Goal: Information Seeking & Learning: Learn about a topic

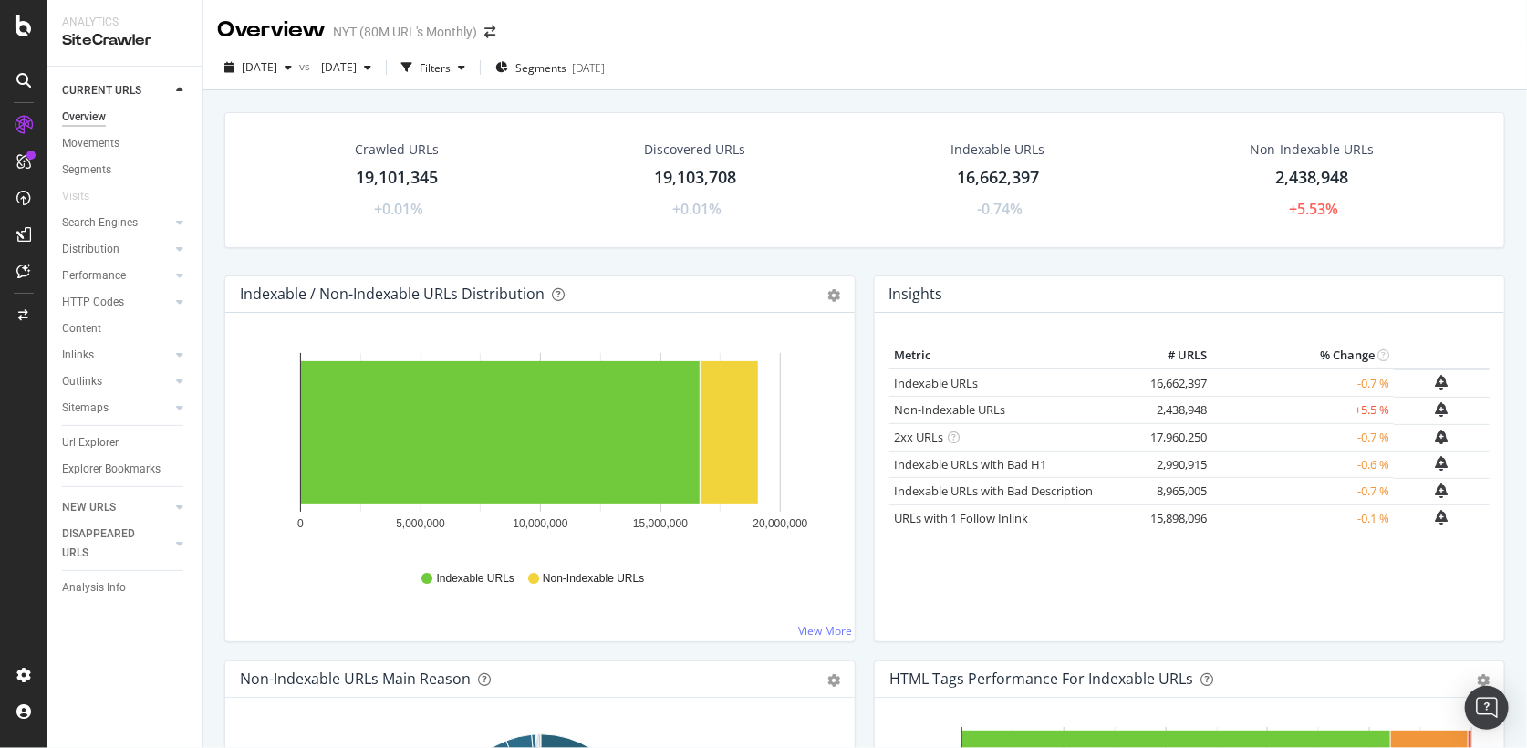
click at [842, 379] on div "Hold CMD (⌘) while clicking to filter the report. 0 5,000,000 10,000,000 15,000…" at bounding box center [539, 477] width 629 height 328
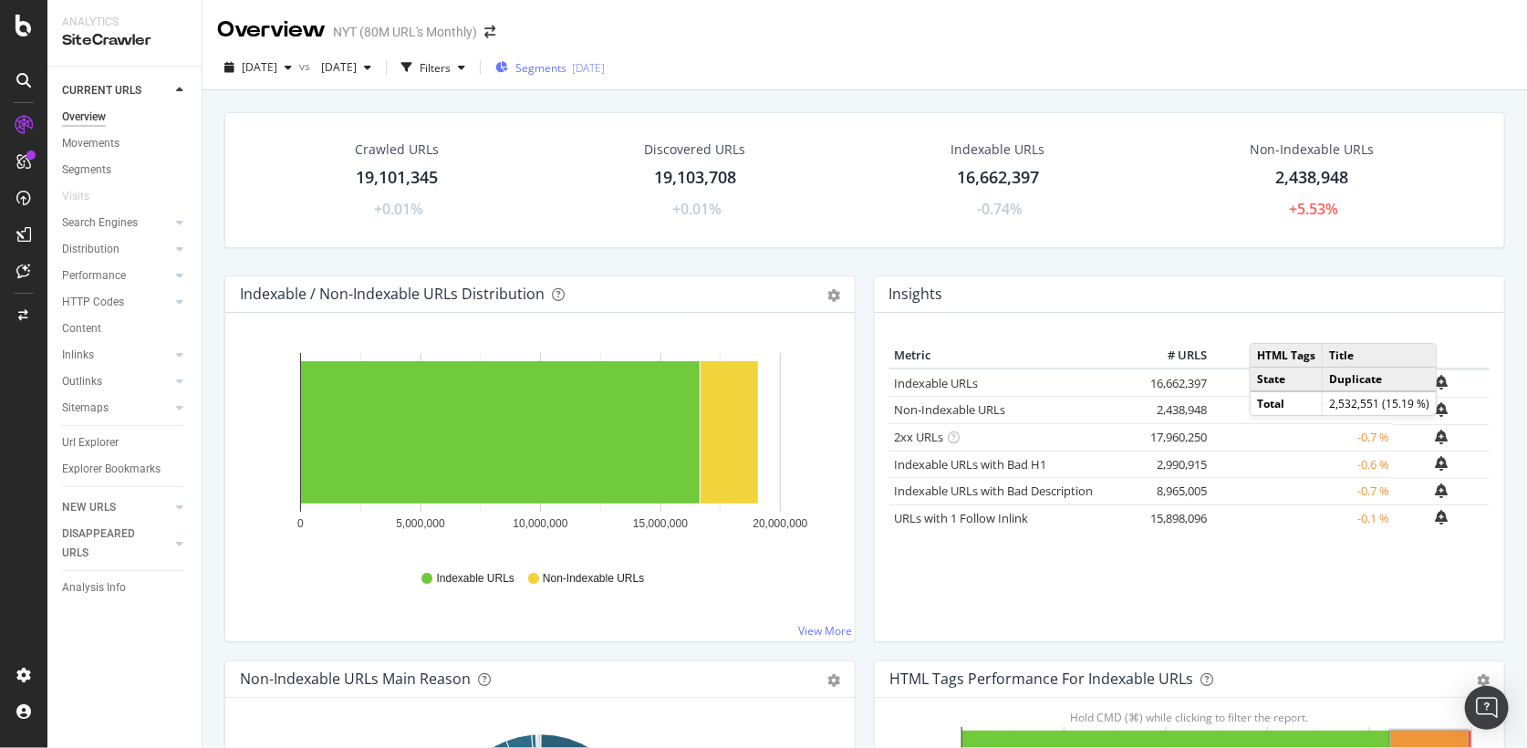
click at [605, 76] on div "Segments 2025-02-20" at bounding box center [549, 67] width 109 height 27
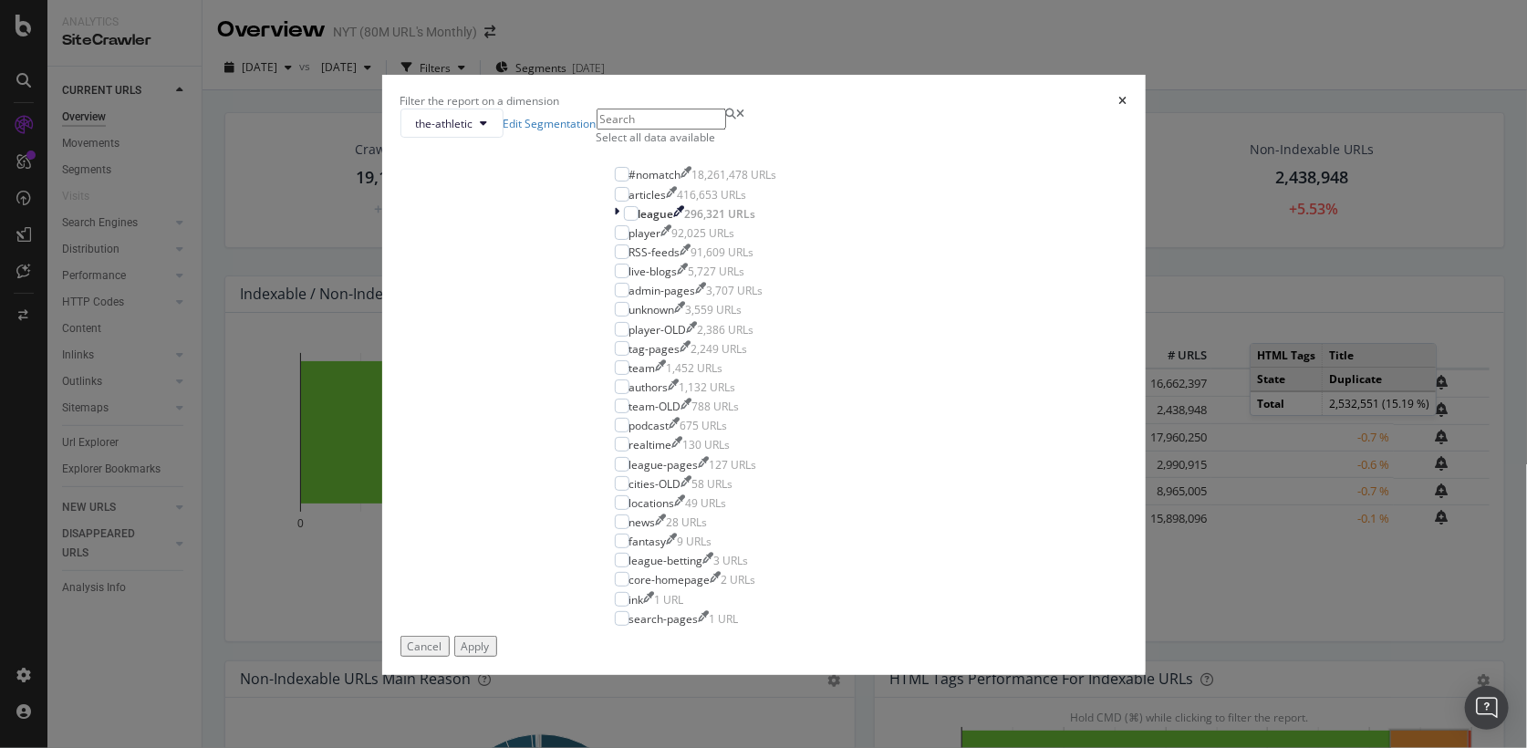
click at [635, 145] on div "Select all data available" at bounding box center [696, 138] width 199 height 16
click at [660, 290] on div "#nomatch 18,261,478 URLs articles 416,653 URLs league 296,321 URLs player 92,02…" at bounding box center [696, 396] width 162 height 459
click at [660, 182] on div "#nomatch" at bounding box center [655, 175] width 52 height 16
click at [657, 260] on div "RSS-feeds" at bounding box center [654, 252] width 51 height 16
click at [497, 657] on button "Apply" at bounding box center [475, 646] width 43 height 21
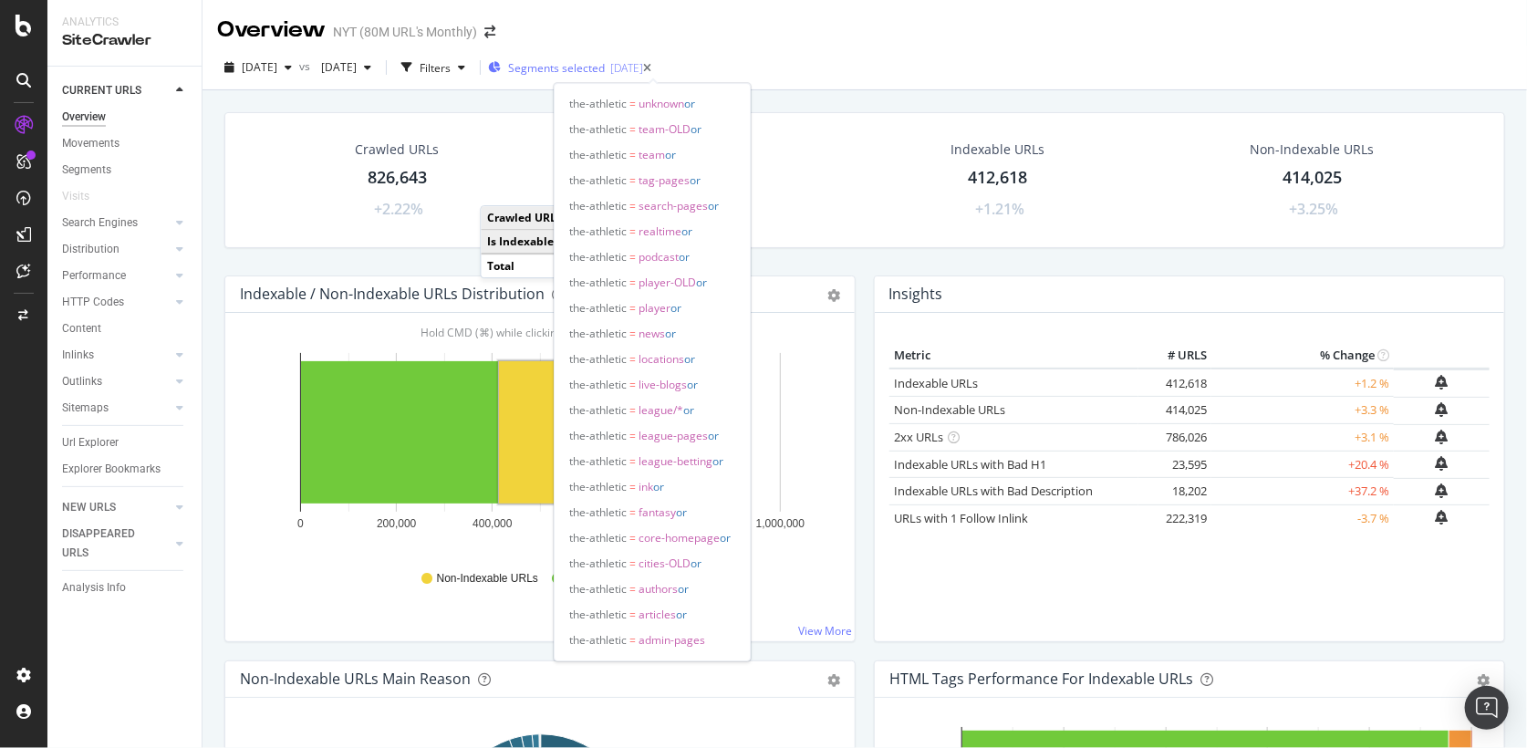
click at [605, 66] on span "Segments selected" at bounding box center [556, 68] width 97 height 16
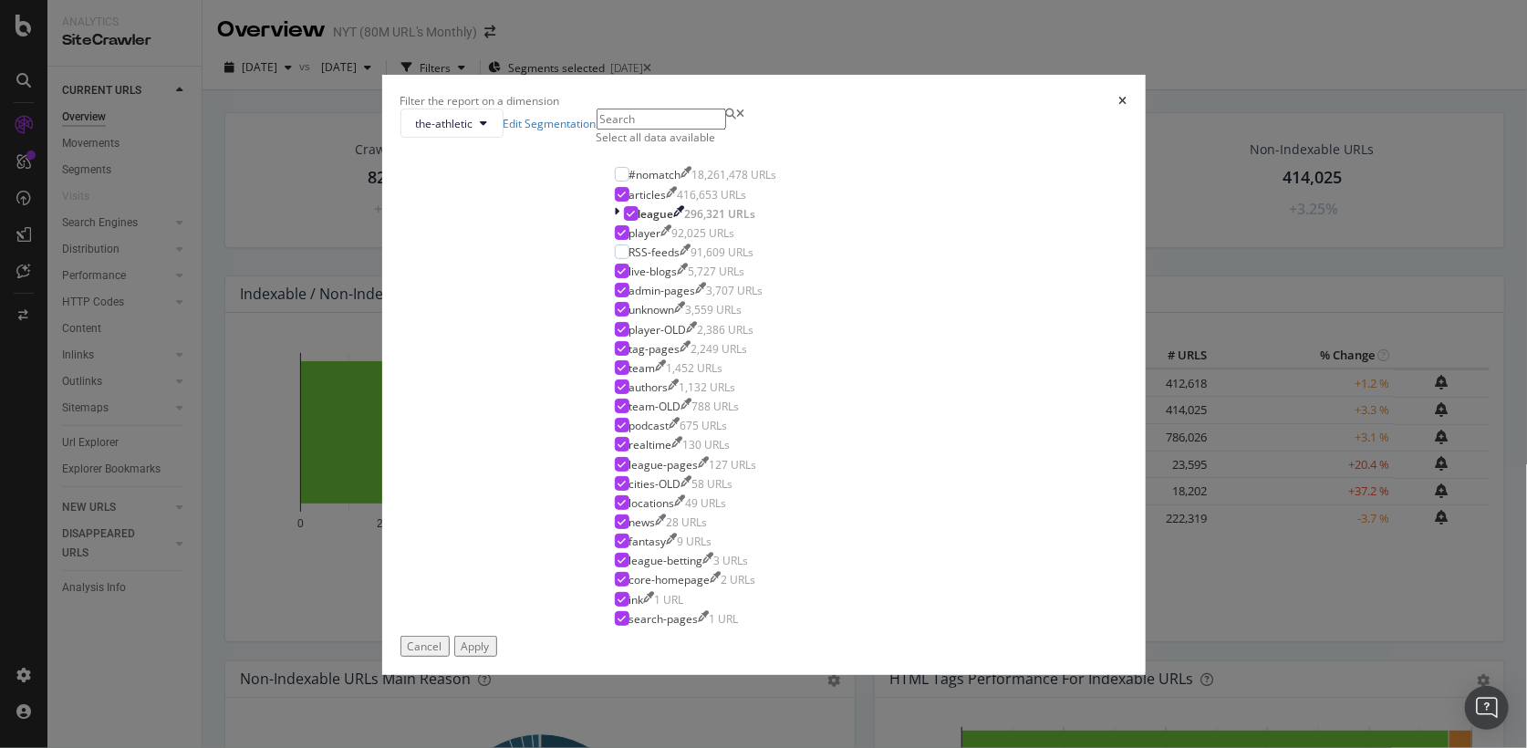
click at [1055, 165] on div "Filter the report on a dimension the-athletic Edit Segmentation Select all data…" at bounding box center [763, 374] width 1527 height 748
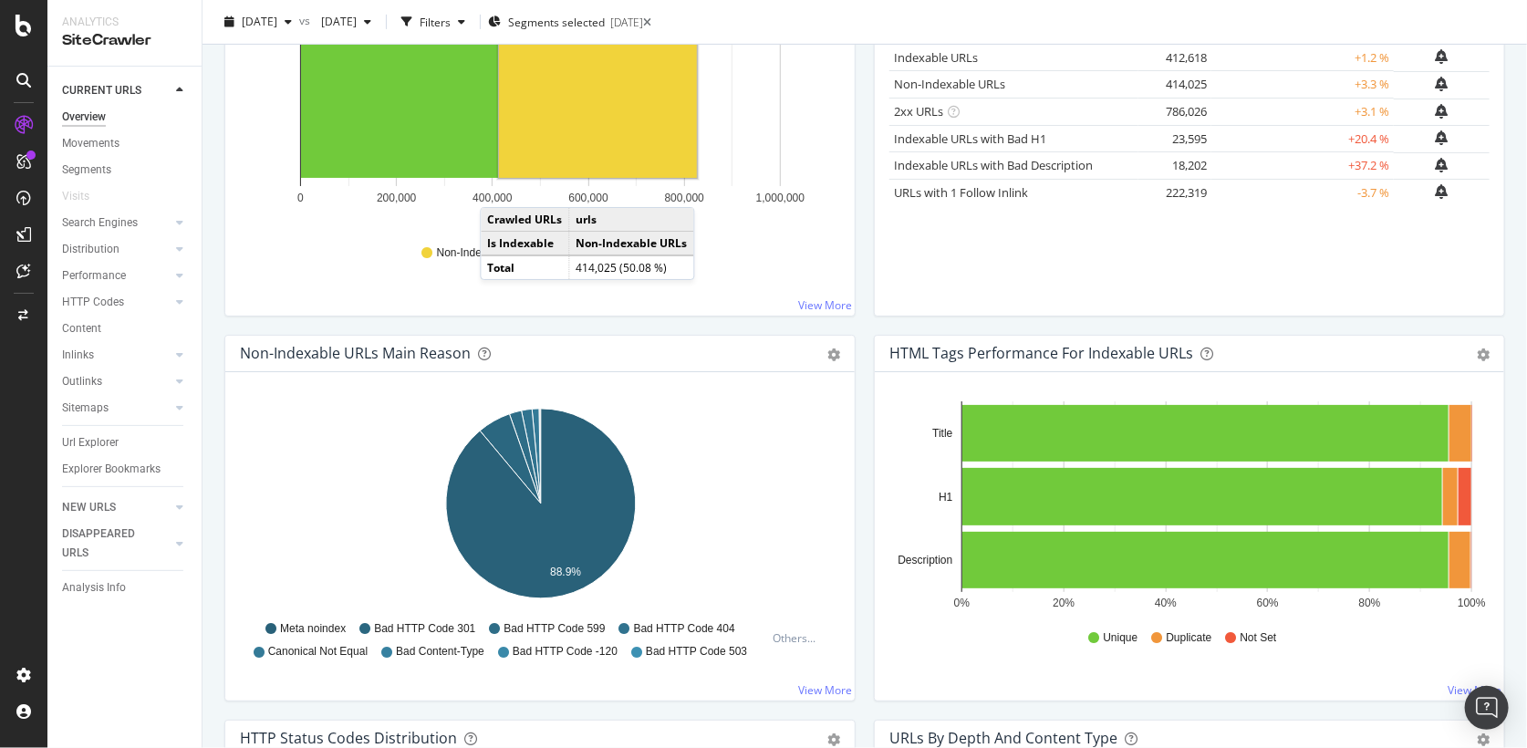
scroll to position [333, 0]
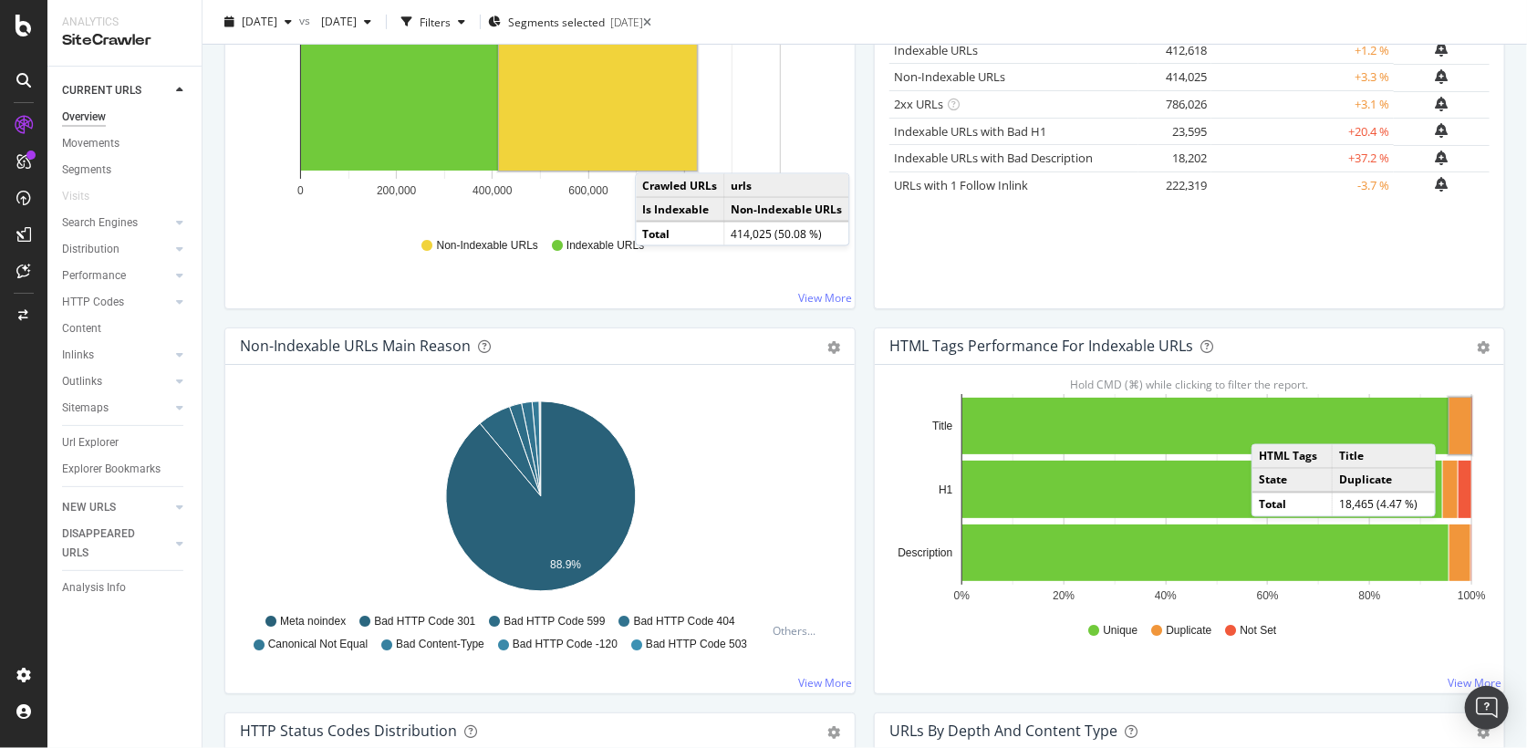
click at [1455, 421] on rect "A chart." at bounding box center [1460, 426] width 22 height 57
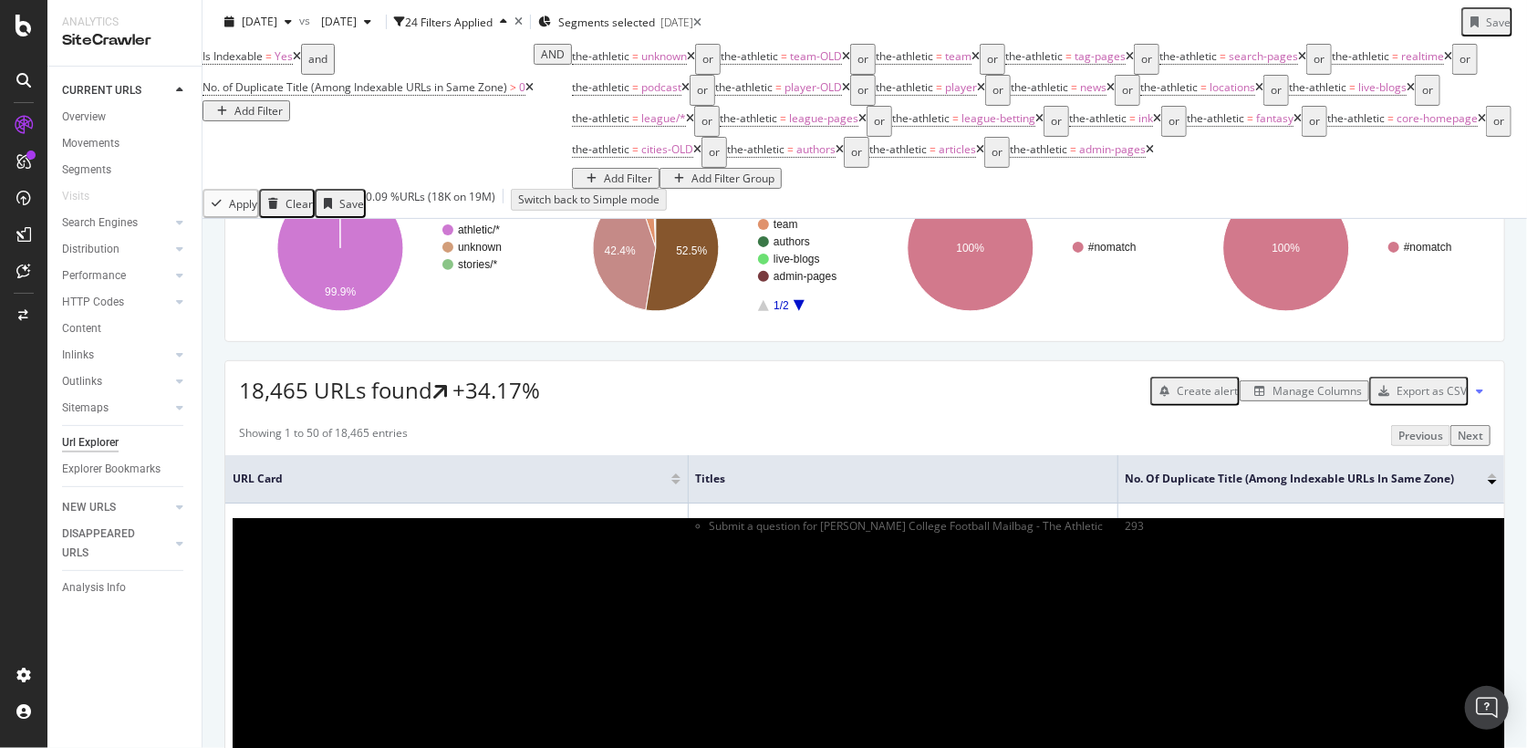
scroll to position [141, 0]
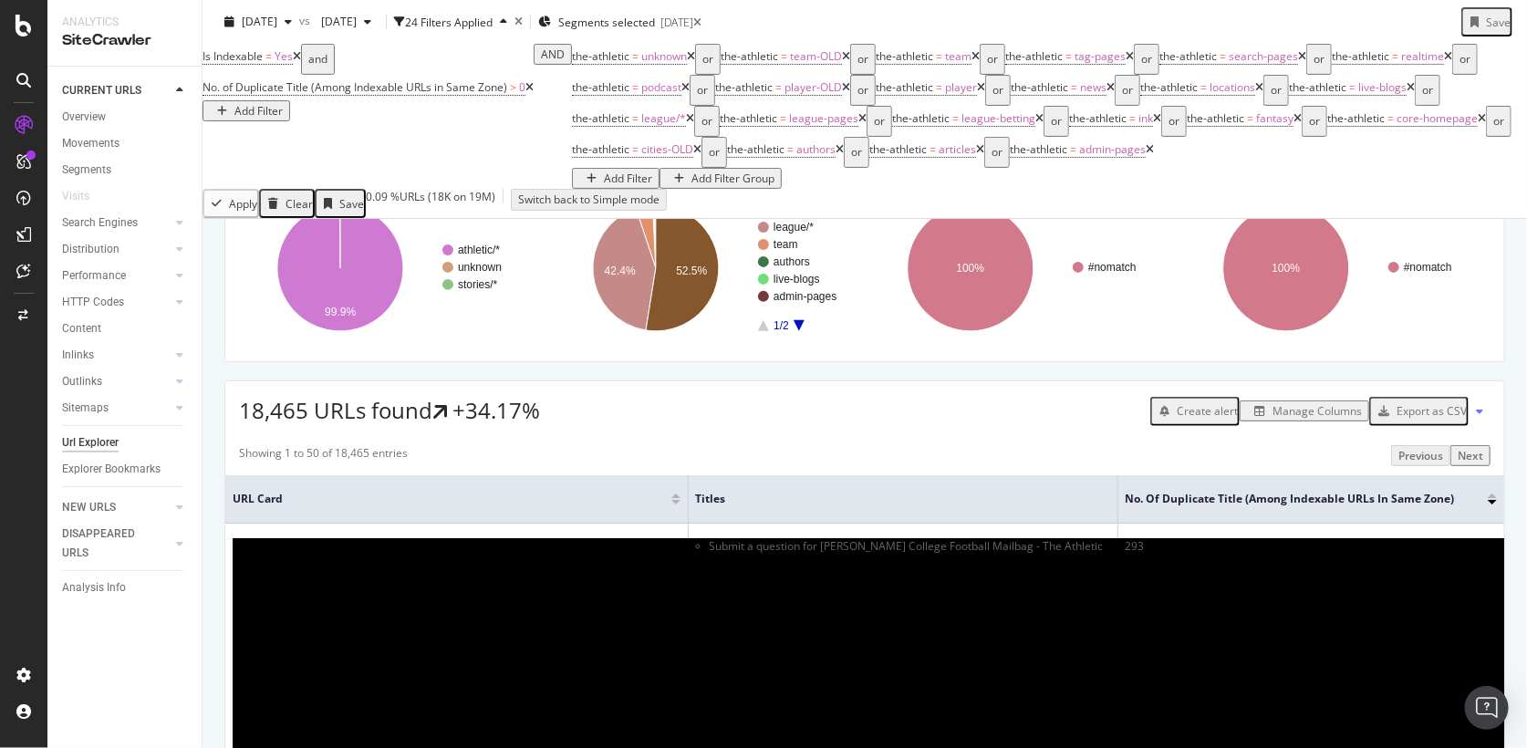
click at [652, 171] on div "Add Filter" at bounding box center [628, 179] width 48 height 16
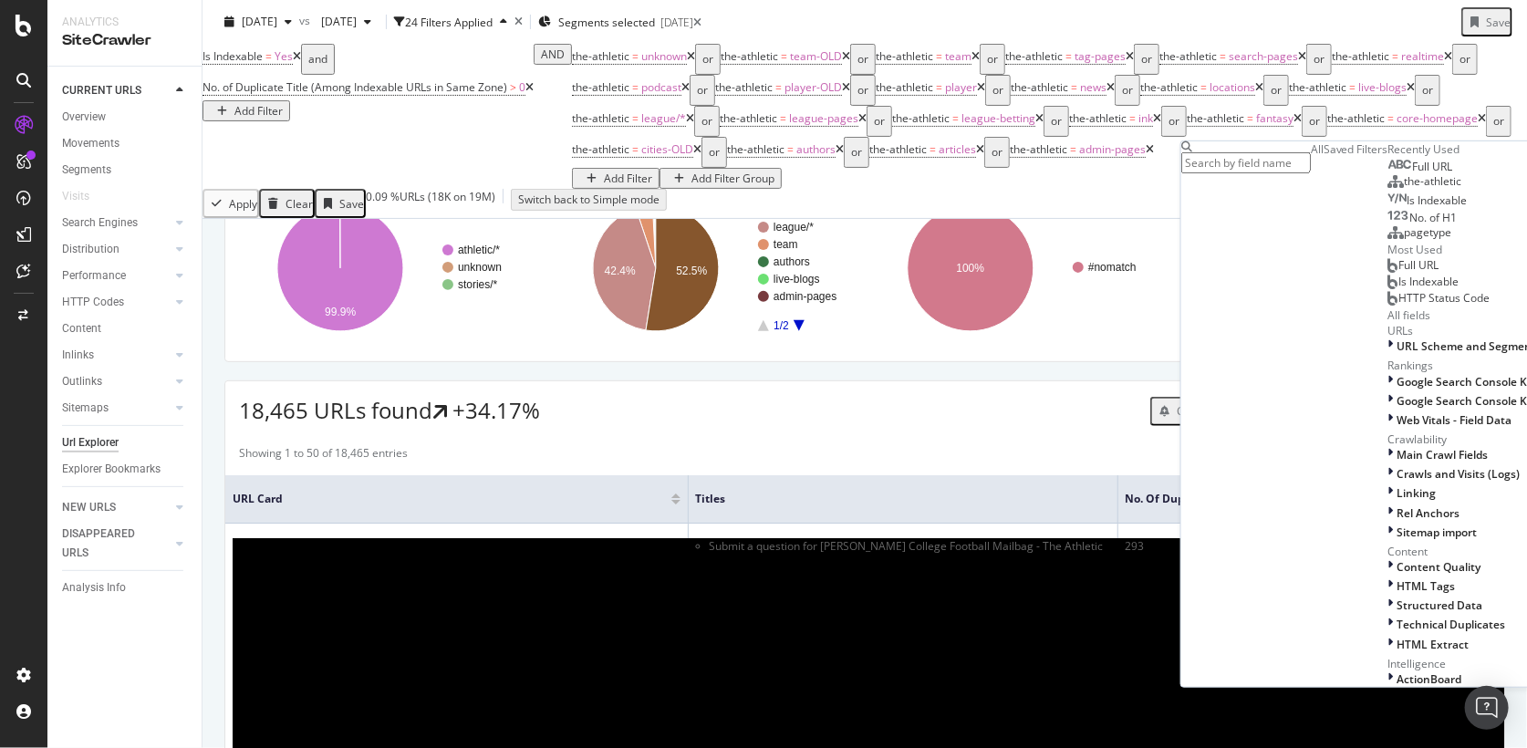
click at [1137, 209] on div "Apply Clear Save 0.09 % URLs ( 18K on 19M ) Switch back to Simple mode" at bounding box center [865, 203] width 1324 height 29
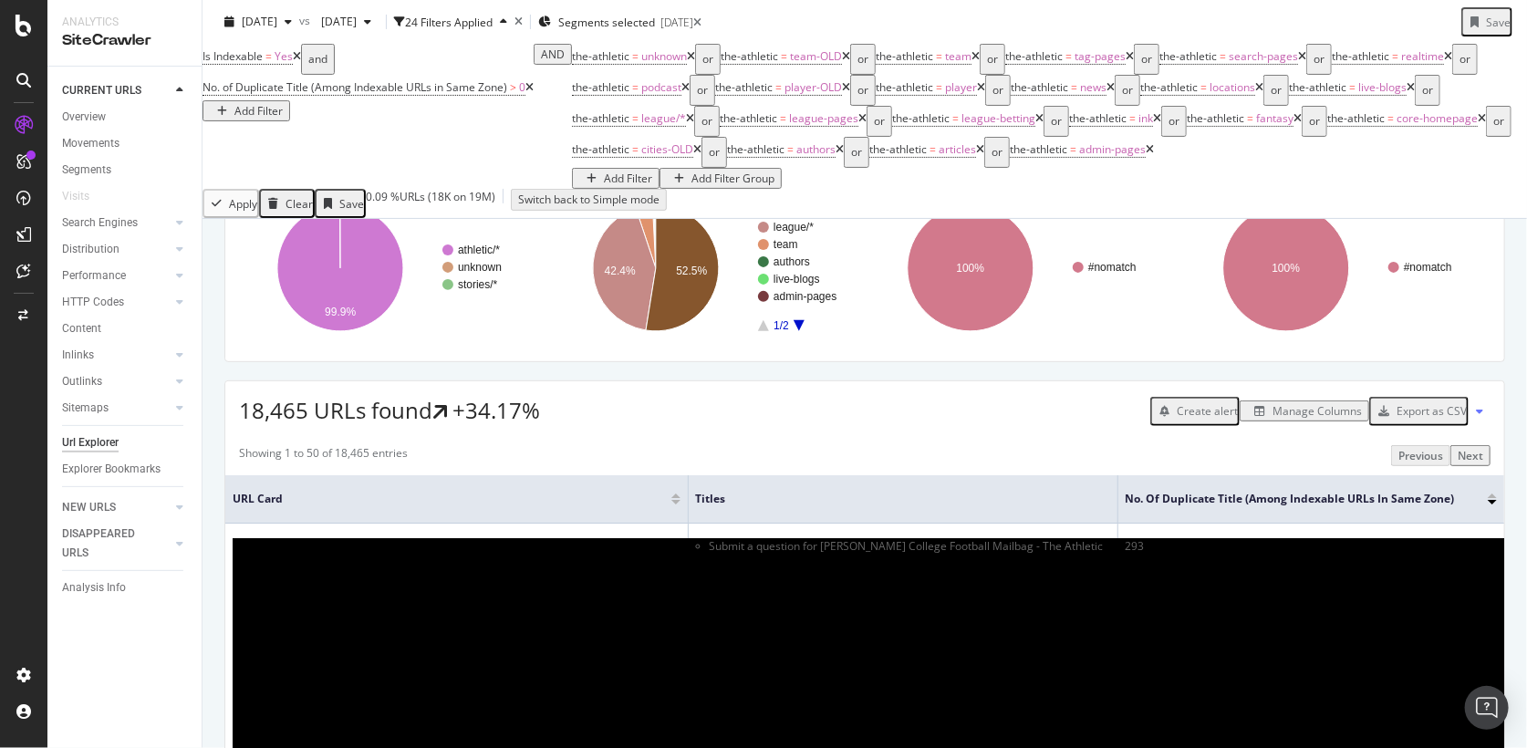
click at [774, 171] on div "Add Filter Group" at bounding box center [732, 179] width 83 height 16
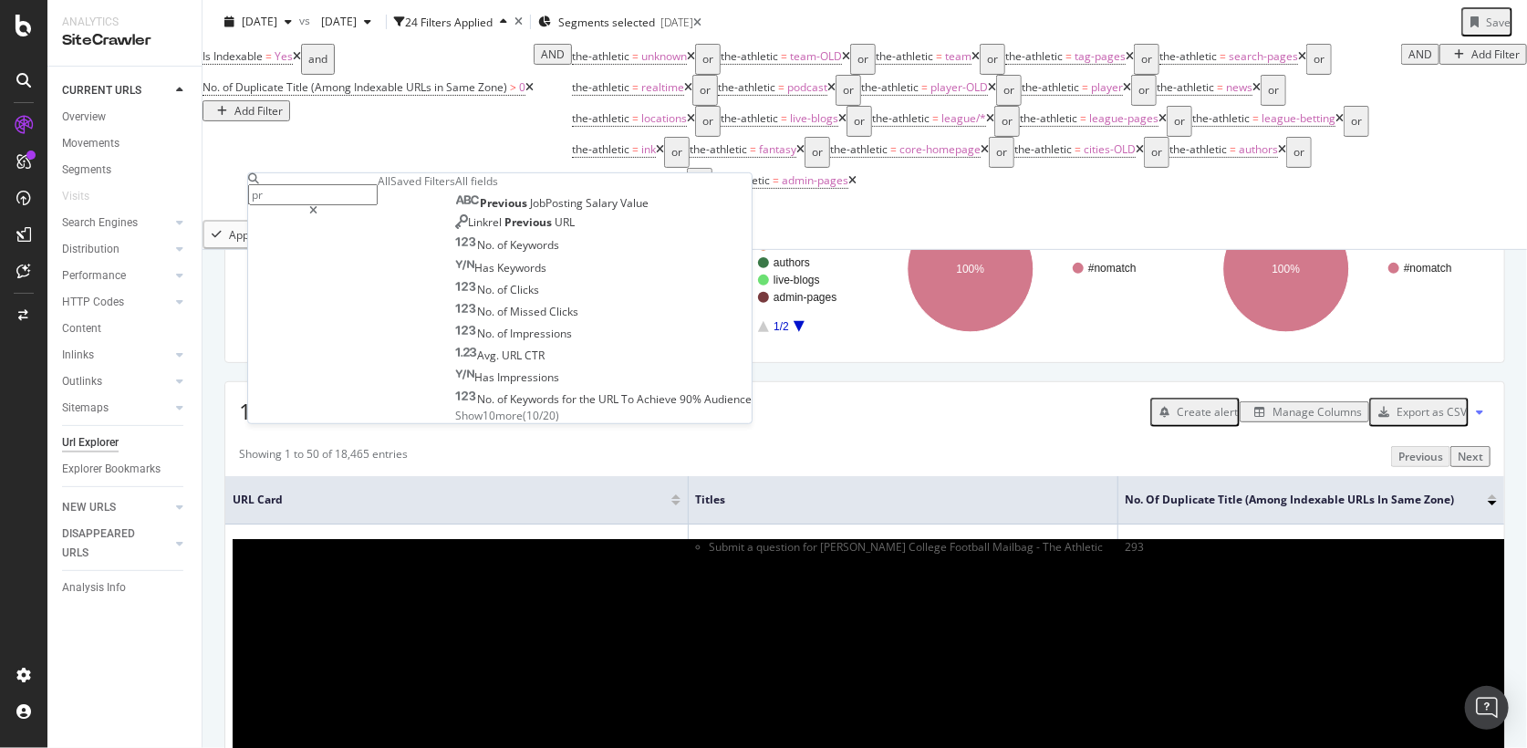
type input "p"
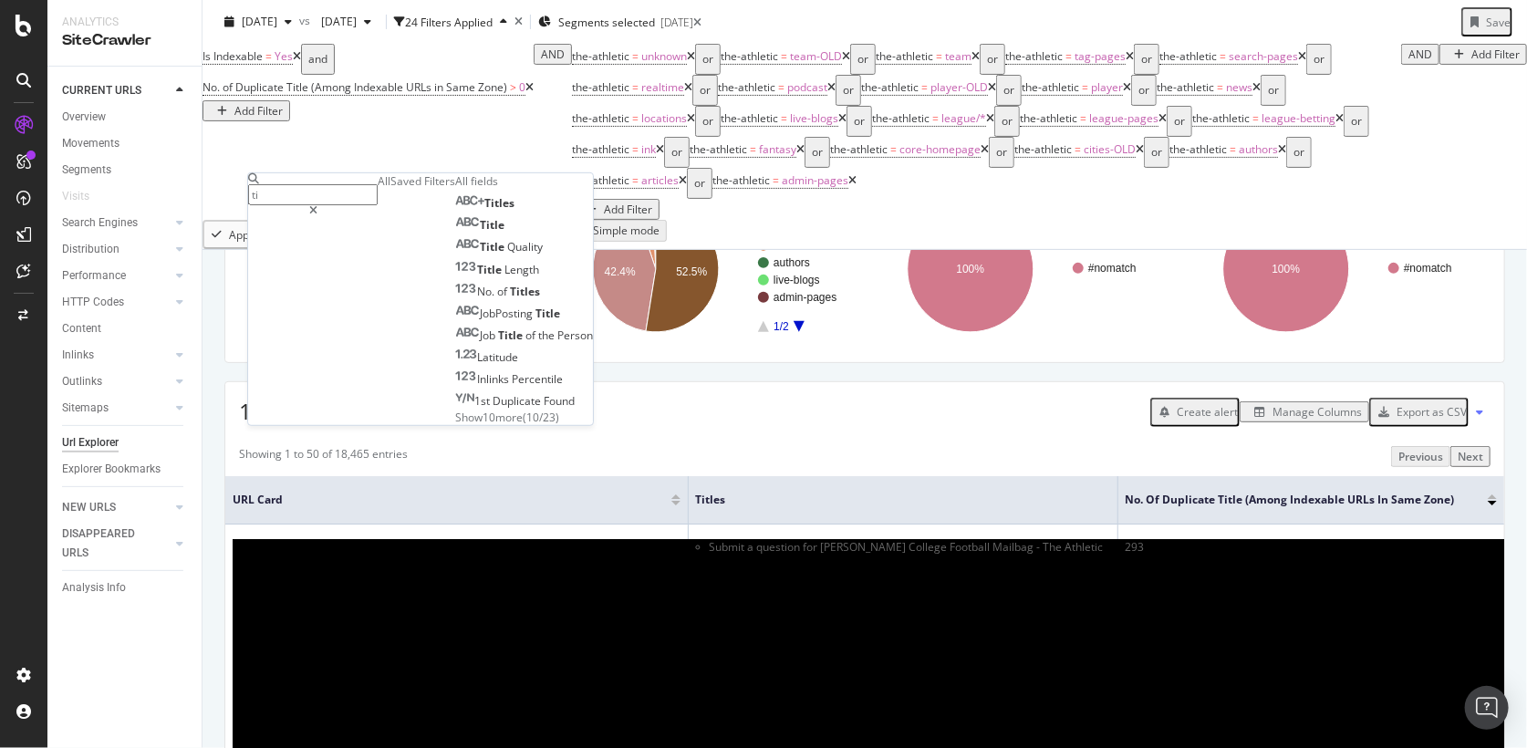
type input "t"
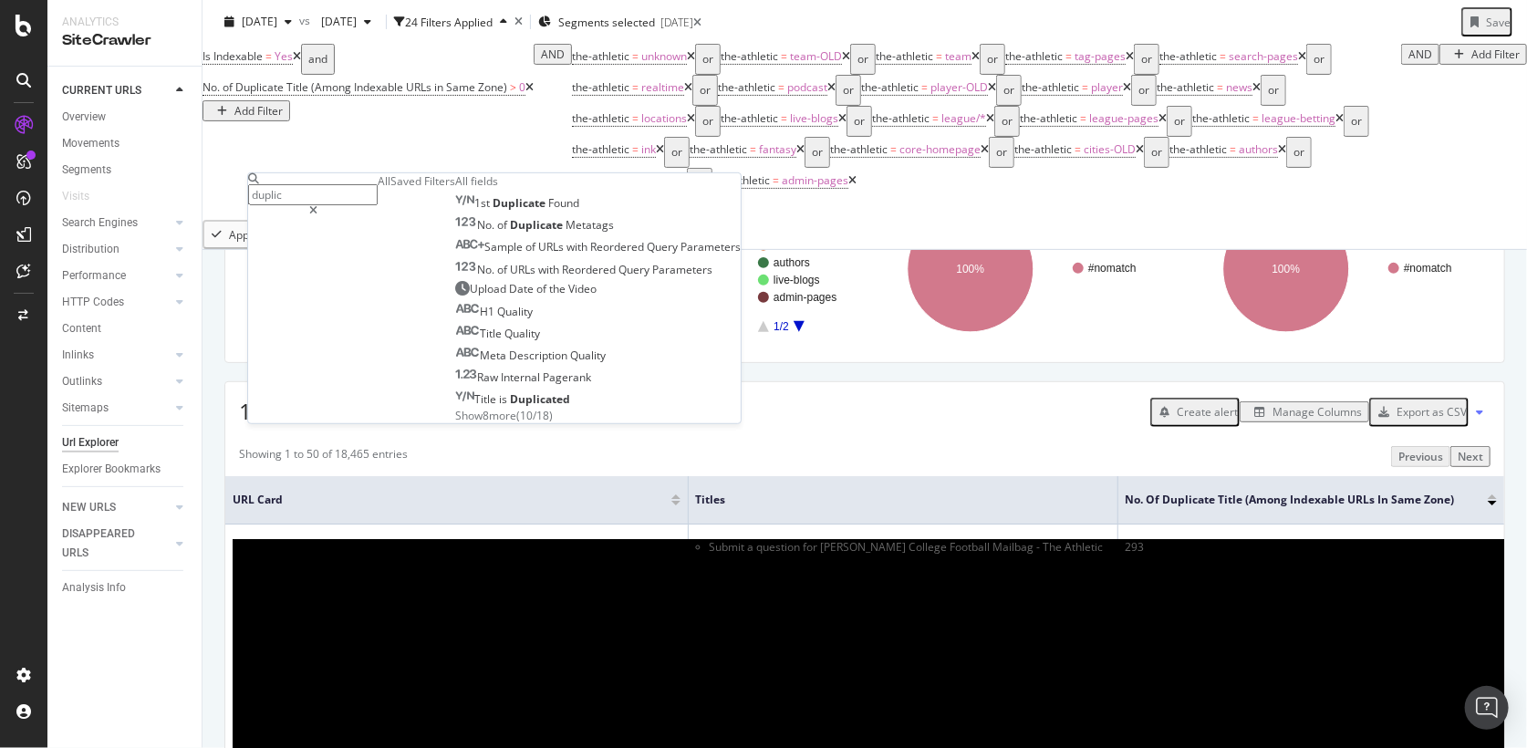
type input "duplica"
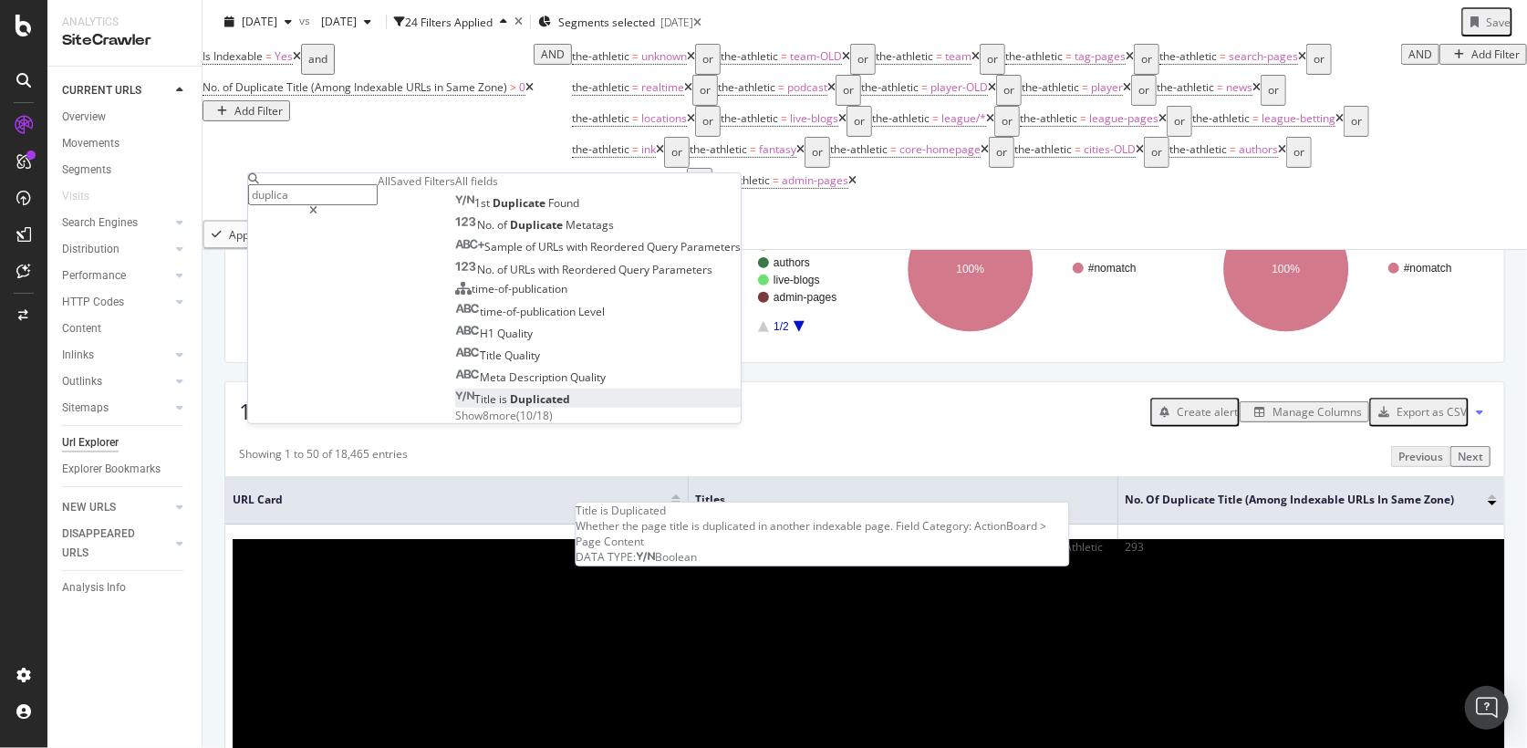
click at [455, 407] on div "Title is Duplicated" at bounding box center [512, 399] width 115 height 16
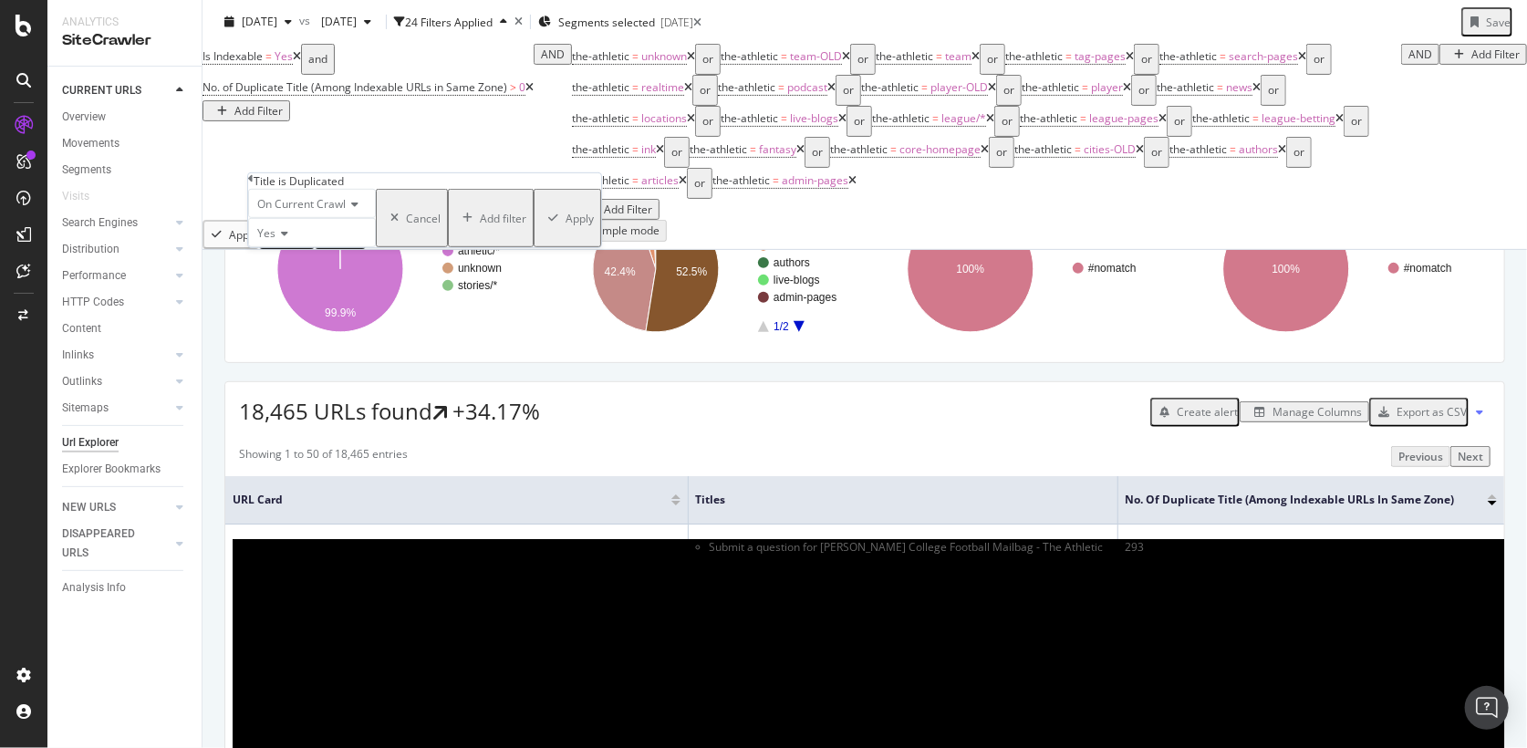
click at [295, 247] on div "Yes" at bounding box center [312, 232] width 128 height 29
click at [343, 247] on div "Yes" at bounding box center [312, 232] width 128 height 29
click at [342, 212] on span "On Current Crawl" at bounding box center [301, 204] width 88 height 16
click at [318, 254] on span "On Compared Crawl" at bounding box center [305, 247] width 103 height 16
click at [295, 247] on div "Yes" at bounding box center [319, 232] width 142 height 29
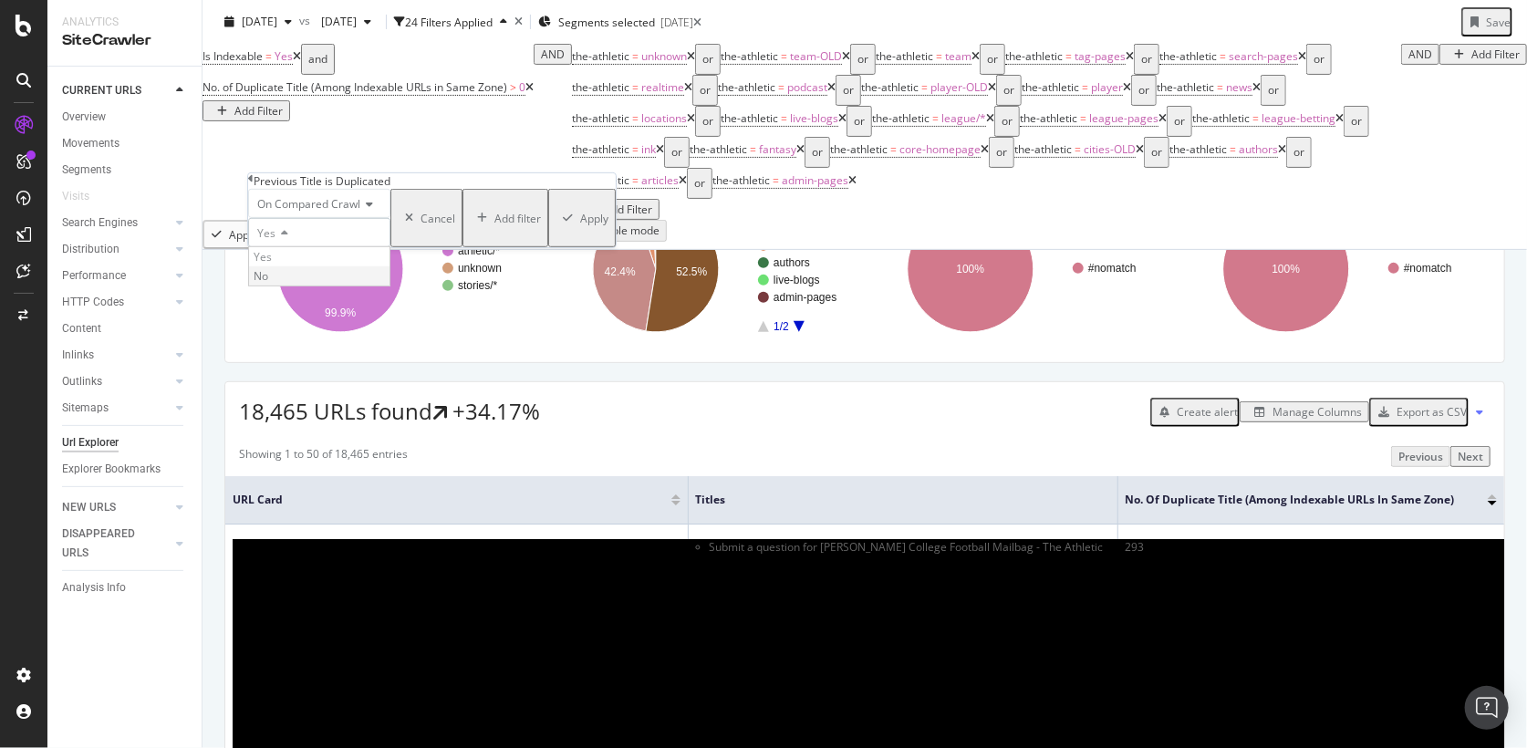
click at [295, 286] on div "No" at bounding box center [319, 275] width 140 height 19
click at [580, 225] on div "Apply" at bounding box center [594, 218] width 28 height 16
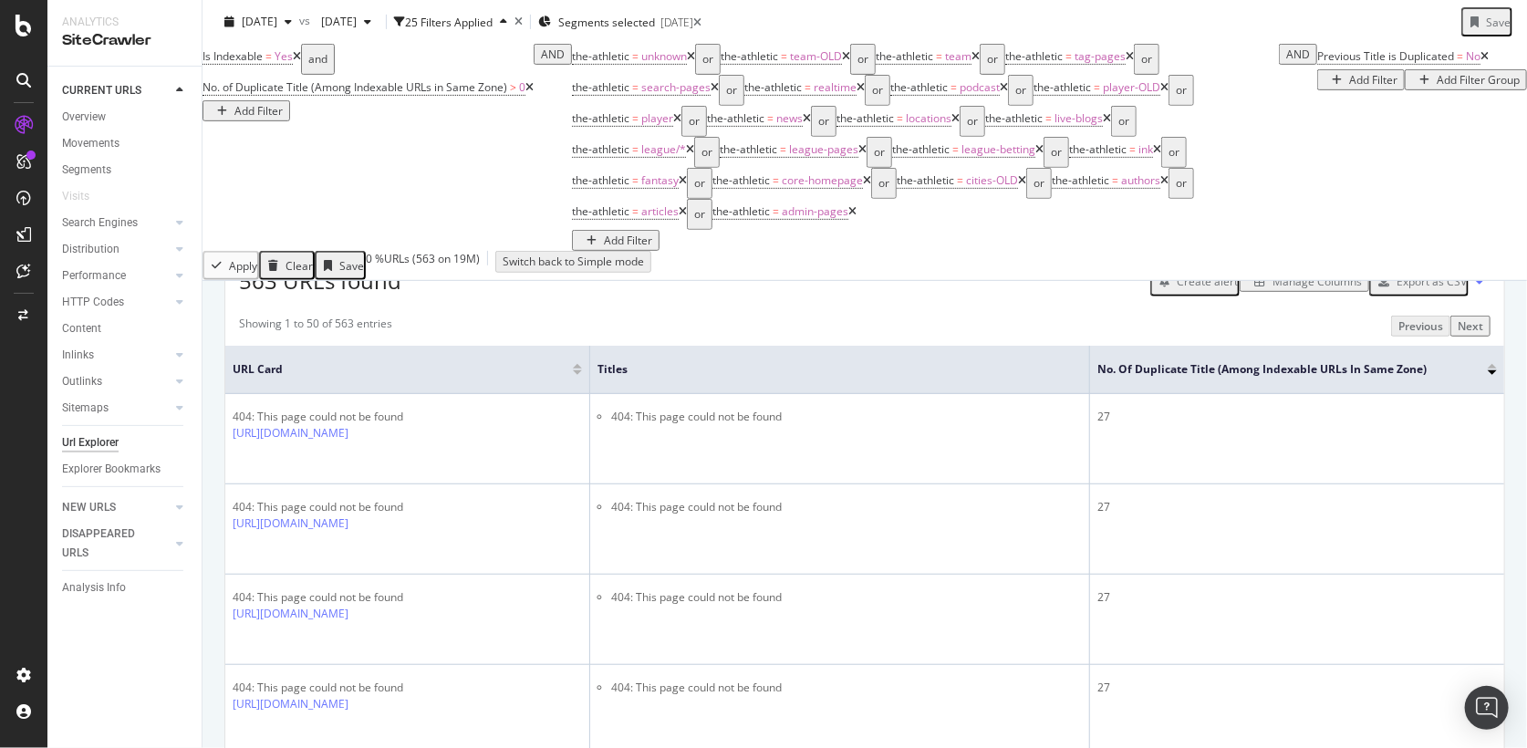
scroll to position [339, 0]
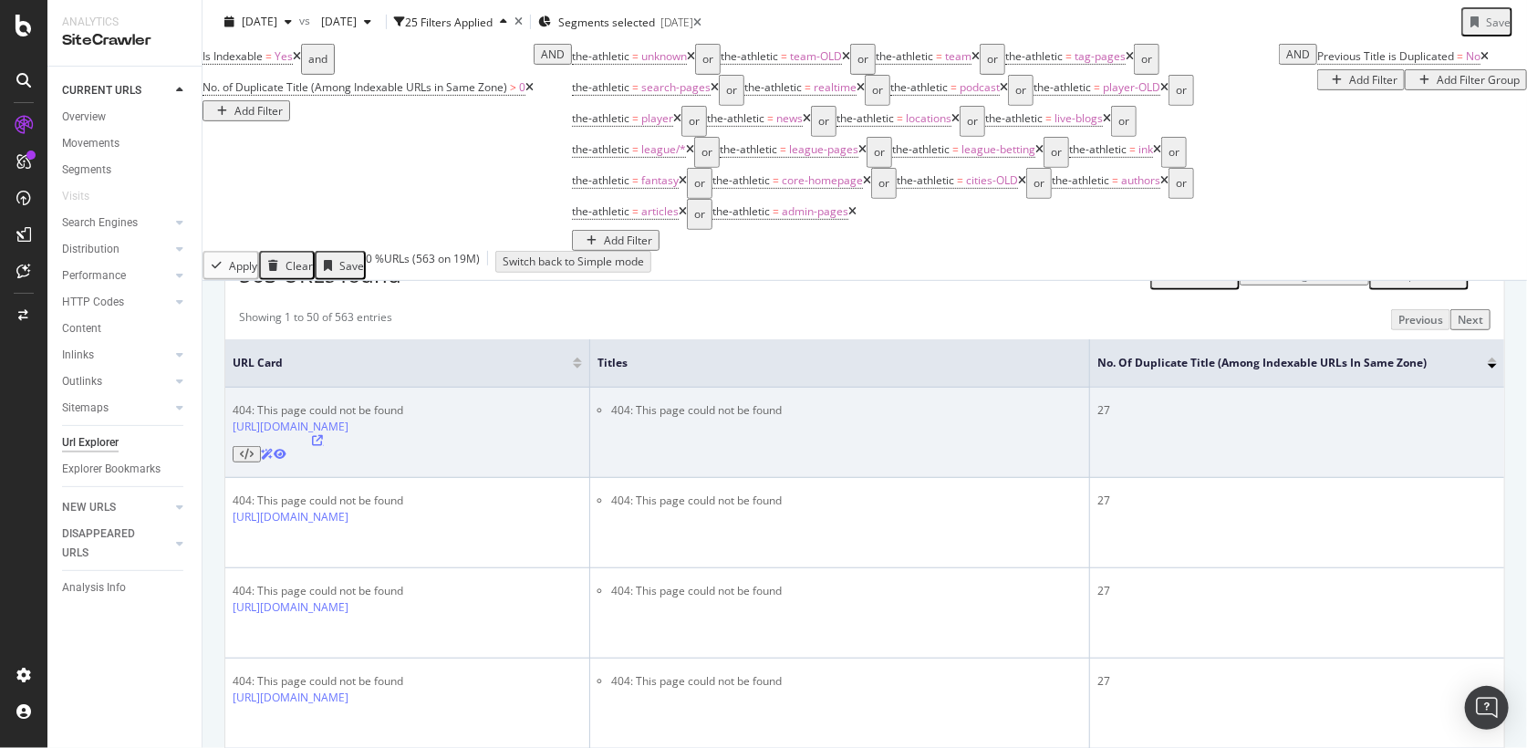
click at [324, 435] on icon at bounding box center [318, 440] width 11 height 11
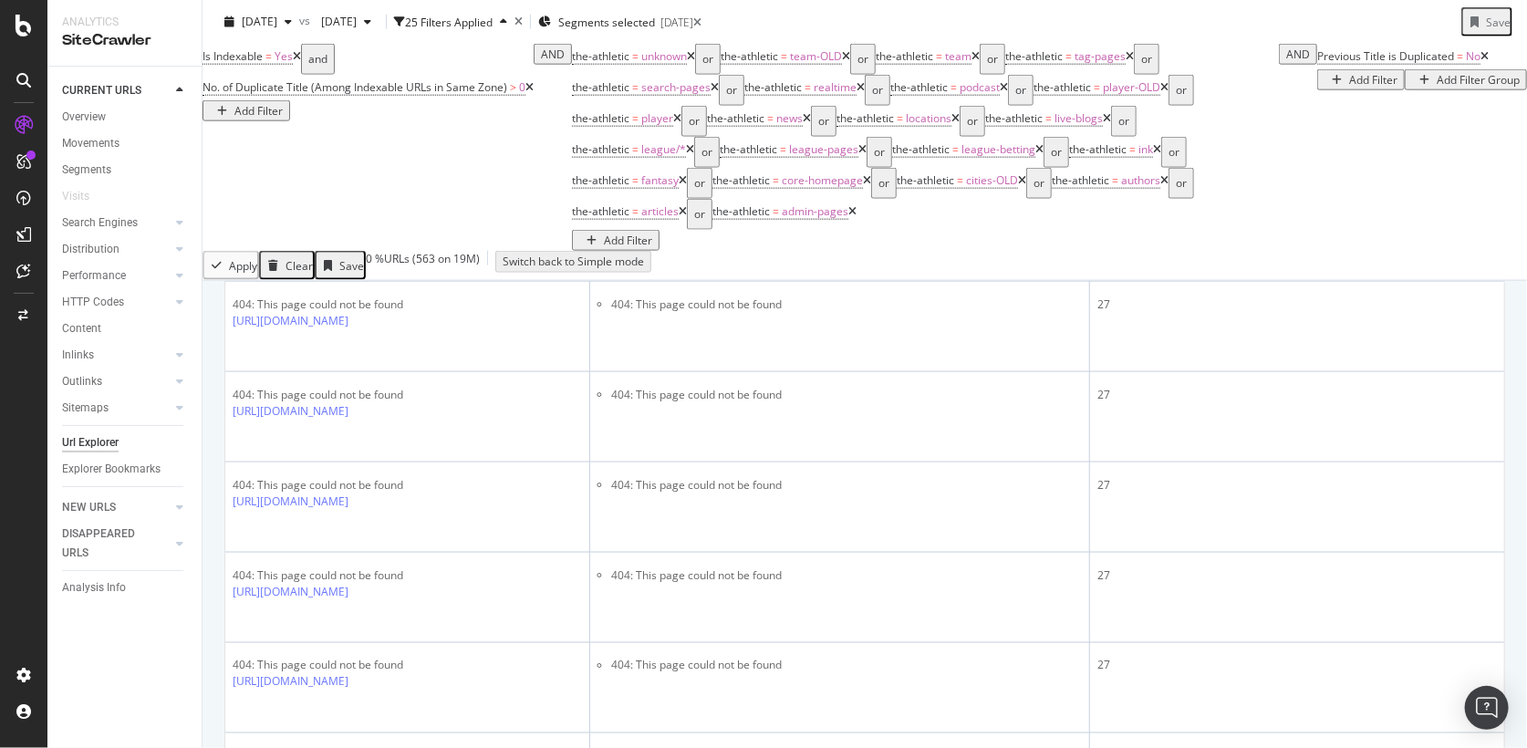
scroll to position [1093, 0]
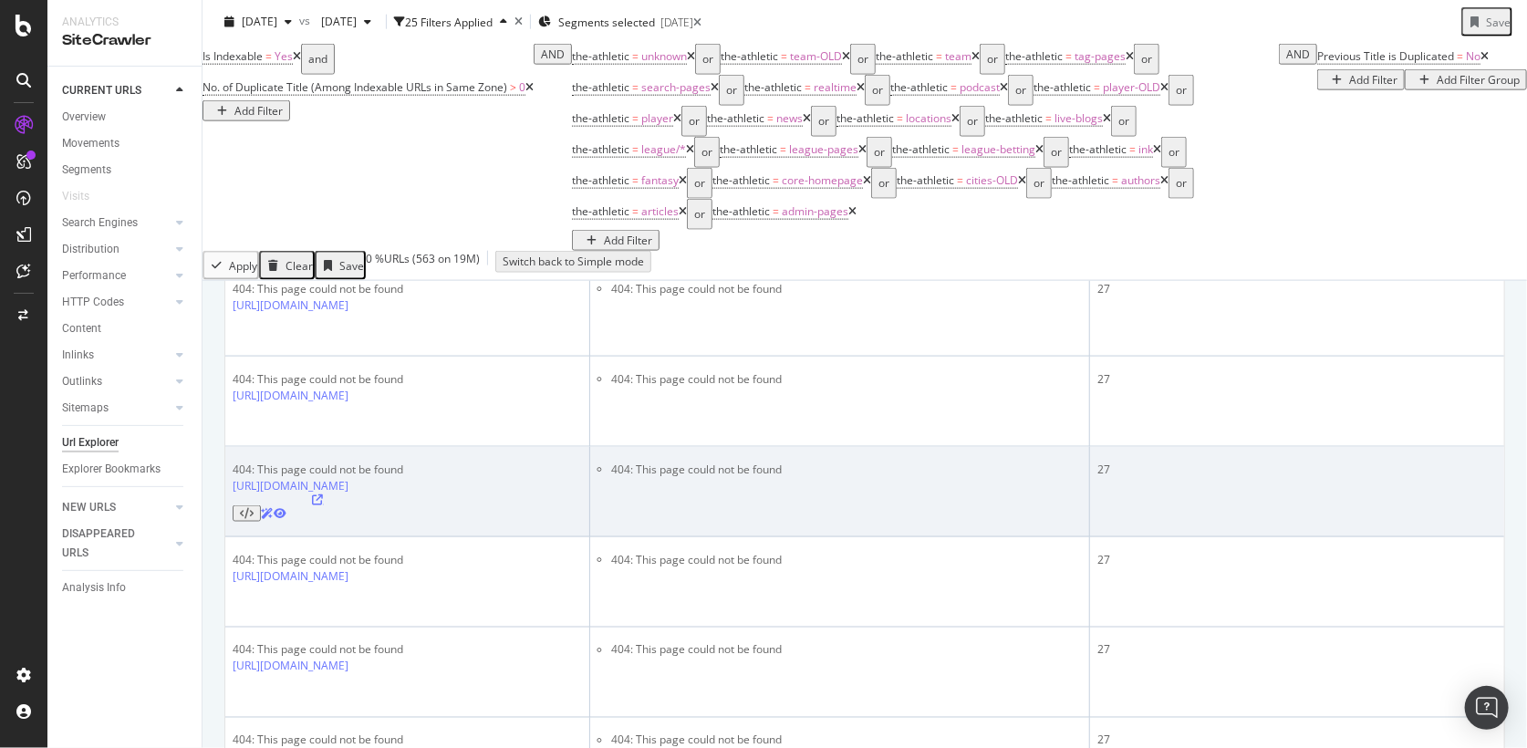
click at [324, 494] on icon at bounding box center [318, 499] width 11 height 11
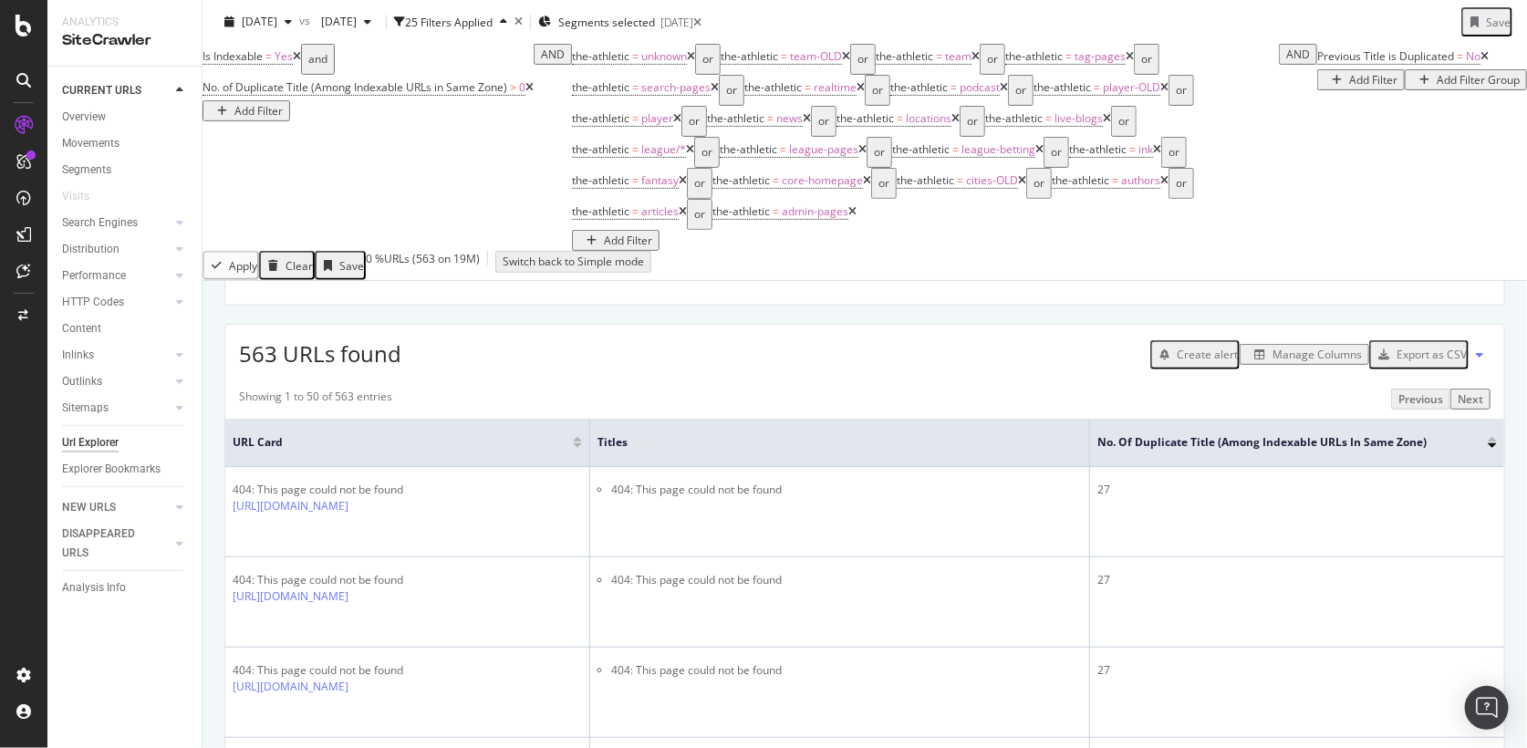
scroll to position [180, 0]
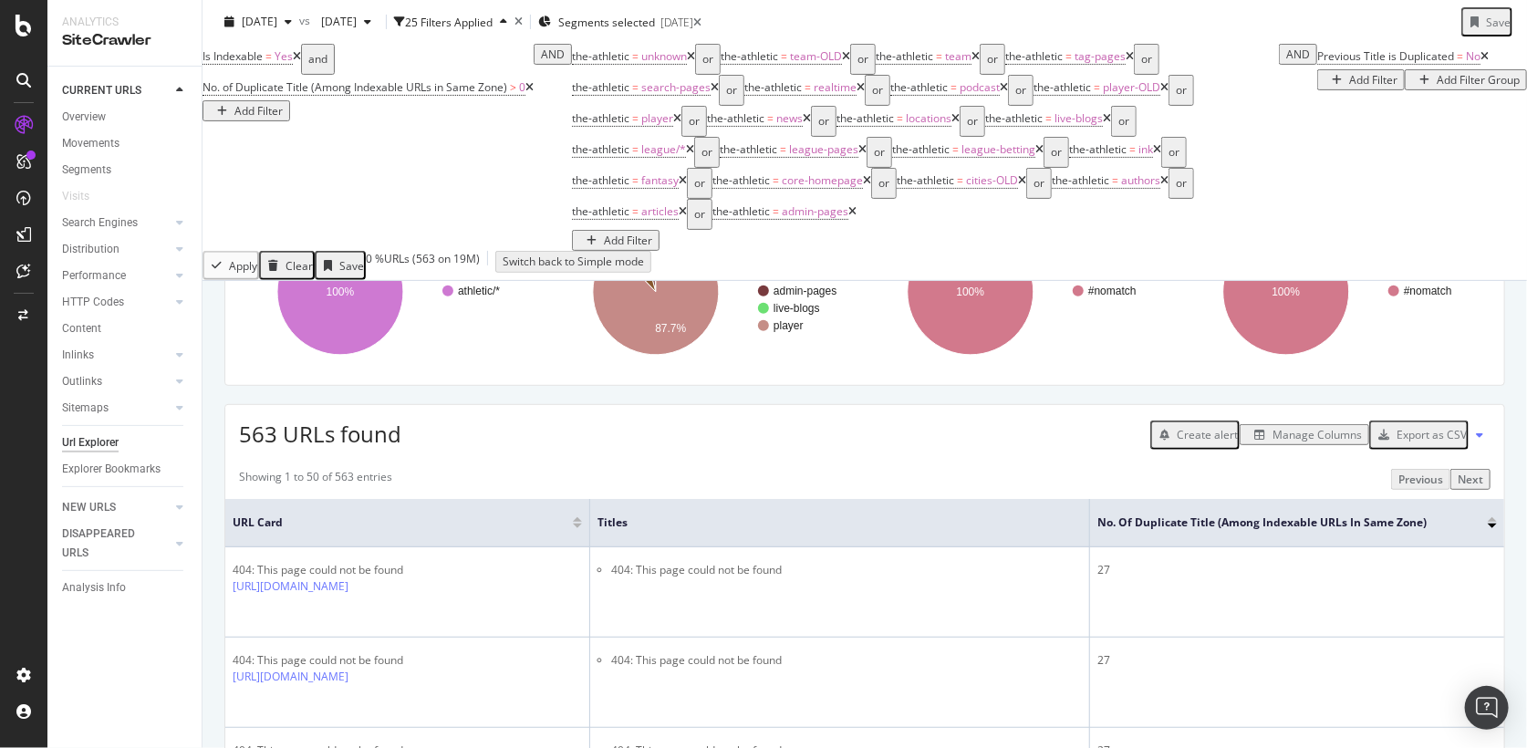
click at [1428, 423] on div "Export as CSV" at bounding box center [1419, 435] width 96 height 24
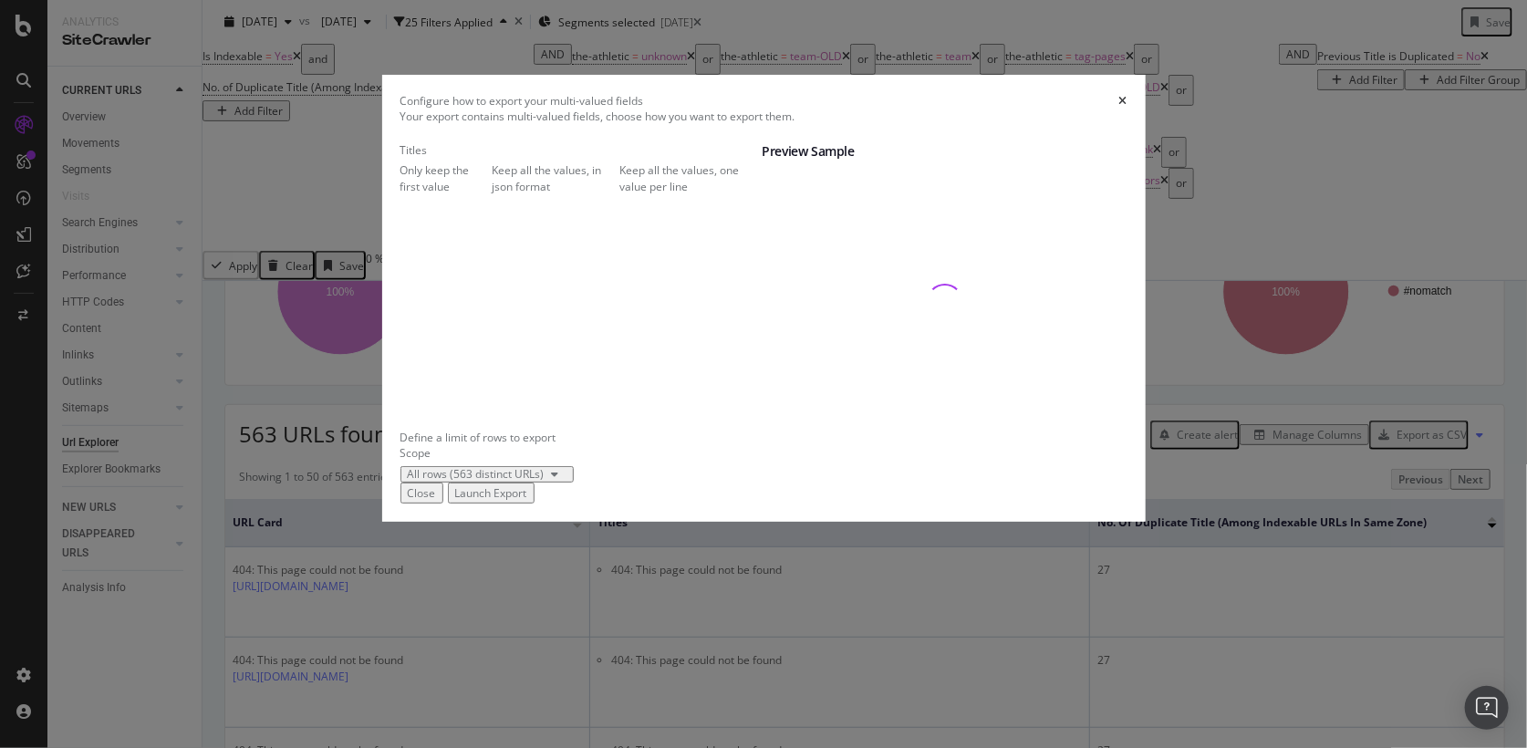
click at [619, 193] on div "Keep all the values, one value per line" at bounding box center [690, 177] width 143 height 31
click at [527, 501] on div "Launch Export" at bounding box center [491, 493] width 72 height 16
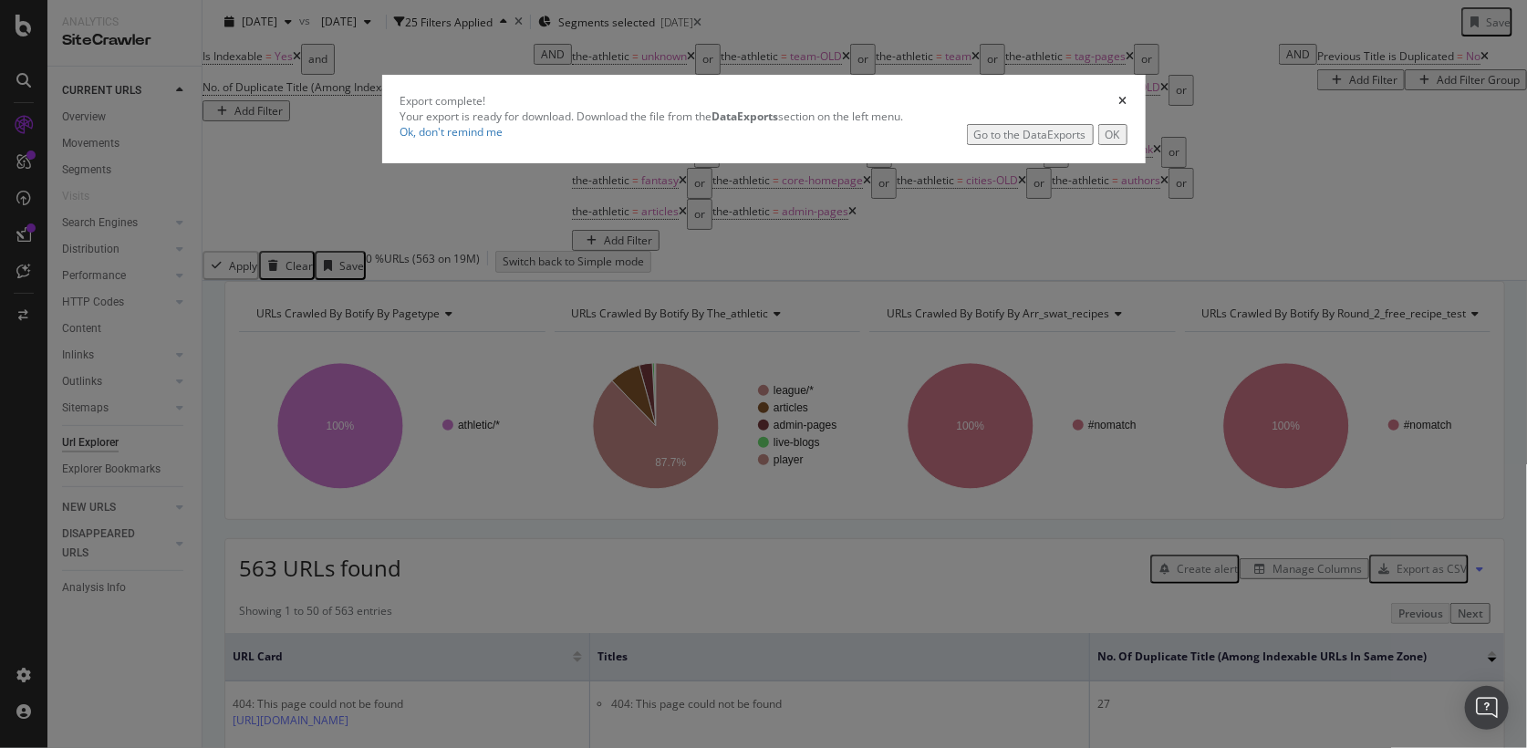
scroll to position [47, 0]
click at [1019, 142] on div "Go to the DataExports" at bounding box center [1030, 135] width 112 height 16
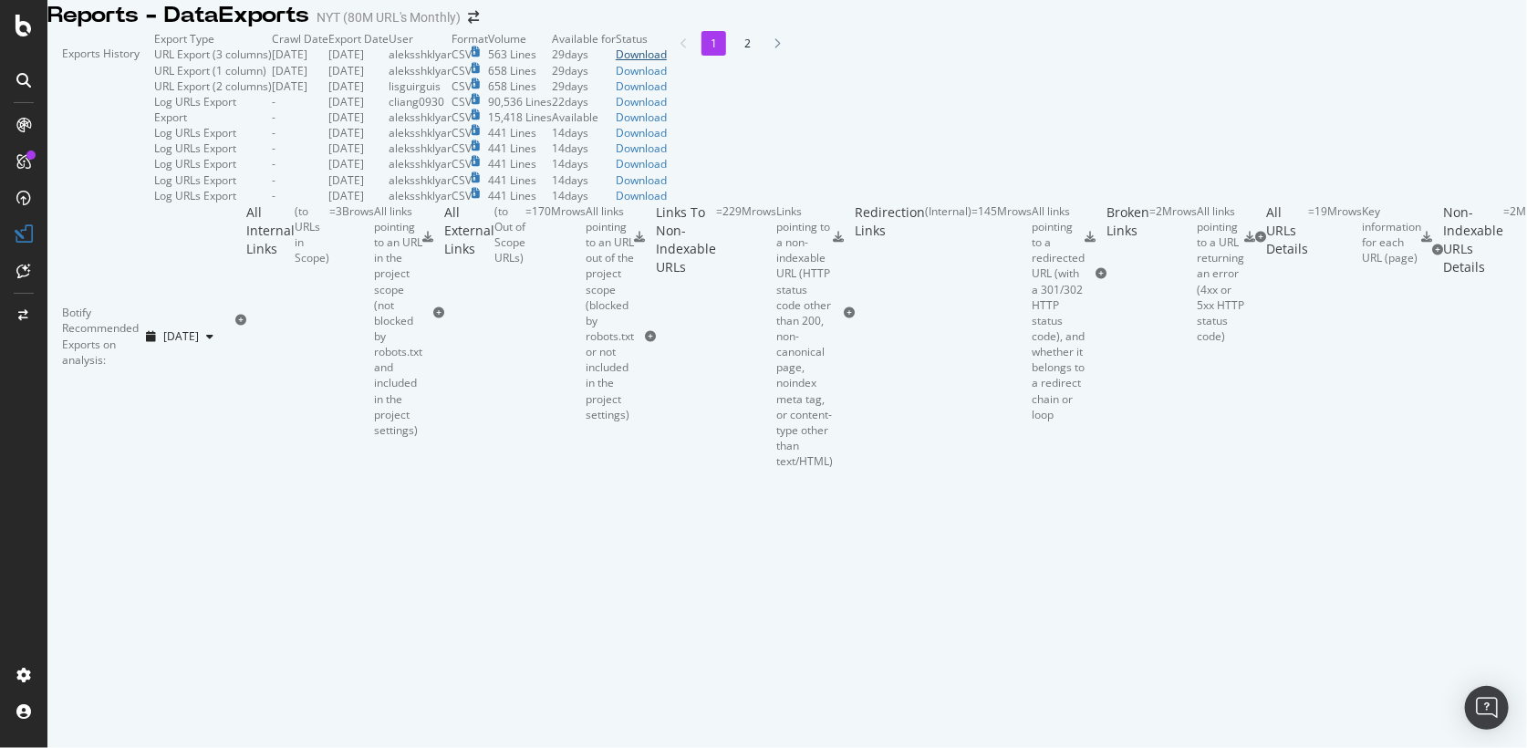
click at [667, 62] on div "Download" at bounding box center [641, 55] width 51 height 16
click at [106, 143] on div "SiteCrawler" at bounding box center [76, 136] width 59 height 16
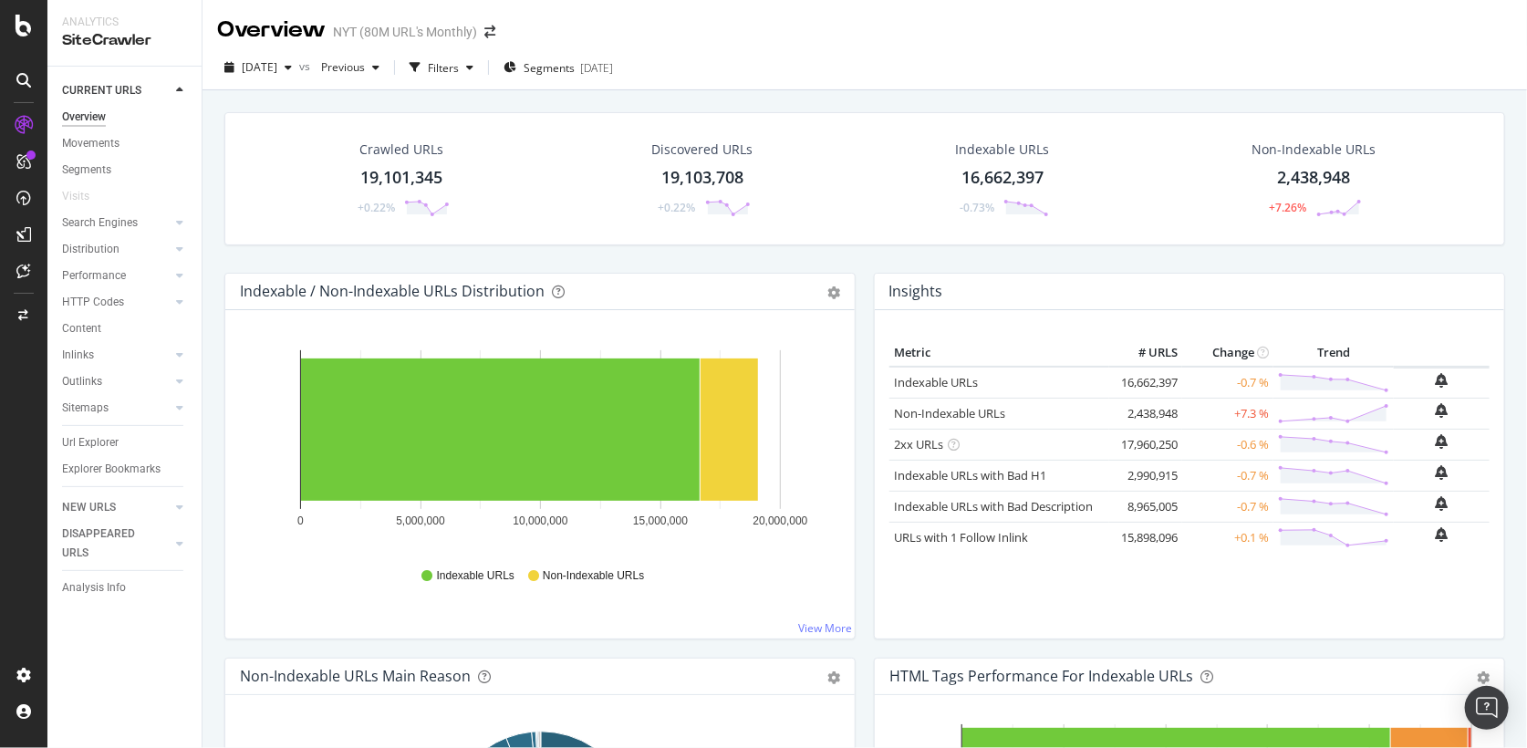
click at [660, 84] on div "2025 Sep. 24th vs Previous Filters Segments 2025-02-20" at bounding box center [865, 71] width 1324 height 36
click at [613, 70] on div "[DATE]" at bounding box center [596, 68] width 33 height 16
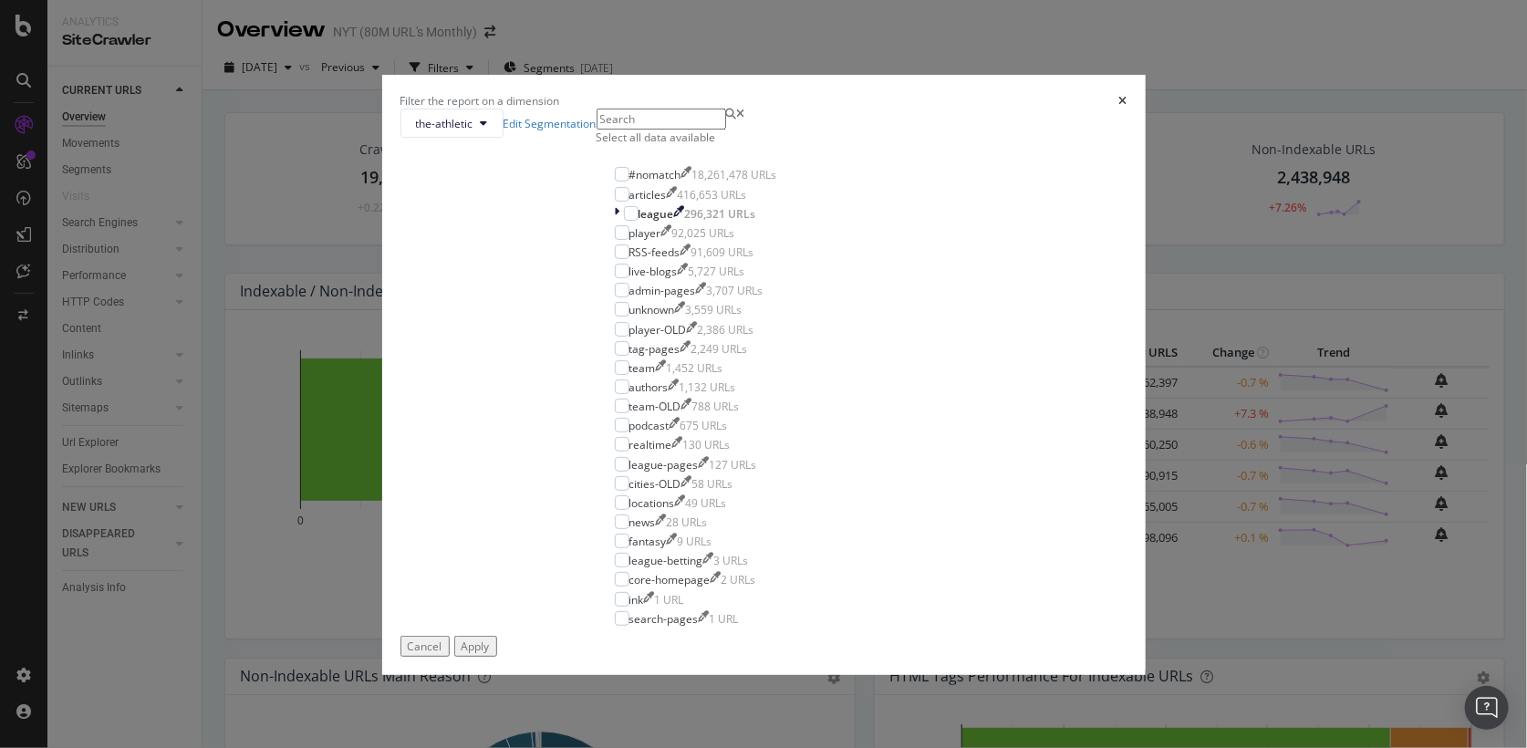
click at [661, 145] on div "Select all data available" at bounding box center [696, 138] width 199 height 16
click at [664, 182] on div "#nomatch" at bounding box center [655, 175] width 52 height 16
click at [662, 260] on div "RSS-feeds" at bounding box center [654, 252] width 51 height 16
click at [490, 651] on div "Apply" at bounding box center [476, 647] width 28 height 16
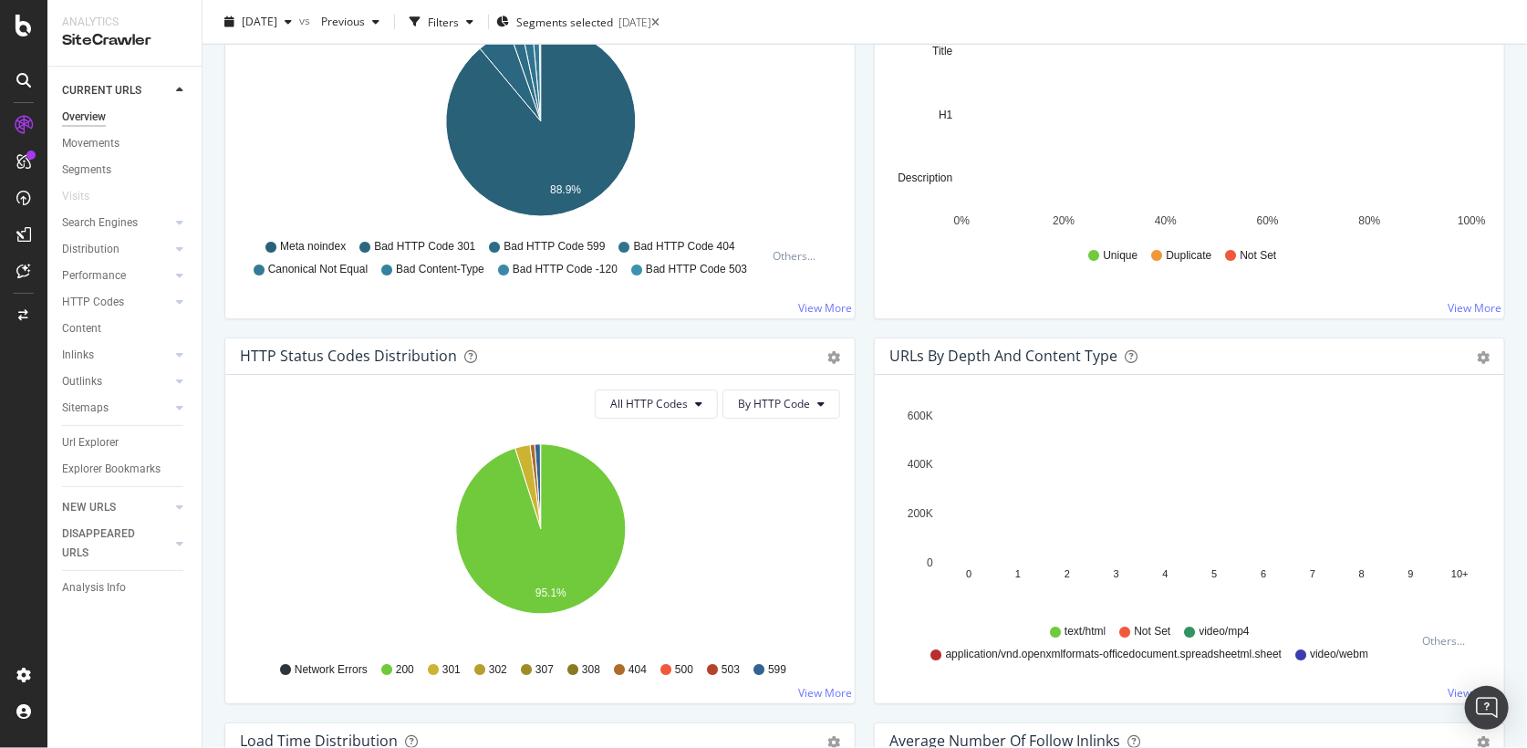
scroll to position [740, 0]
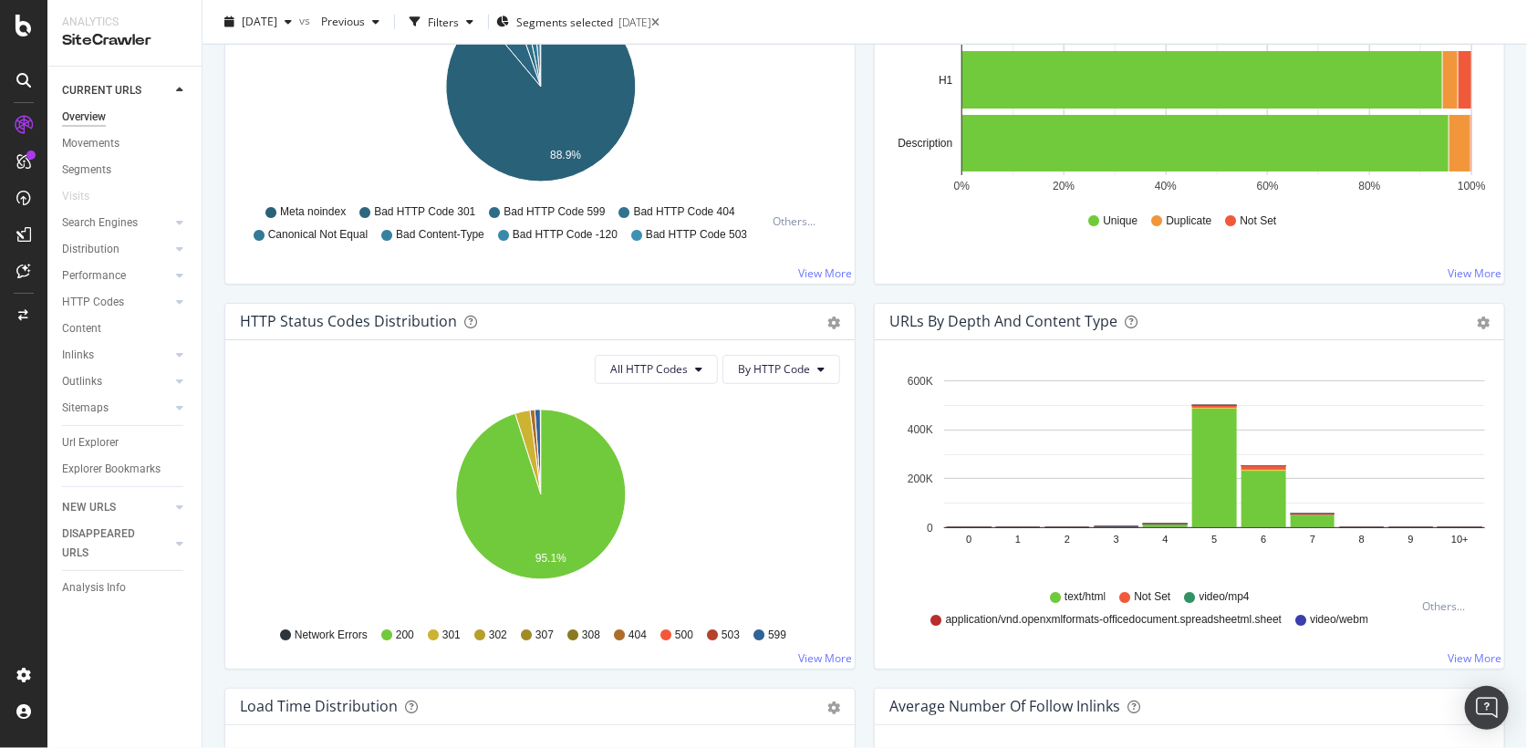
click at [1176, 527] on rect "A chart." at bounding box center [1214, 527] width 541 height 1
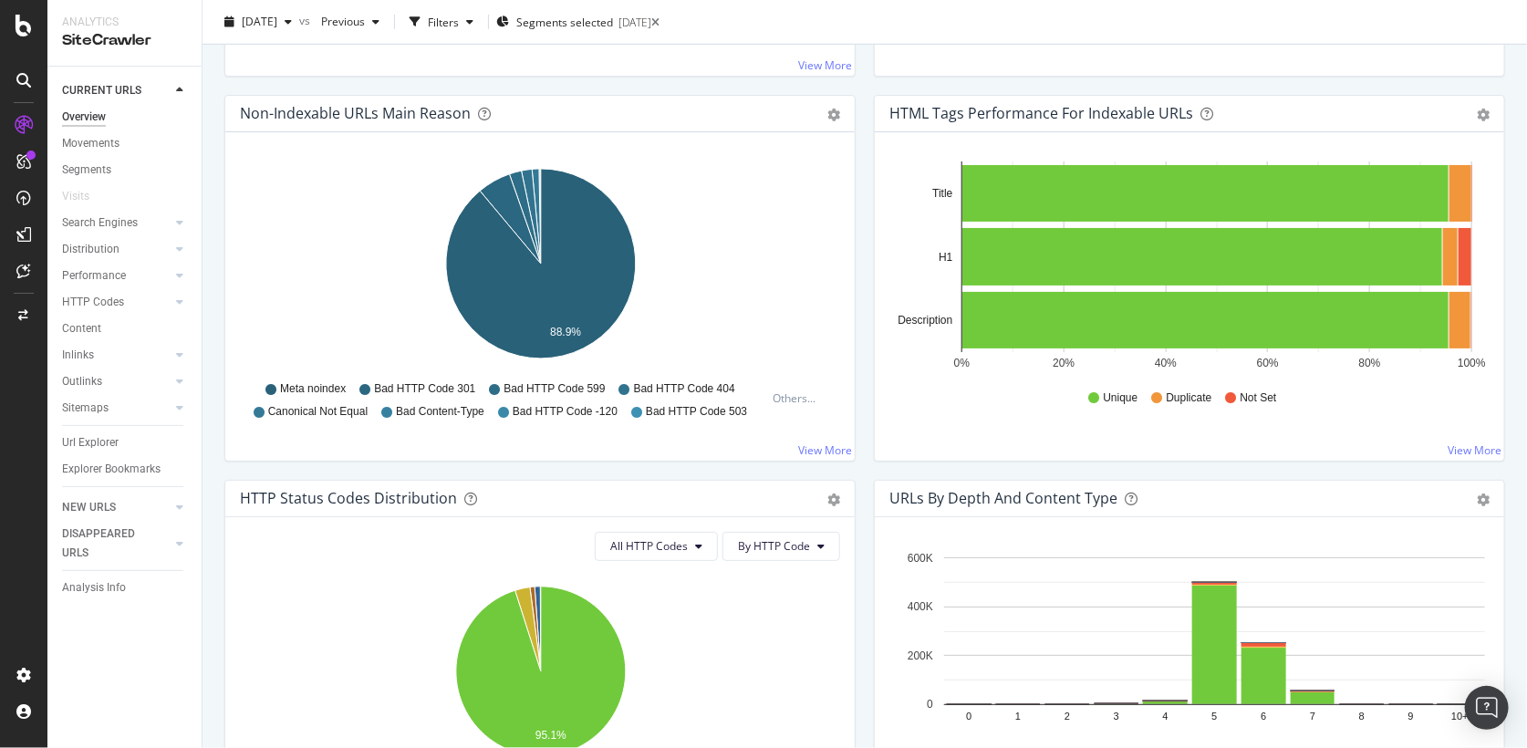
scroll to position [0, 0]
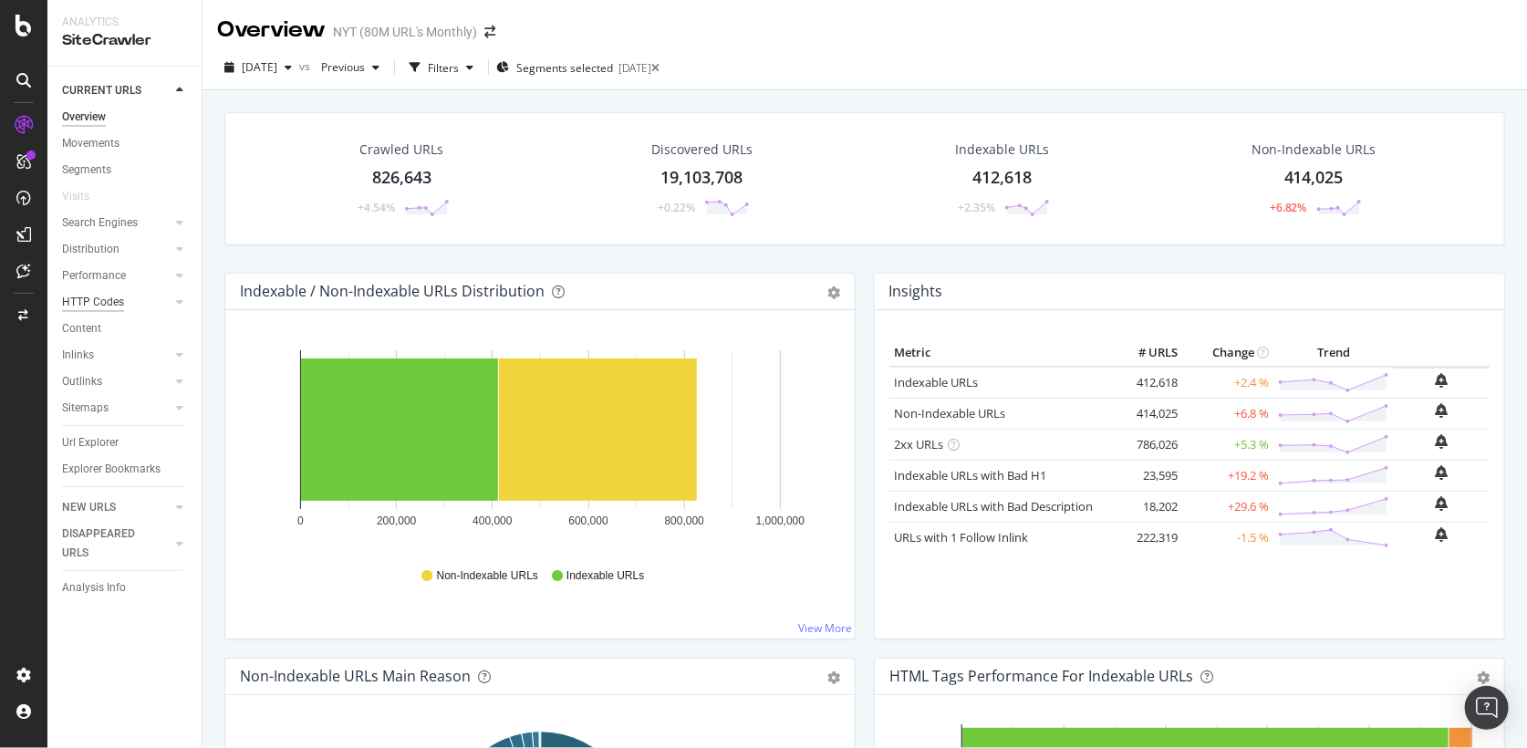
click at [96, 295] on div "HTTP Codes" at bounding box center [93, 302] width 62 height 19
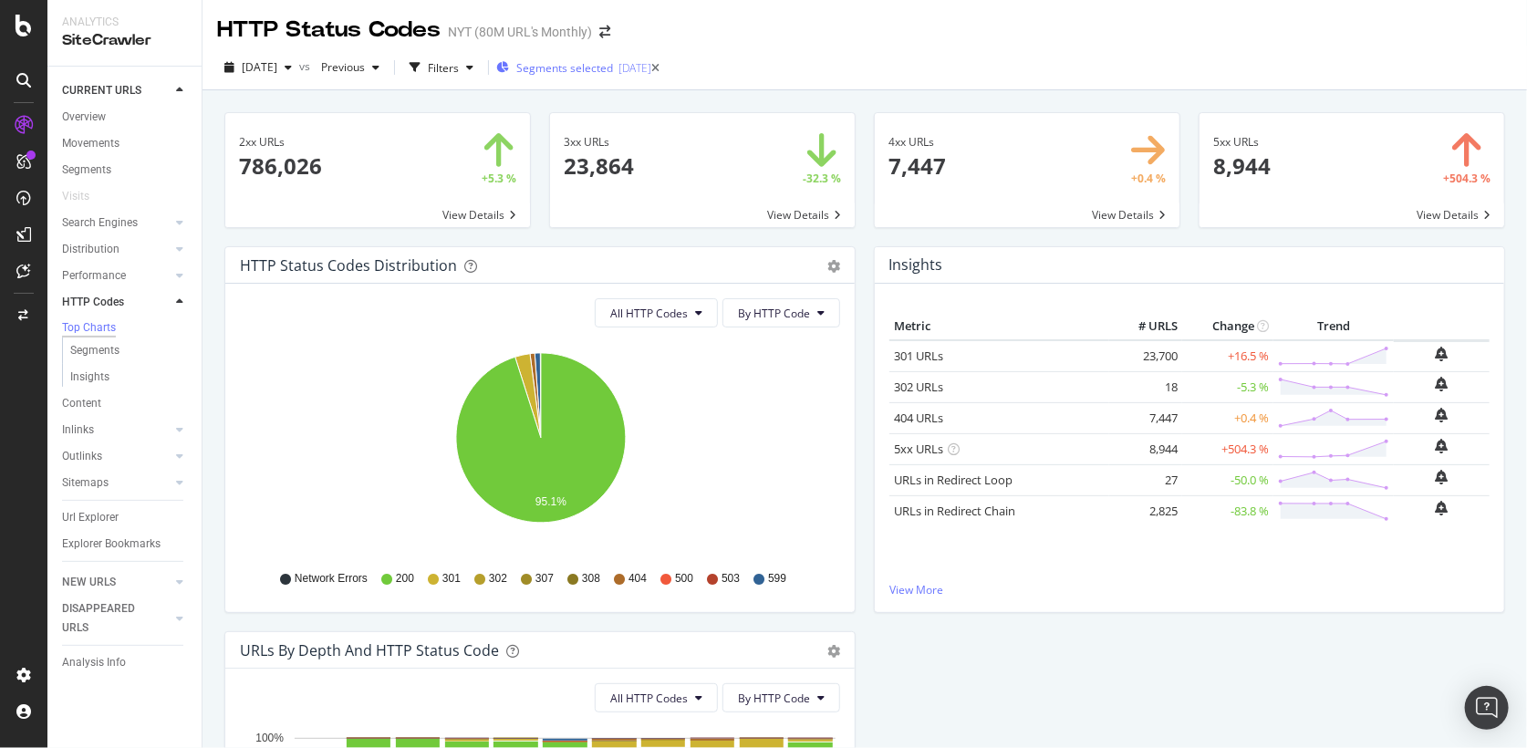
click at [651, 79] on div "Segments selected [DATE]" at bounding box center [573, 67] width 155 height 27
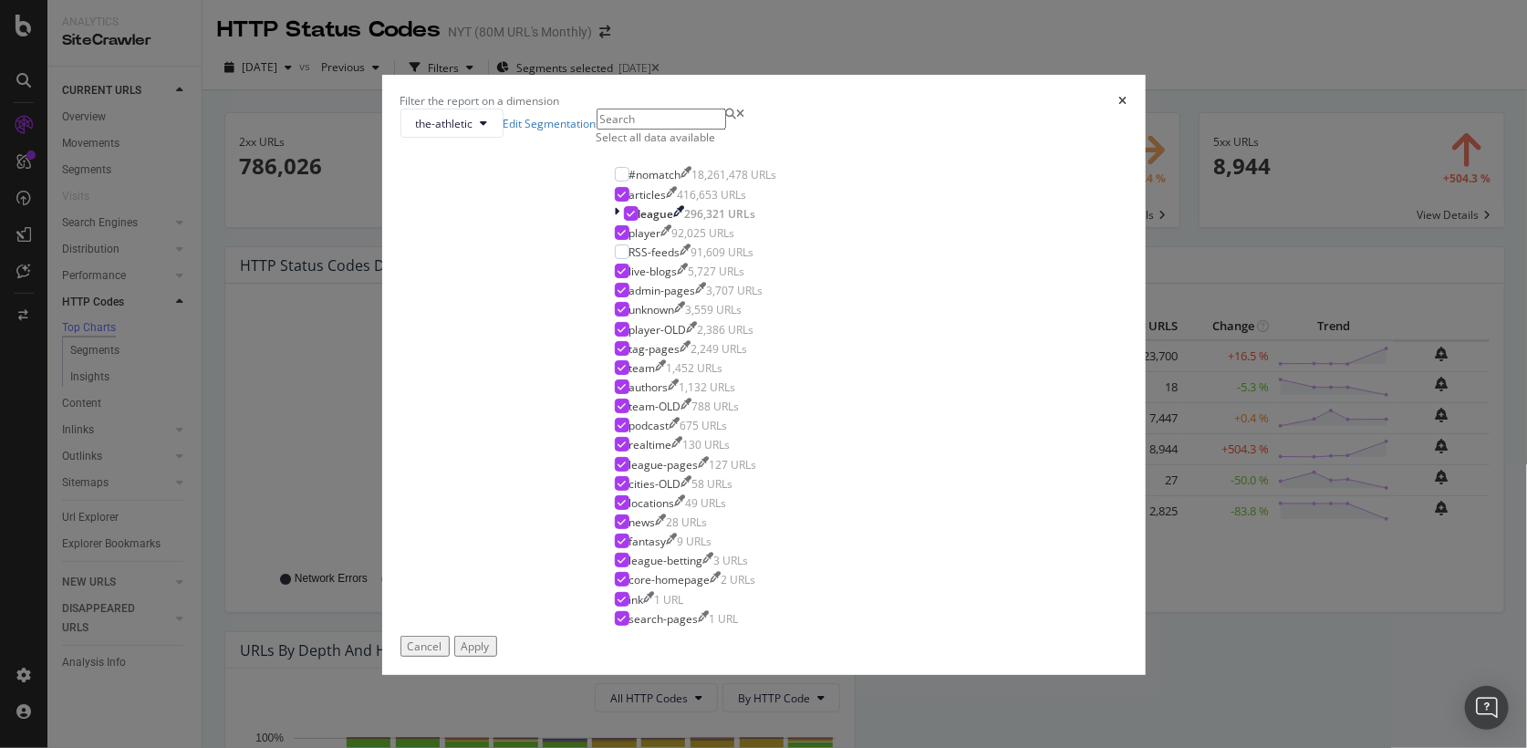
click at [1044, 132] on div "Filter the report on a dimension the-athletic Edit Segmentation Select all data…" at bounding box center [763, 374] width 1527 height 748
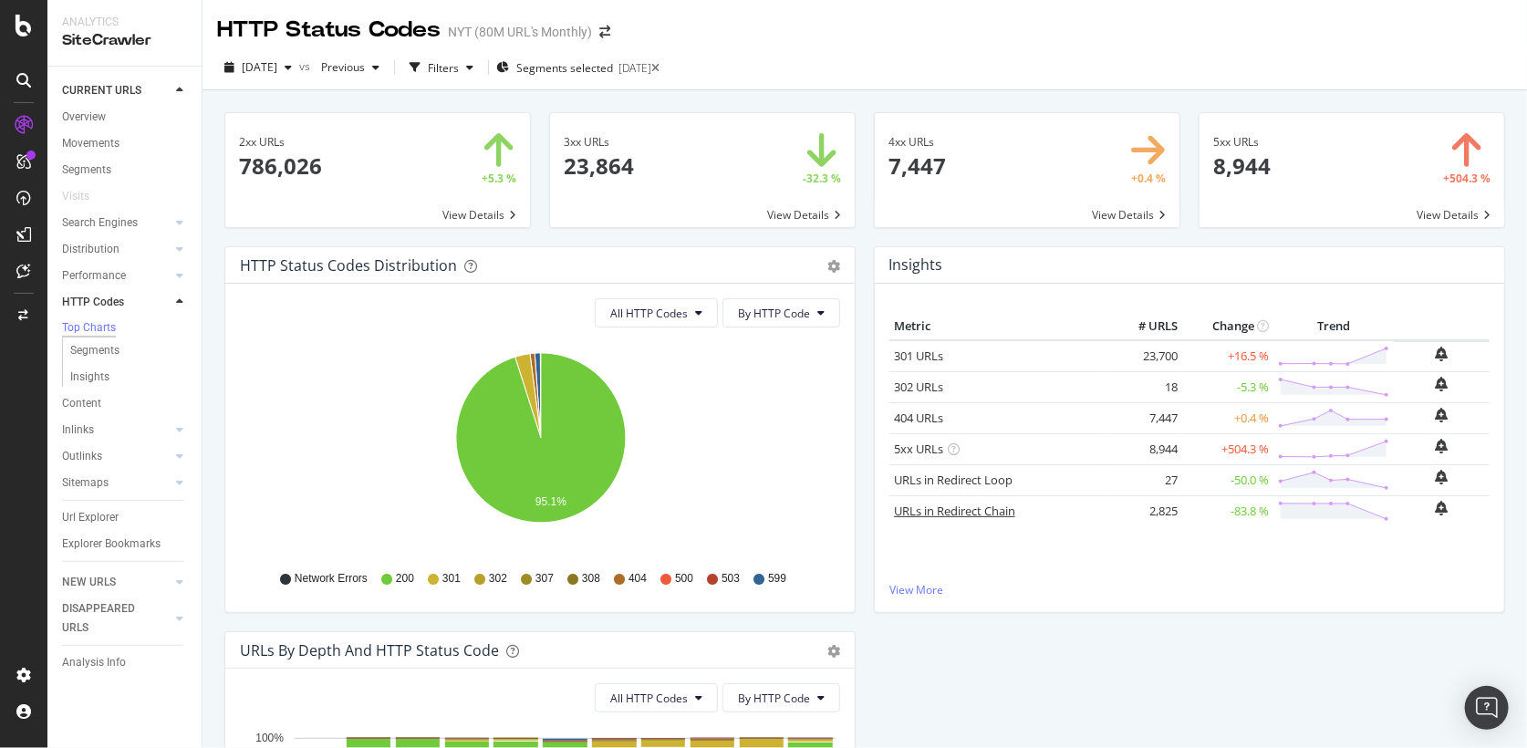
click at [964, 503] on link "URLs in Redirect Chain" at bounding box center [954, 511] width 121 height 16
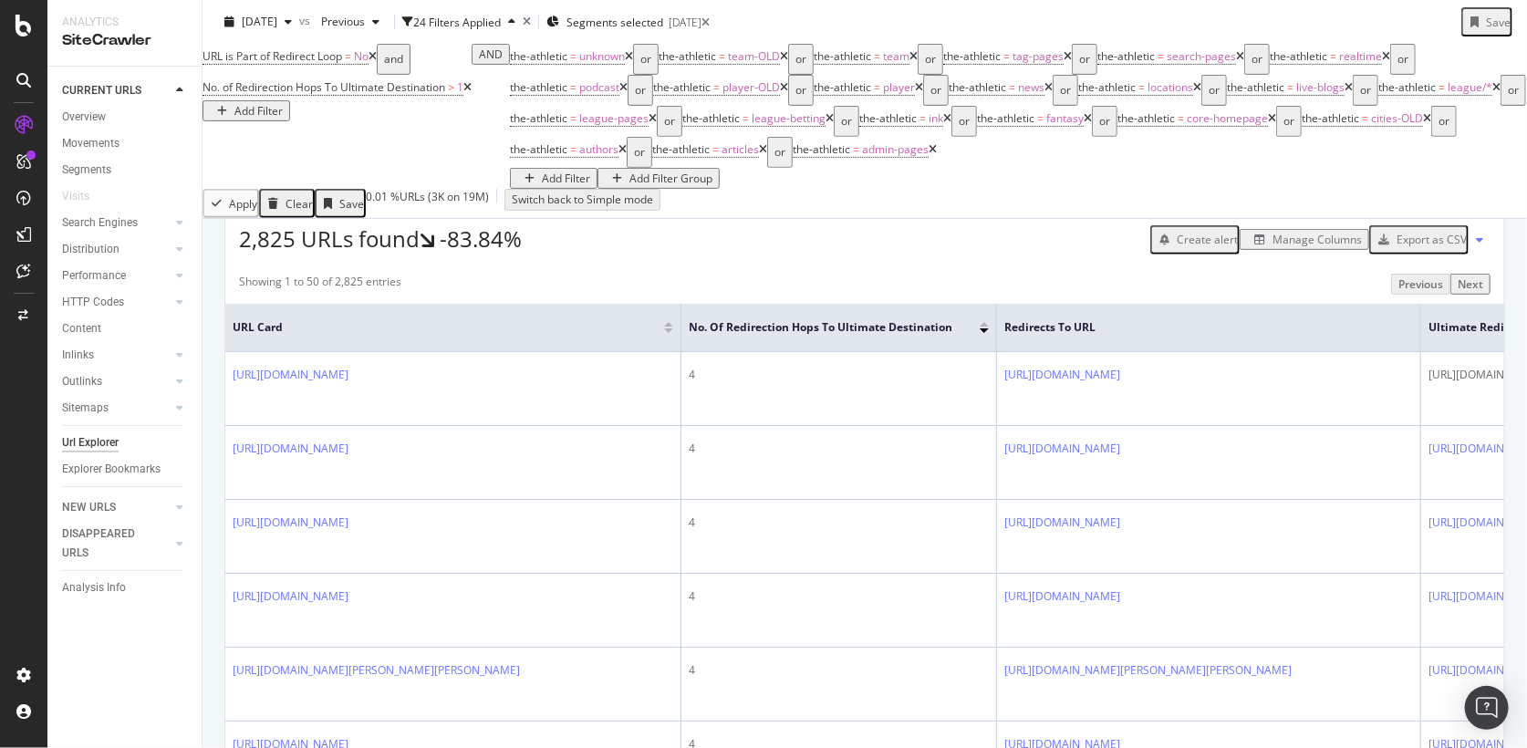
click at [1439, 247] on div "Export as CSV" at bounding box center [1432, 240] width 70 height 16
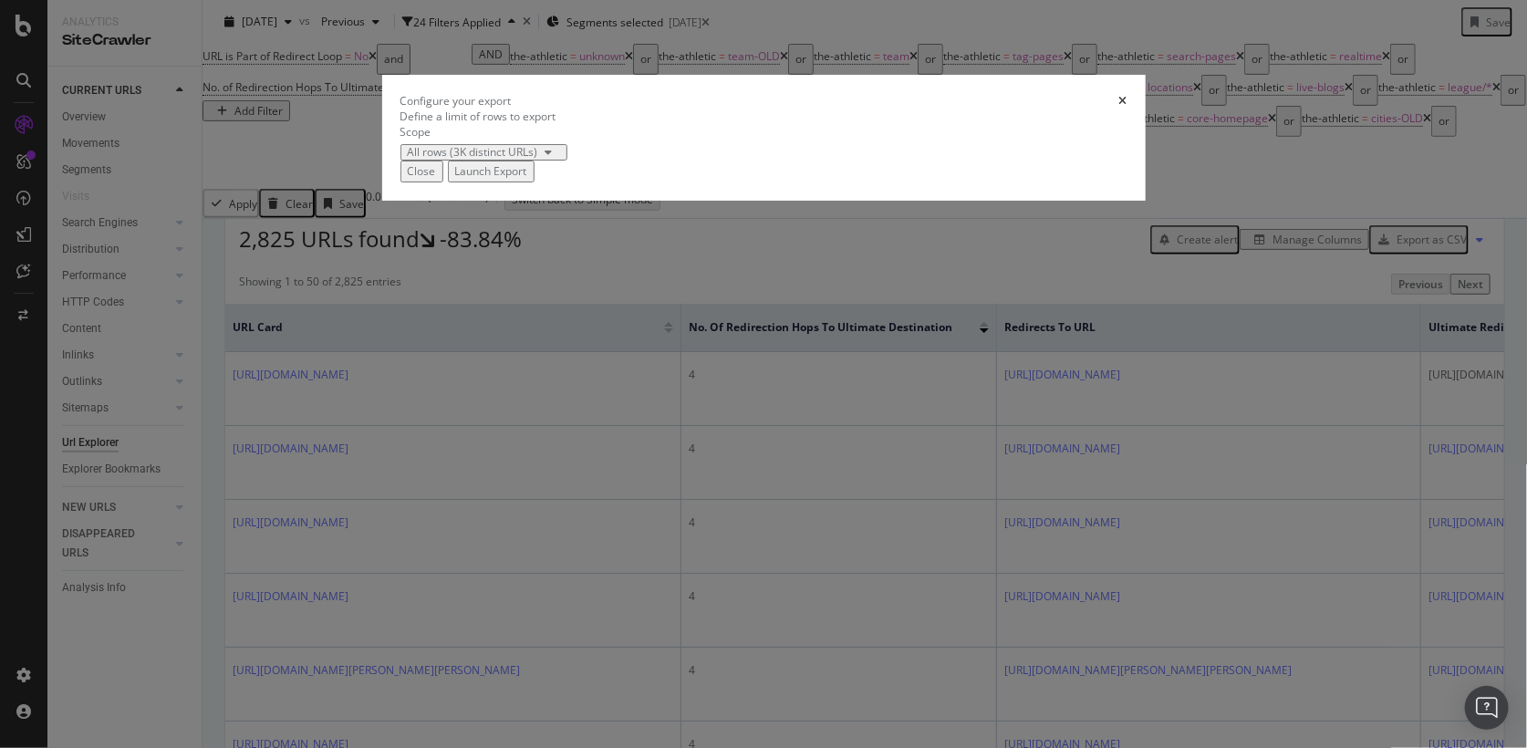
click at [527, 179] on div "Launch Export" at bounding box center [491, 171] width 72 height 16
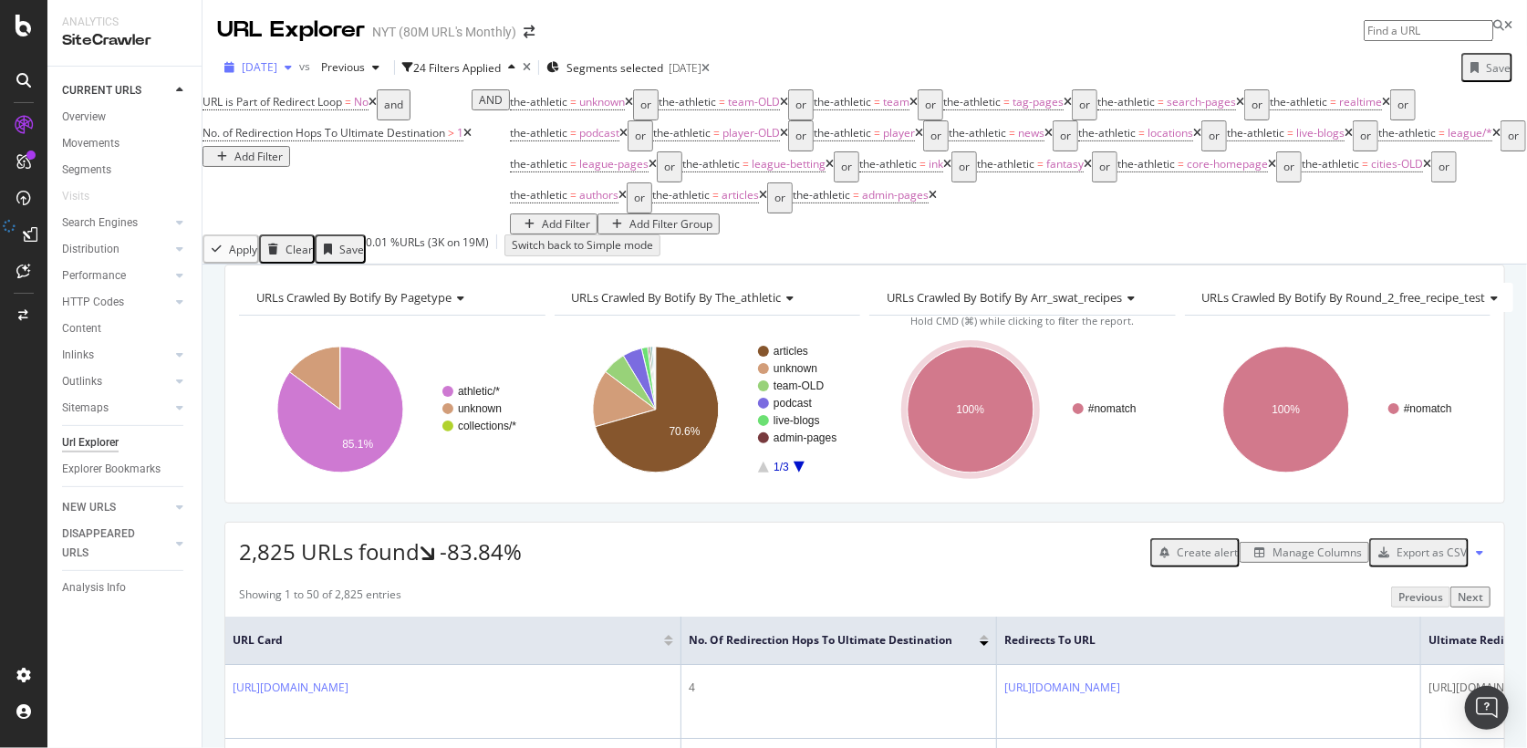
click at [299, 66] on div "button" at bounding box center [288, 67] width 22 height 11
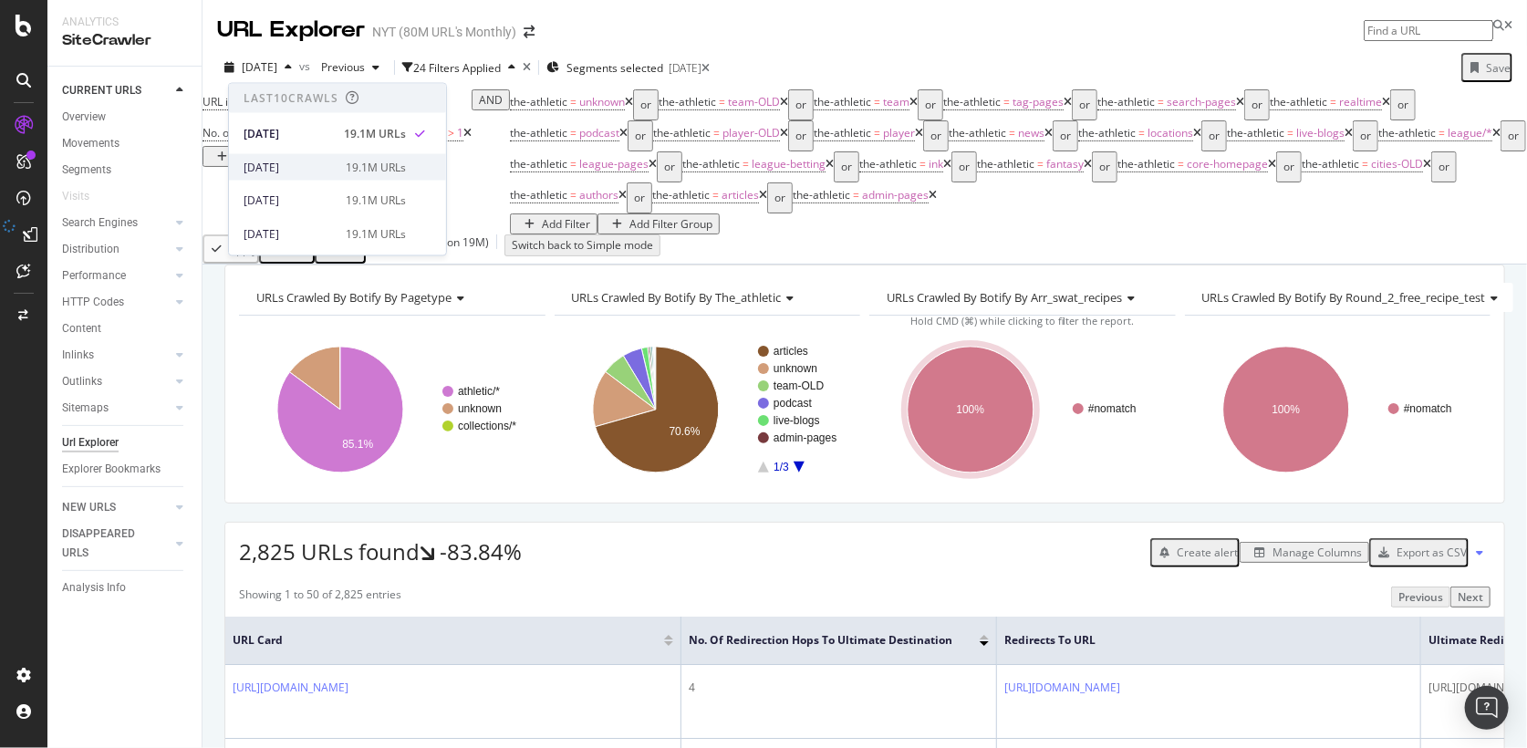
click at [356, 165] on div "19.1M URLs" at bounding box center [376, 167] width 60 height 16
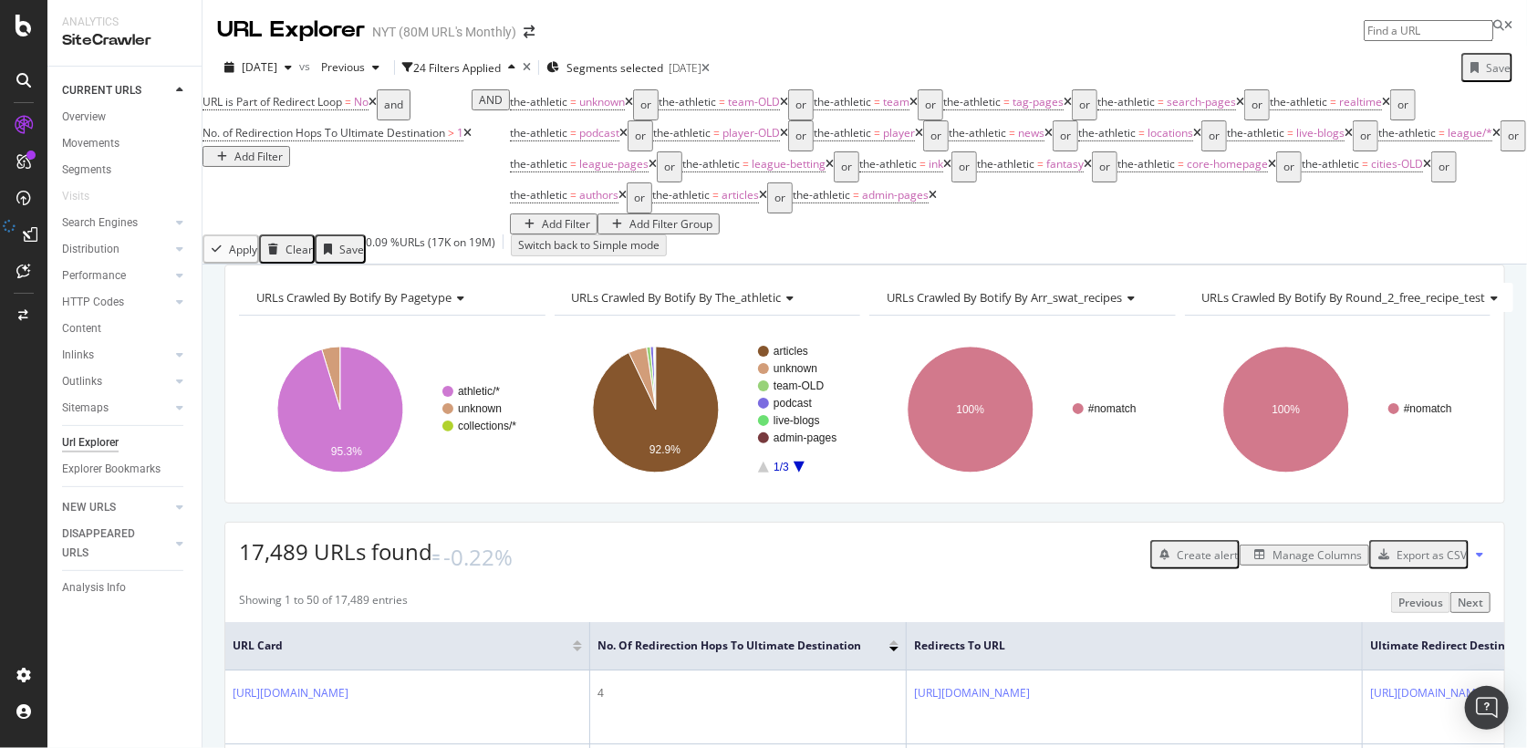
click at [1438, 563] on div "Export as CSV" at bounding box center [1432, 555] width 70 height 16
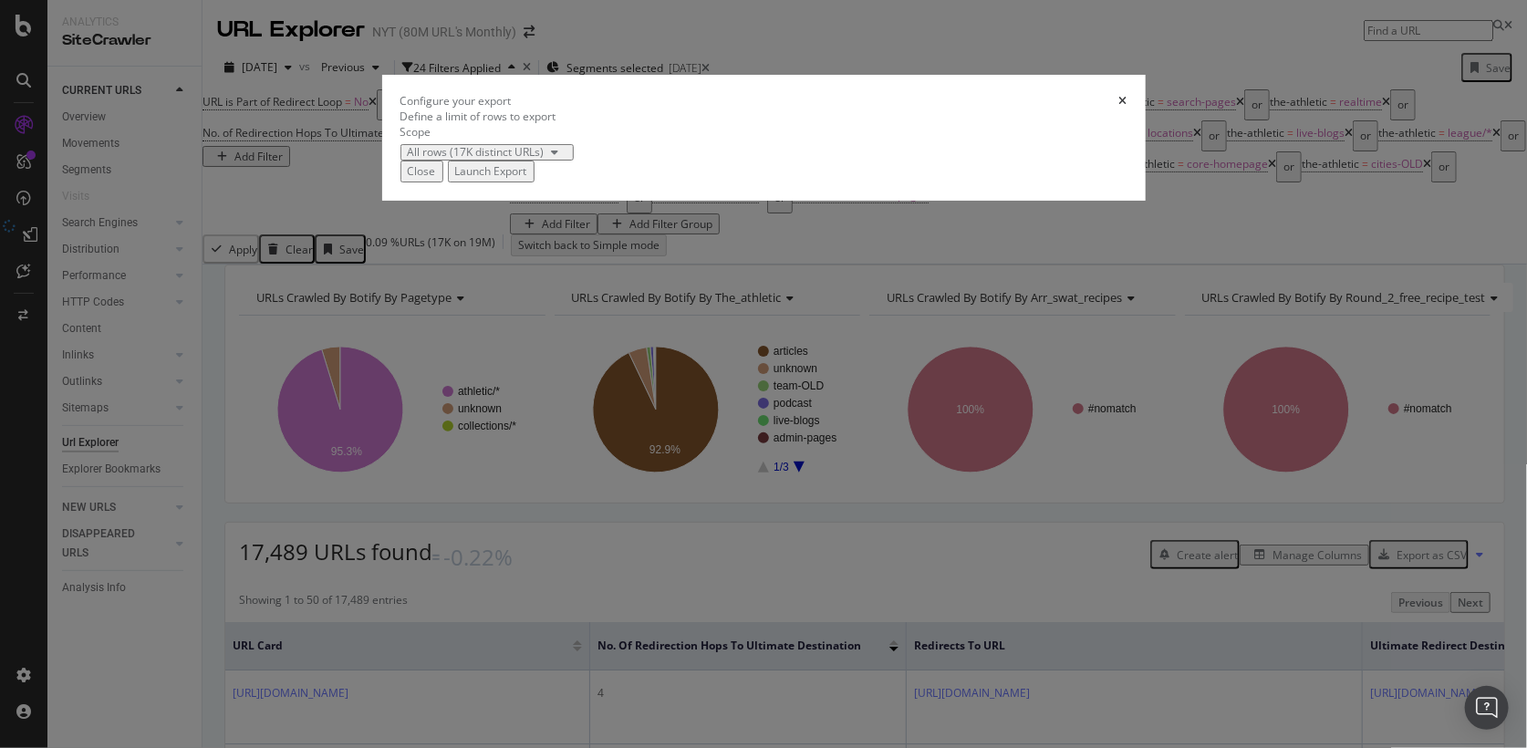
click at [527, 179] on div "Launch Export" at bounding box center [491, 171] width 72 height 16
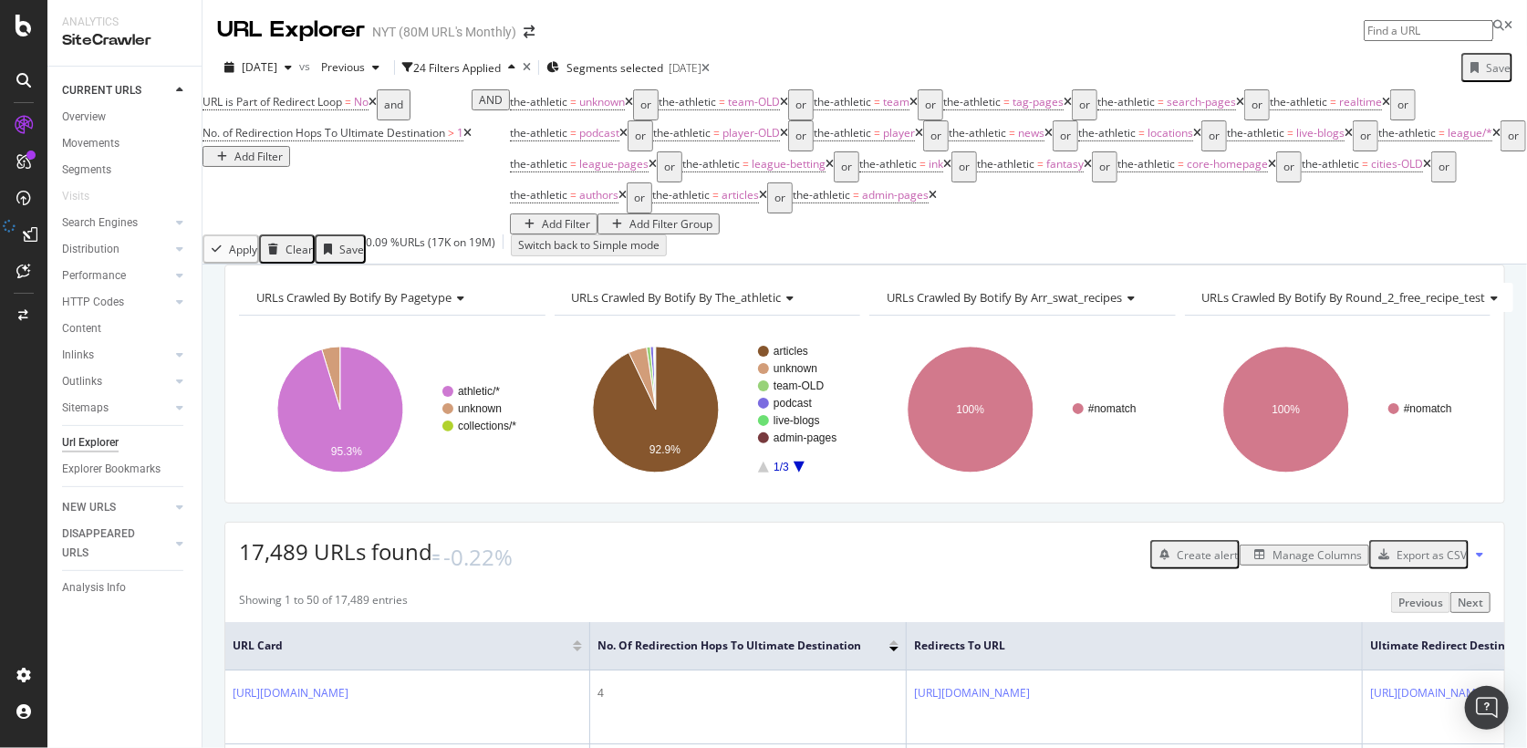
click at [985, 603] on div "Showing 1 to 50 of 17,489 entries Previous Next" at bounding box center [864, 602] width 1279 height 21
click at [23, 230] on icon at bounding box center [30, 234] width 15 height 15
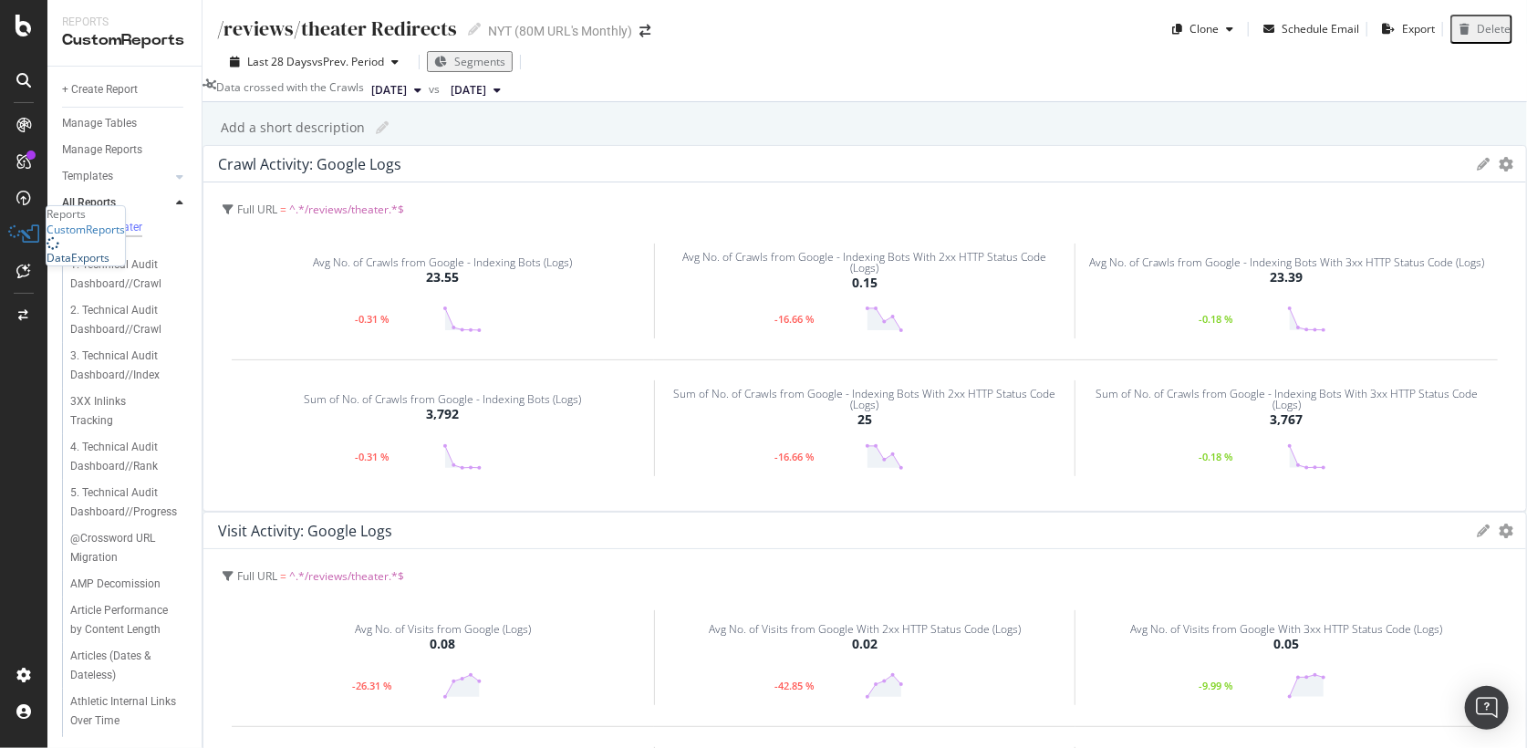
click at [101, 265] on div "DataExports" at bounding box center [78, 258] width 63 height 16
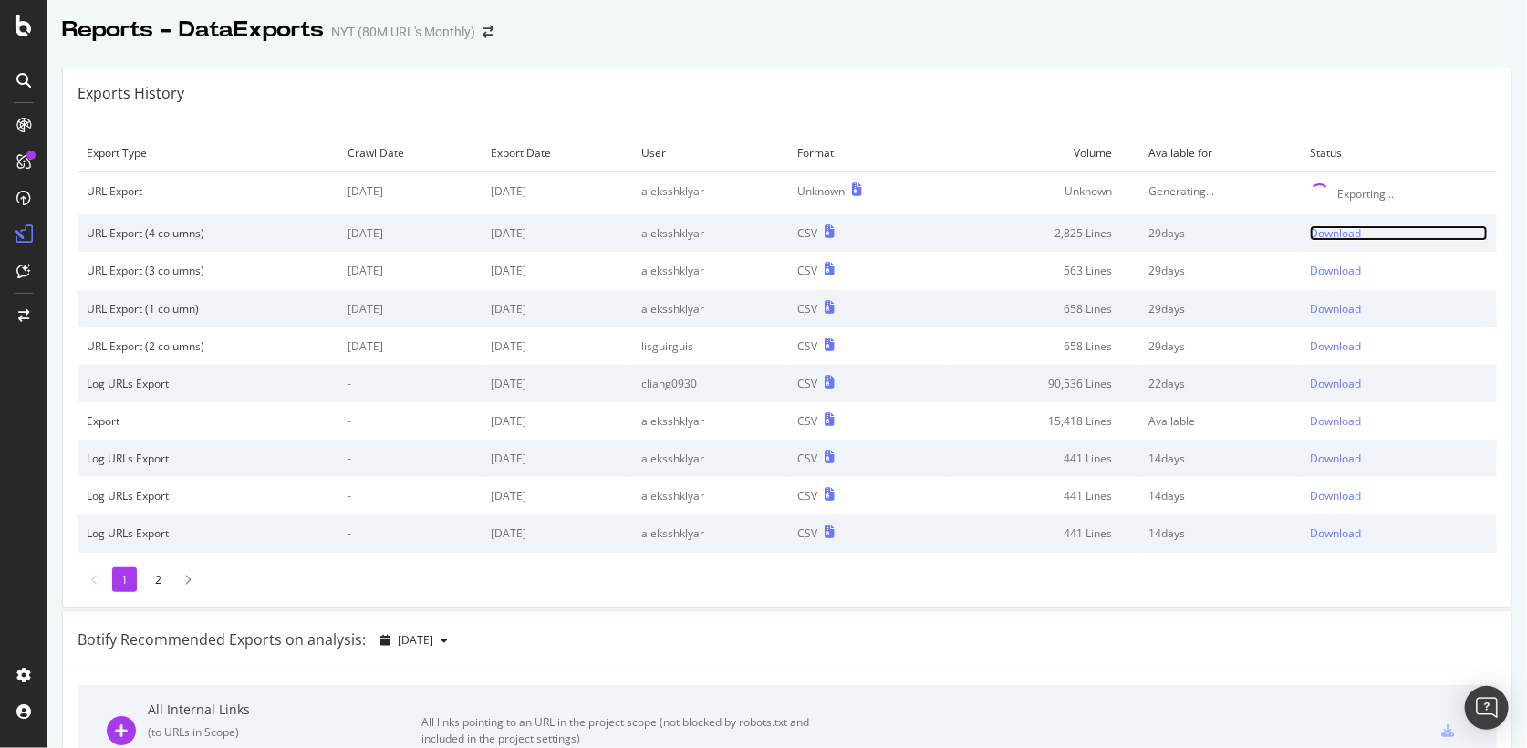
click at [1342, 225] on div "Download" at bounding box center [1335, 233] width 51 height 16
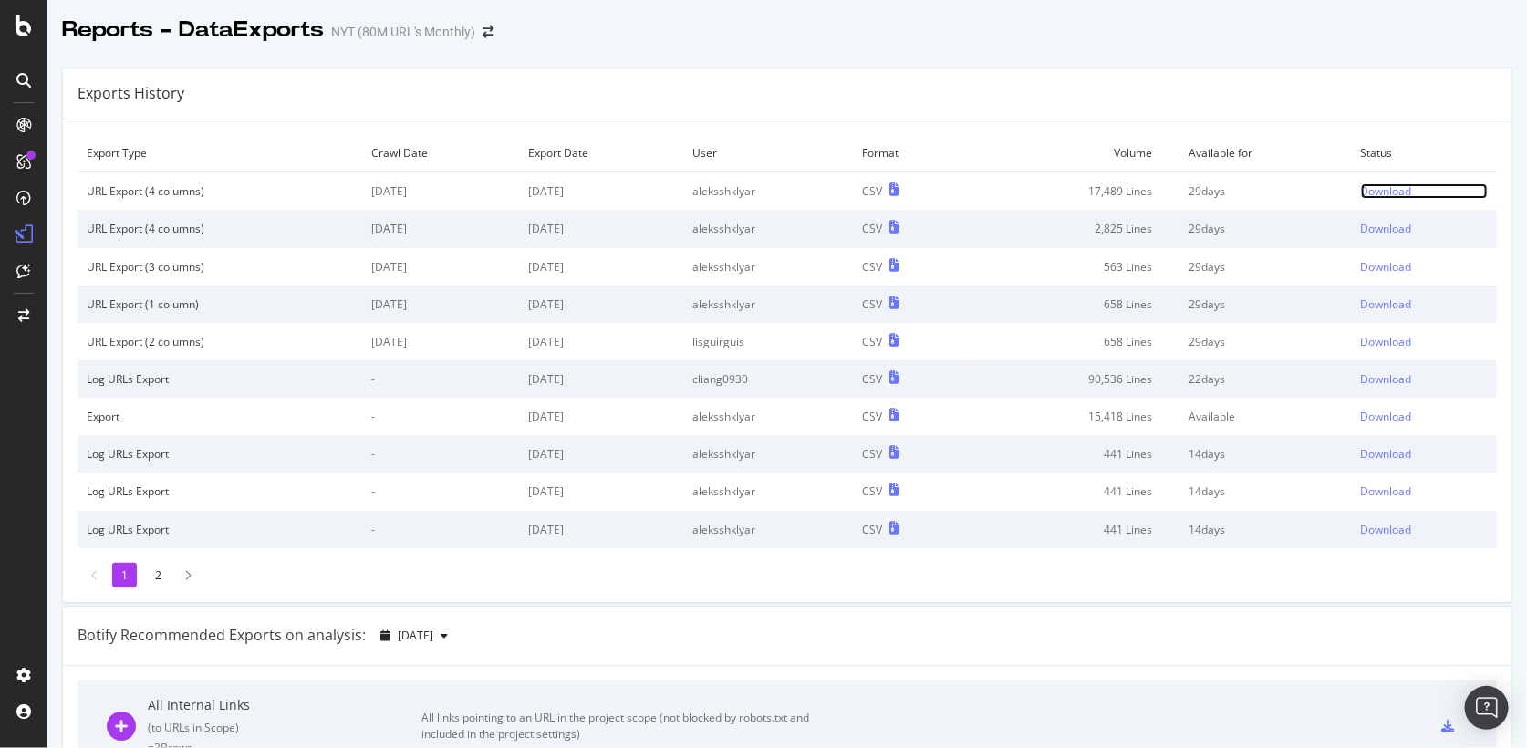
click at [1387, 195] on div "Download" at bounding box center [1386, 191] width 51 height 16
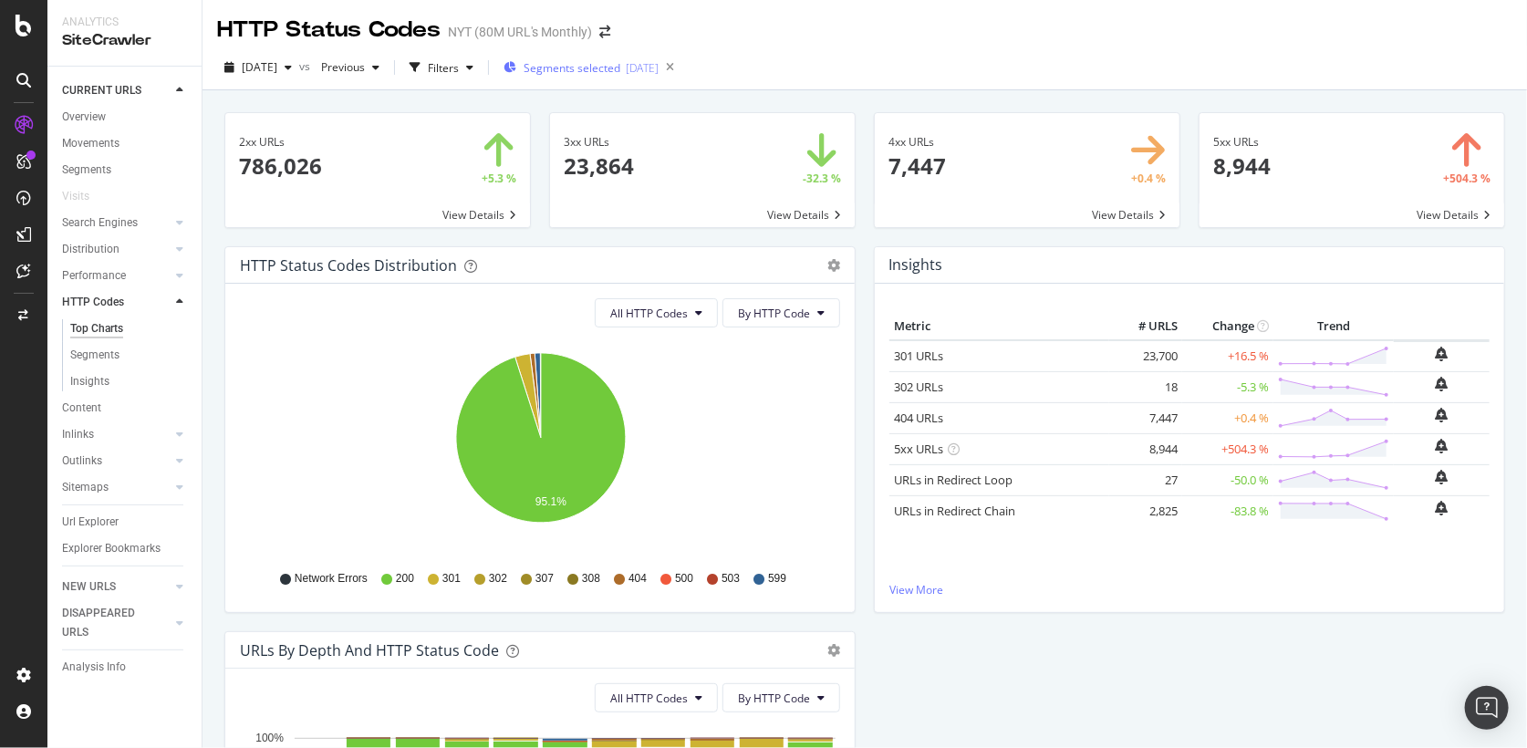
click at [626, 77] on div "Segments selected [DATE]" at bounding box center [581, 67] width 155 height 27
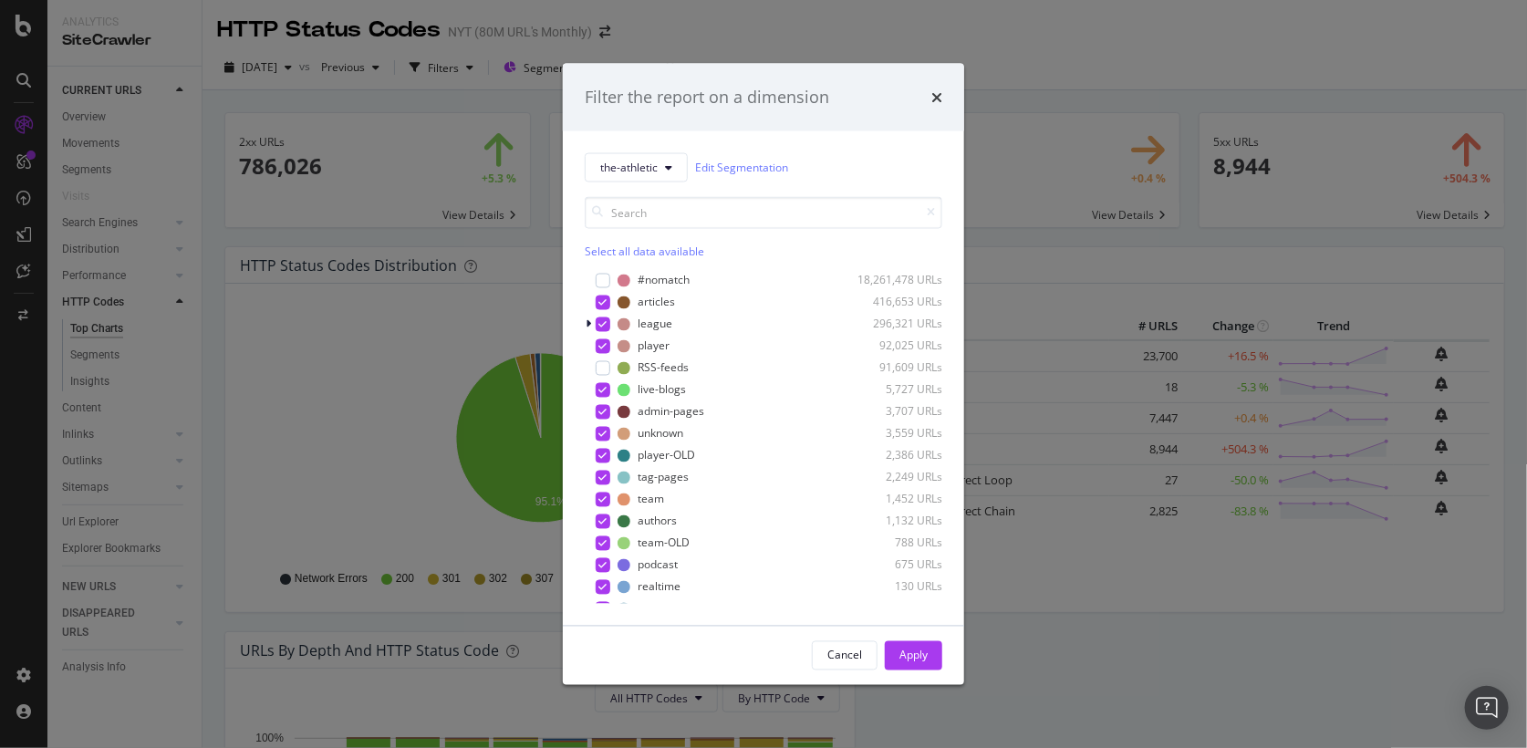
click at [1110, 58] on div "Filter the report on a dimension the-athletic Edit Segmentation Select all data…" at bounding box center [763, 374] width 1527 height 748
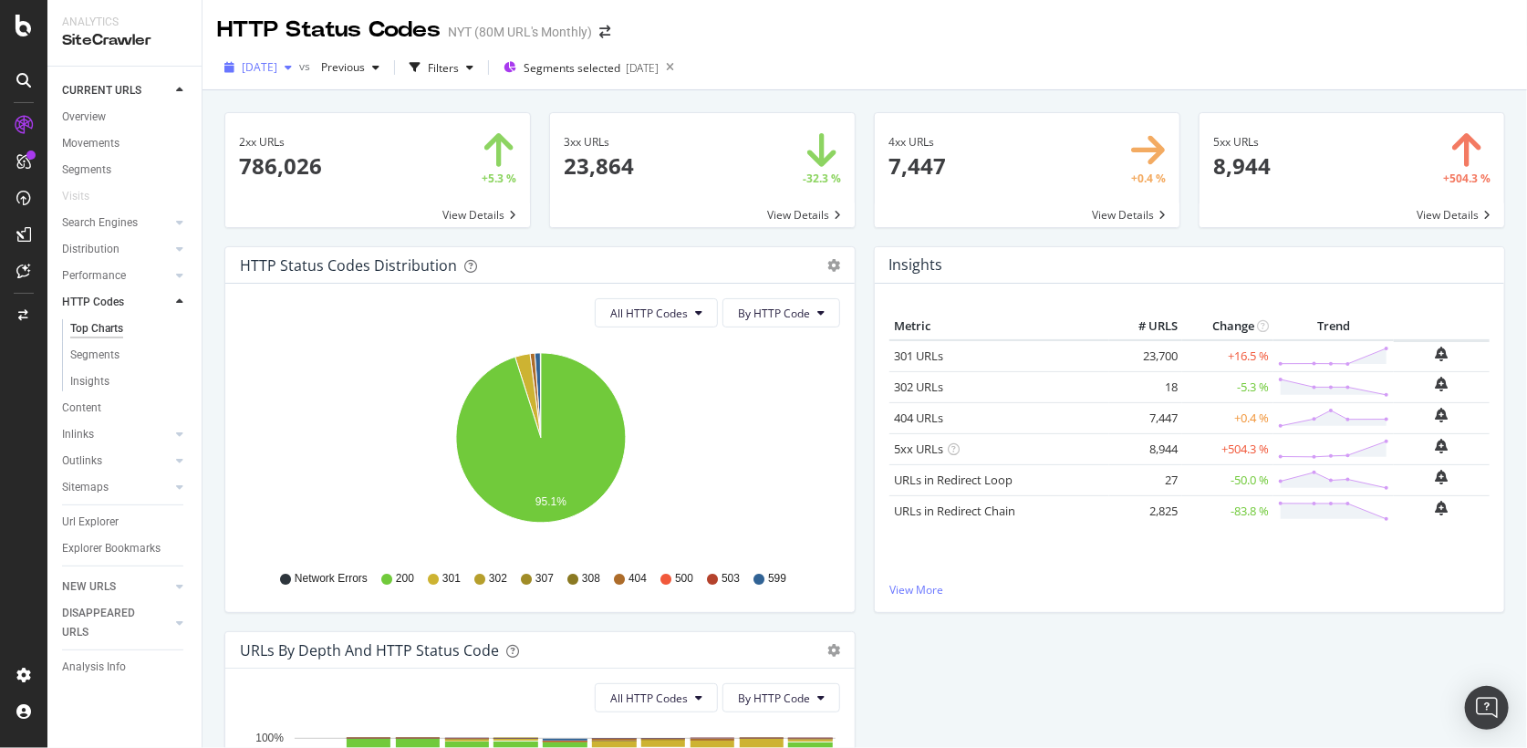
click at [299, 58] on div "[DATE]" at bounding box center [258, 67] width 82 height 27
click at [214, 213] on div "2xx URLs 786,026 +5.3 % View Details 3xx URLs 23,864 -32.3 % View Details 4xx U…" at bounding box center [865, 464] width 1324 height 748
click at [94, 411] on div "Content" at bounding box center [81, 408] width 39 height 19
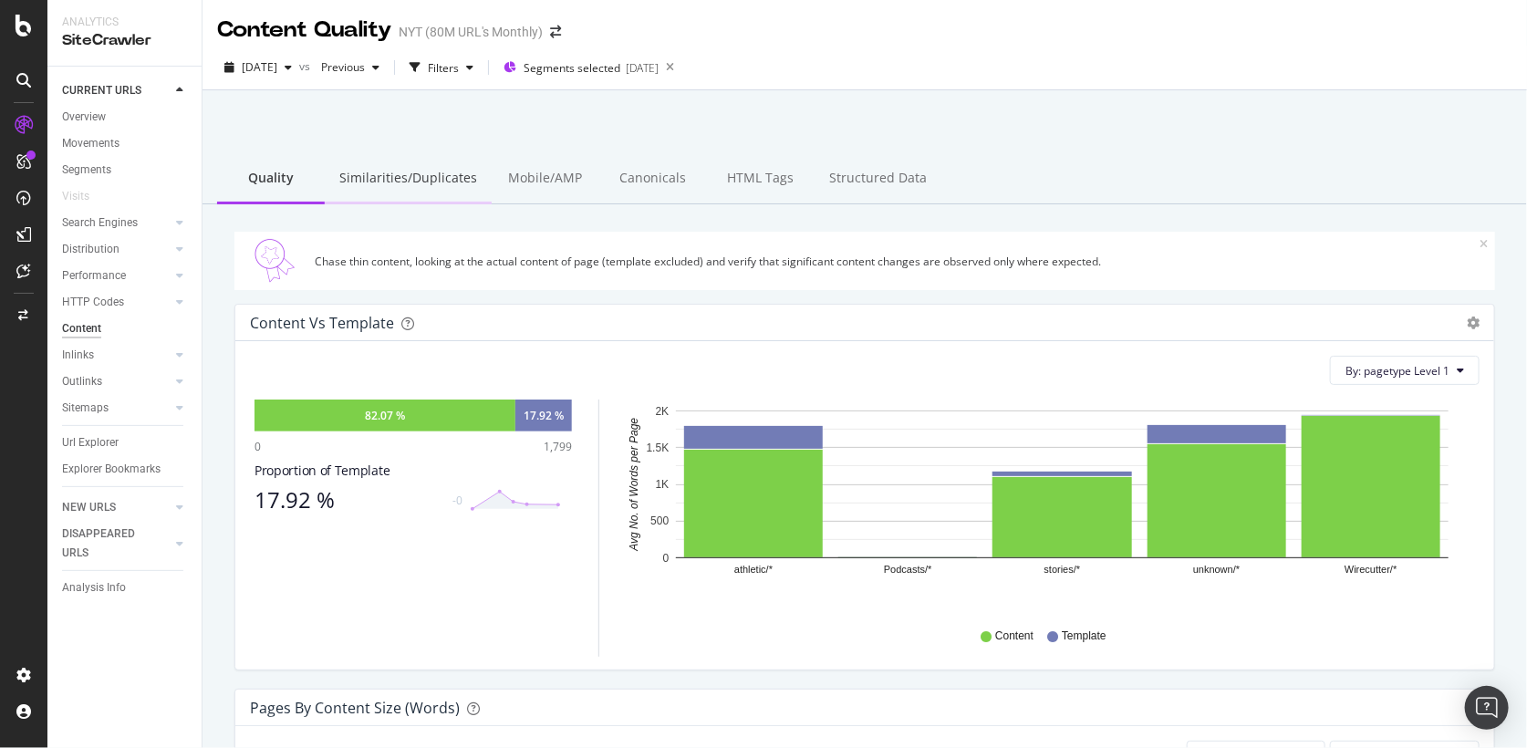
click at [423, 193] on div "Similarities/Duplicates" at bounding box center [408, 179] width 167 height 50
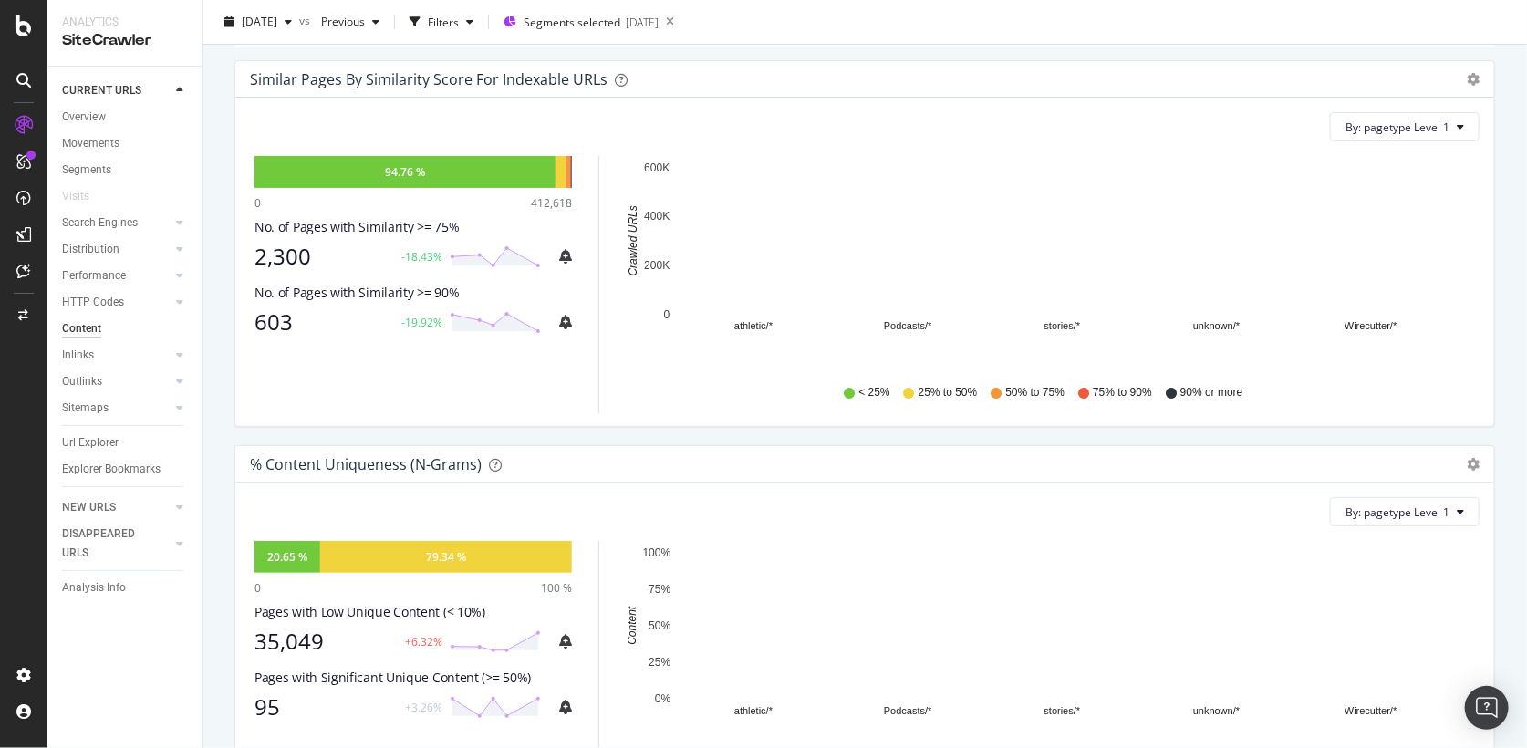
scroll to position [237, 0]
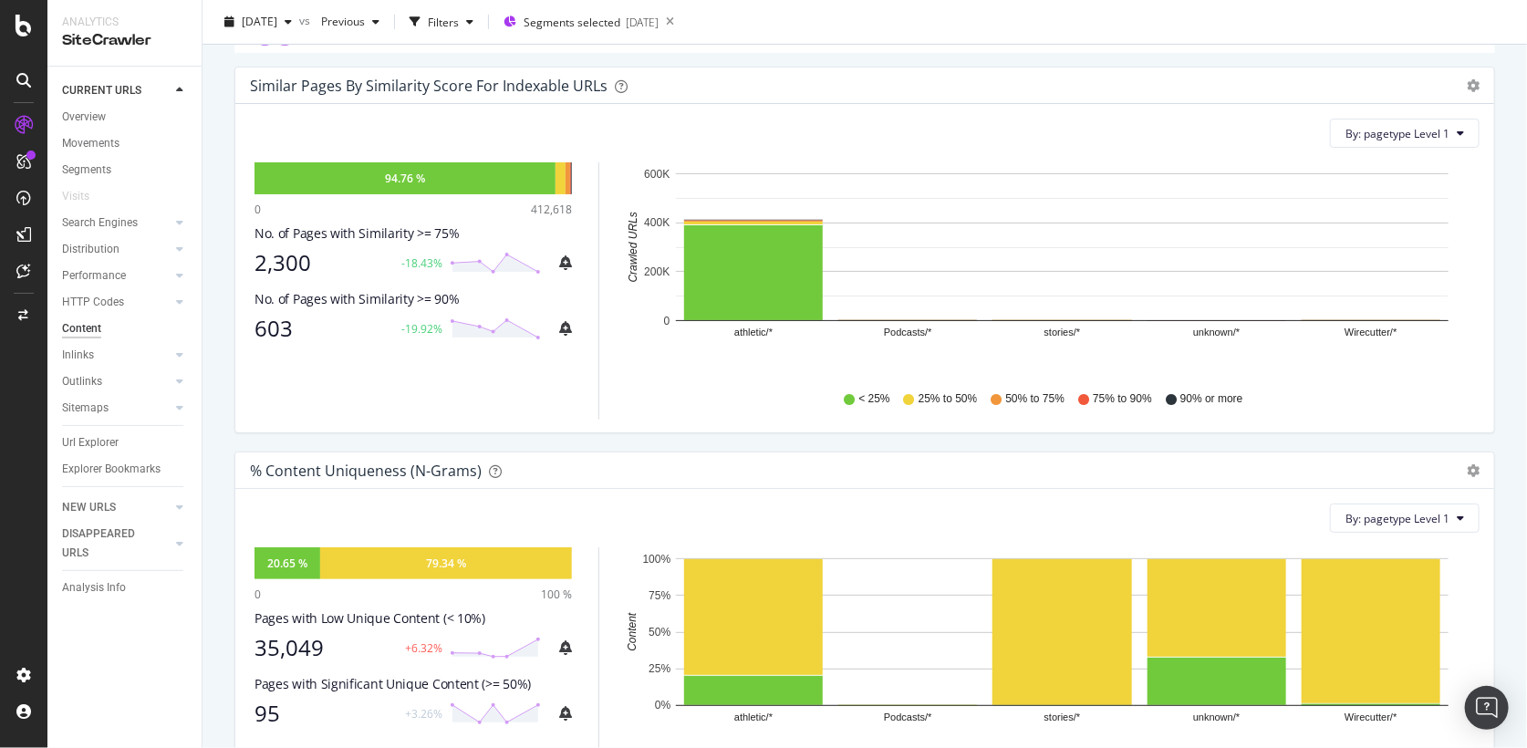
click at [275, 328] on div "603" at bounding box center [322, 329] width 136 height 26
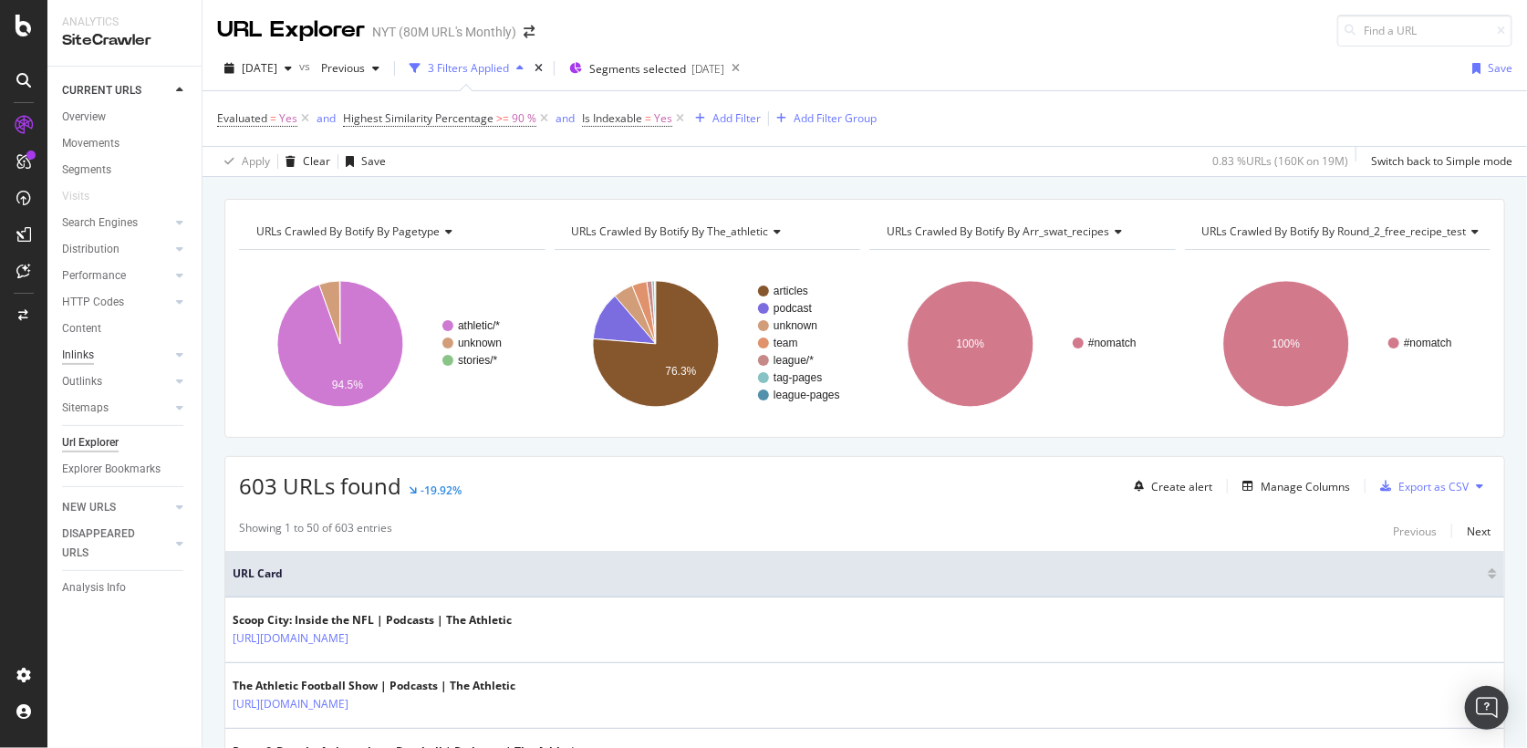
click at [80, 356] on div "Inlinks" at bounding box center [78, 355] width 32 height 19
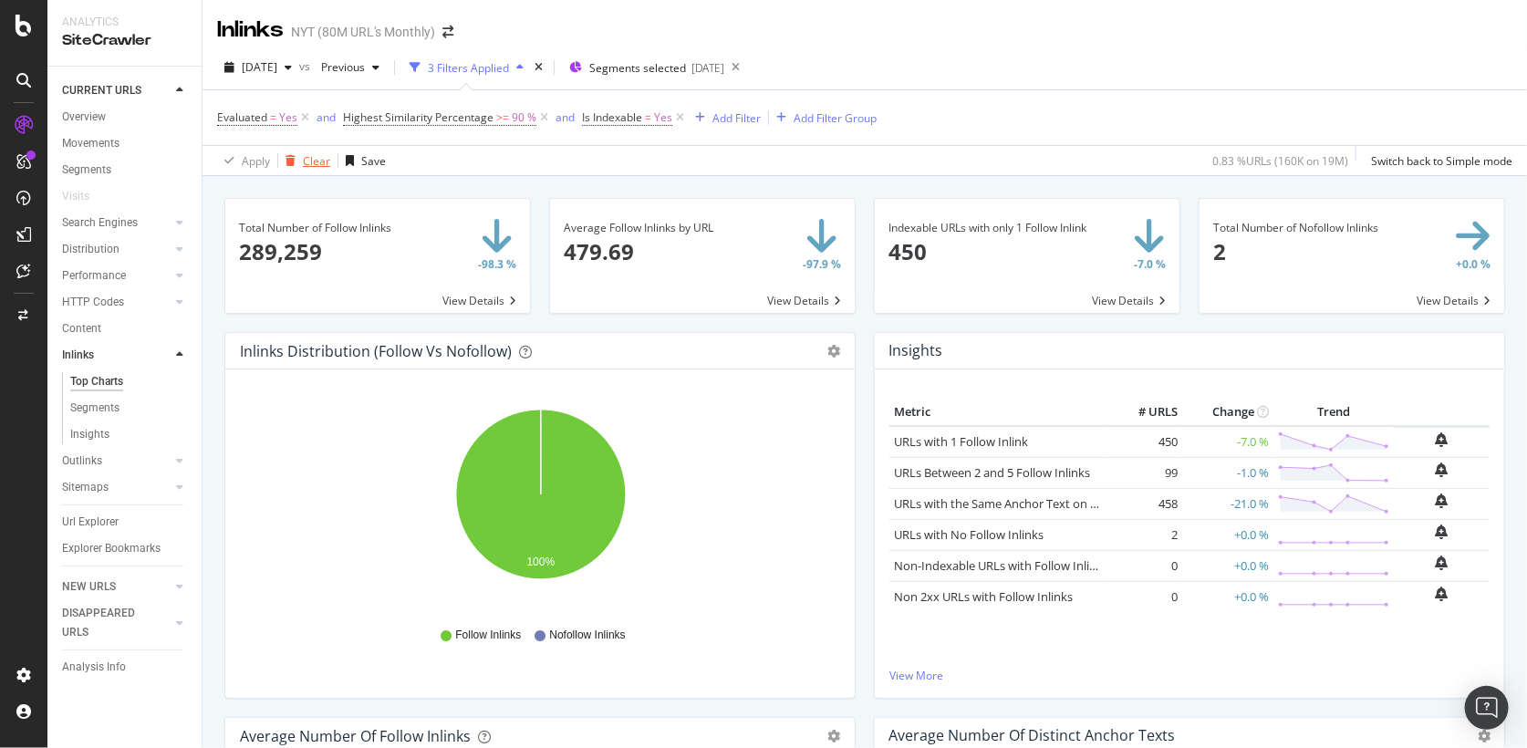
click at [312, 157] on div "Clear" at bounding box center [316, 161] width 27 height 16
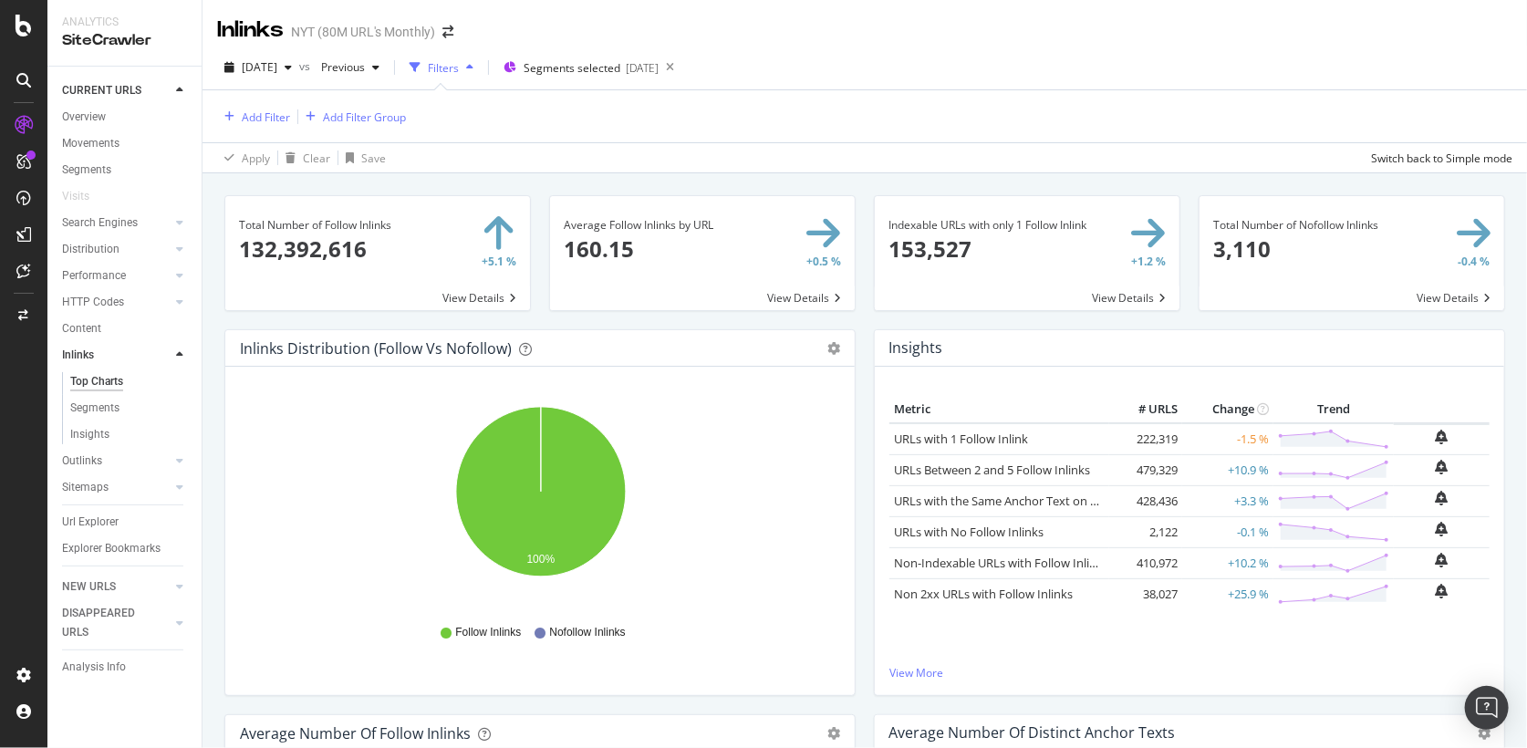
click at [213, 262] on div "Total Number of Follow Inlinks 132,392,616 +5.1 % View Details Average Follow I…" at bounding box center [865, 547] width 1324 height 748
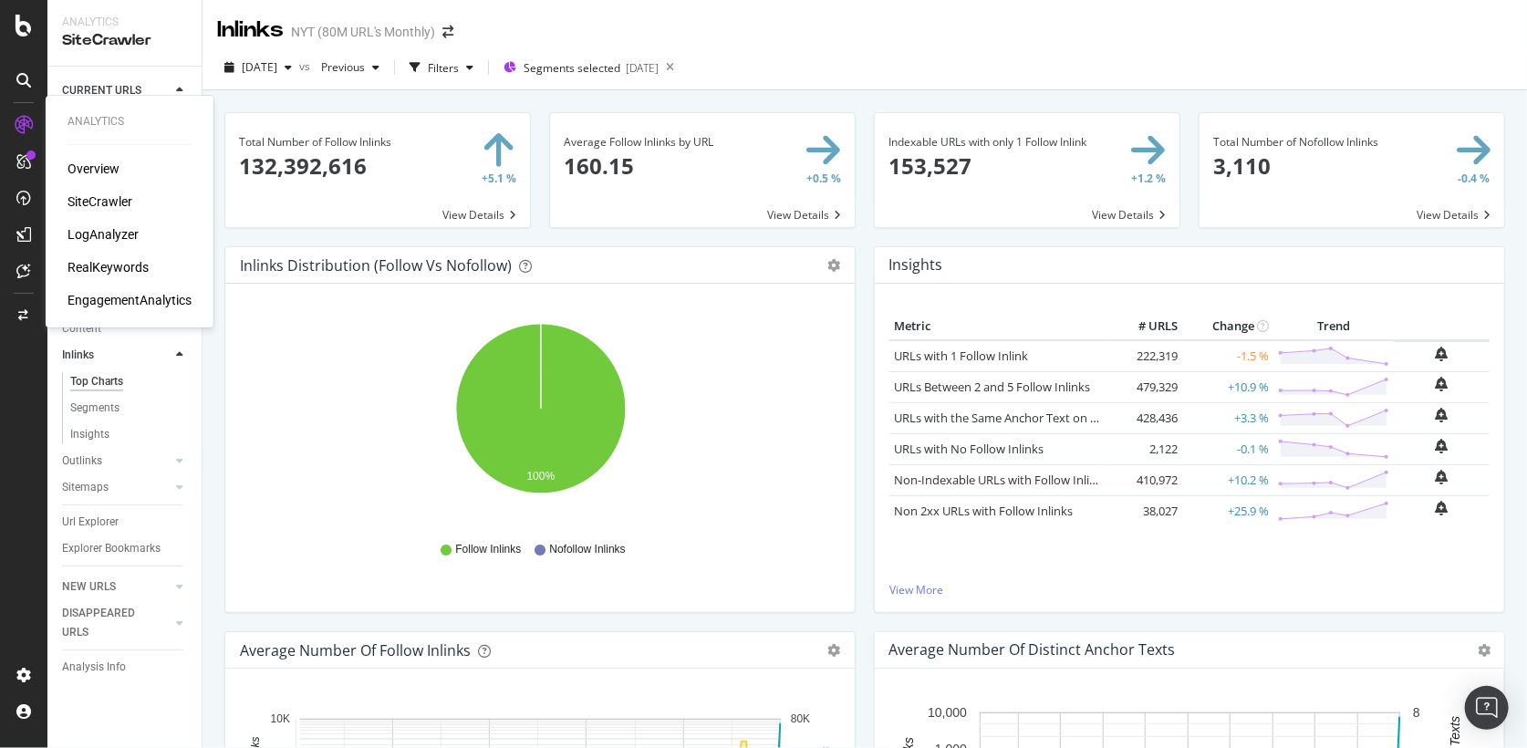
click at [107, 235] on div "LogAnalyzer" at bounding box center [103, 234] width 71 height 18
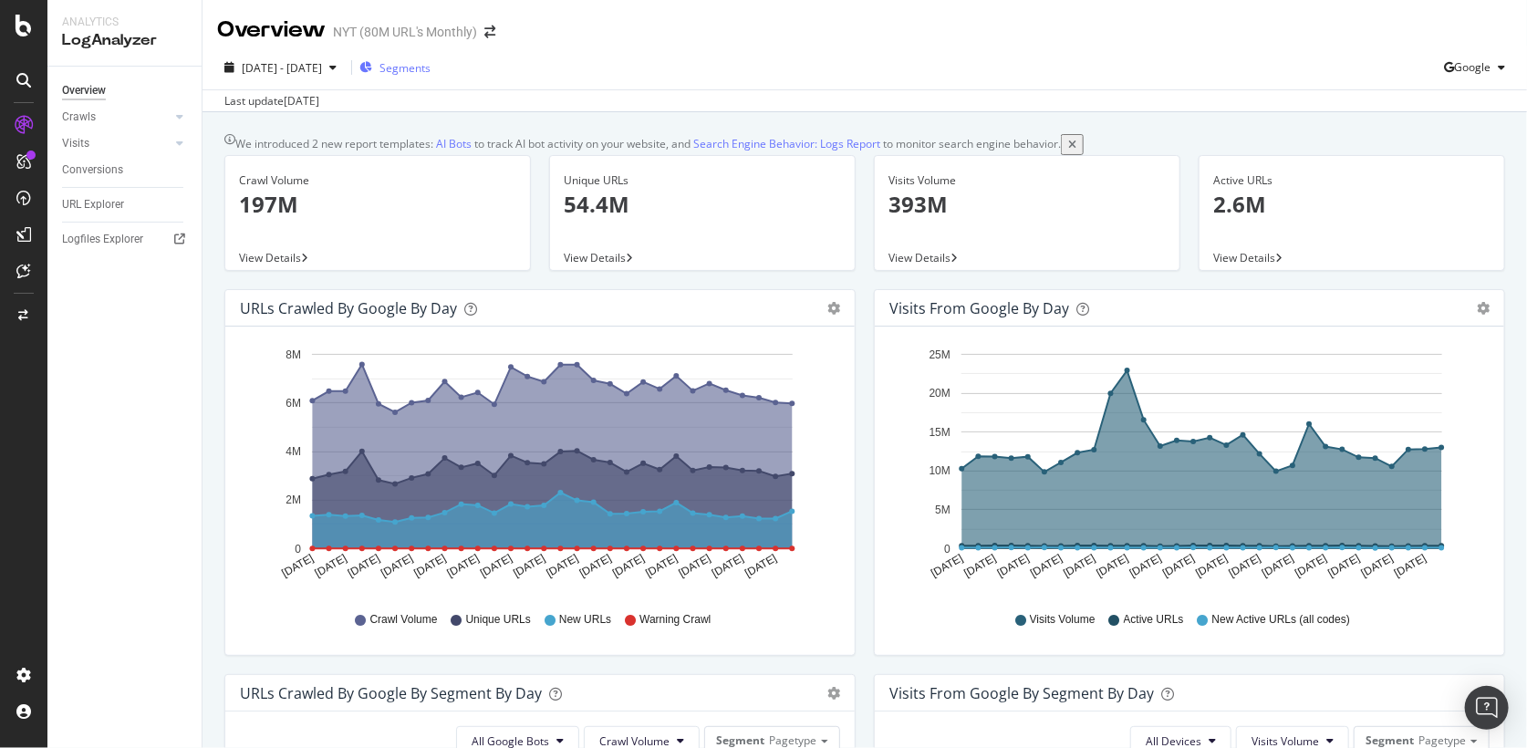
click at [431, 63] on span "Segments" at bounding box center [404, 68] width 51 height 16
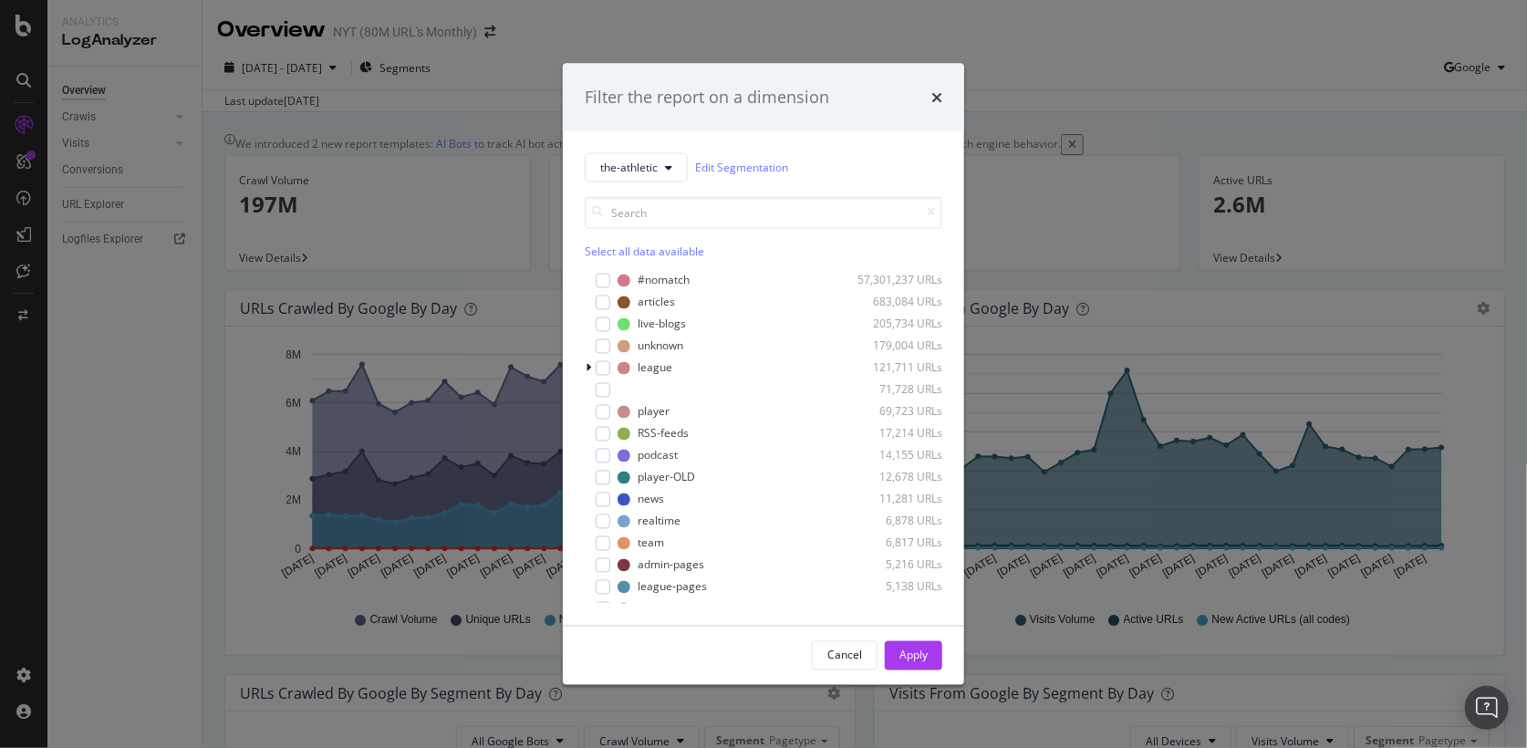
click at [627, 243] on div "Select all data available" at bounding box center [764, 251] width 358 height 16
click at [664, 286] on div "#nomatch" at bounding box center [664, 281] width 52 height 16
click at [647, 426] on div "RSS-feeds" at bounding box center [663, 434] width 51 height 16
click at [924, 658] on div "Apply" at bounding box center [913, 656] width 28 height 16
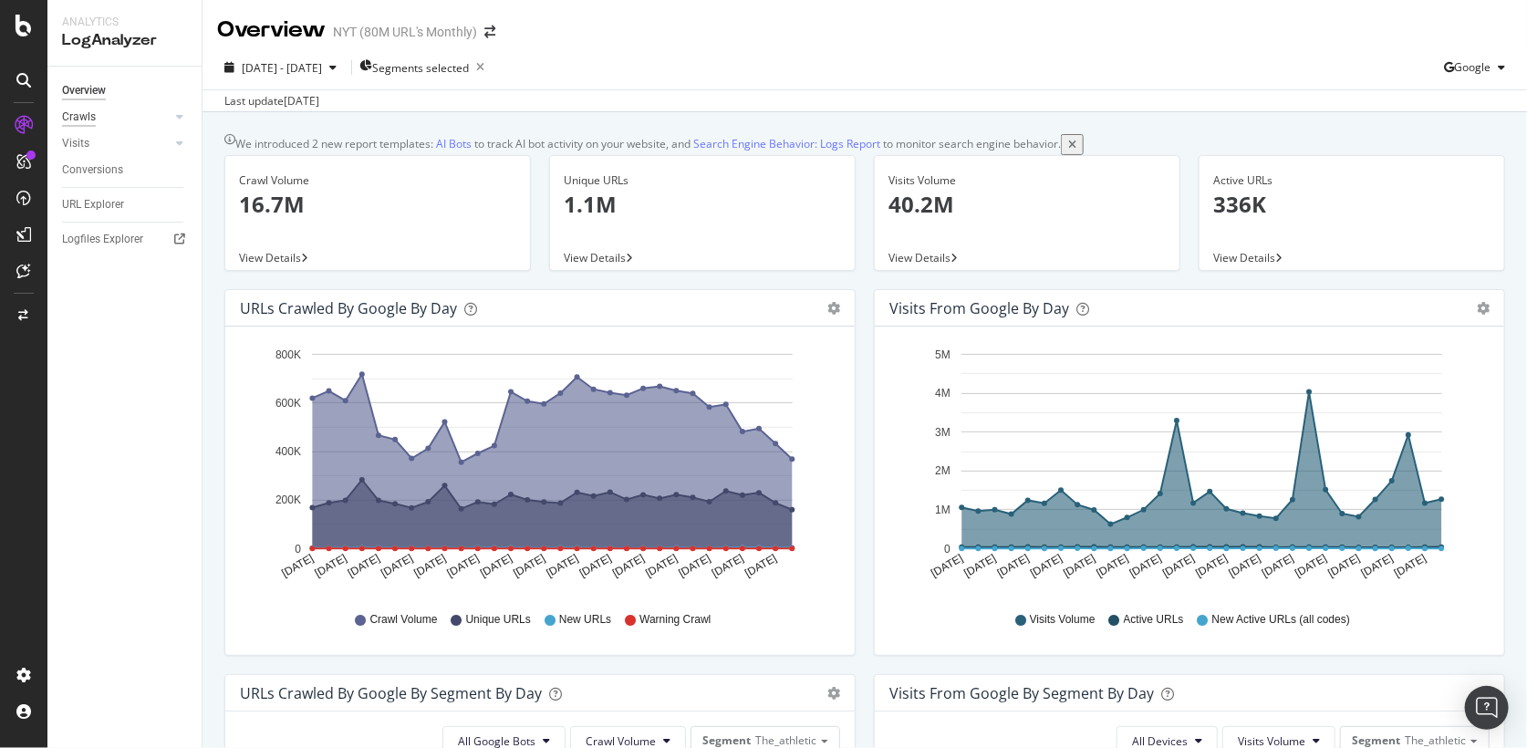
click at [84, 119] on div "Crawls" at bounding box center [79, 117] width 34 height 19
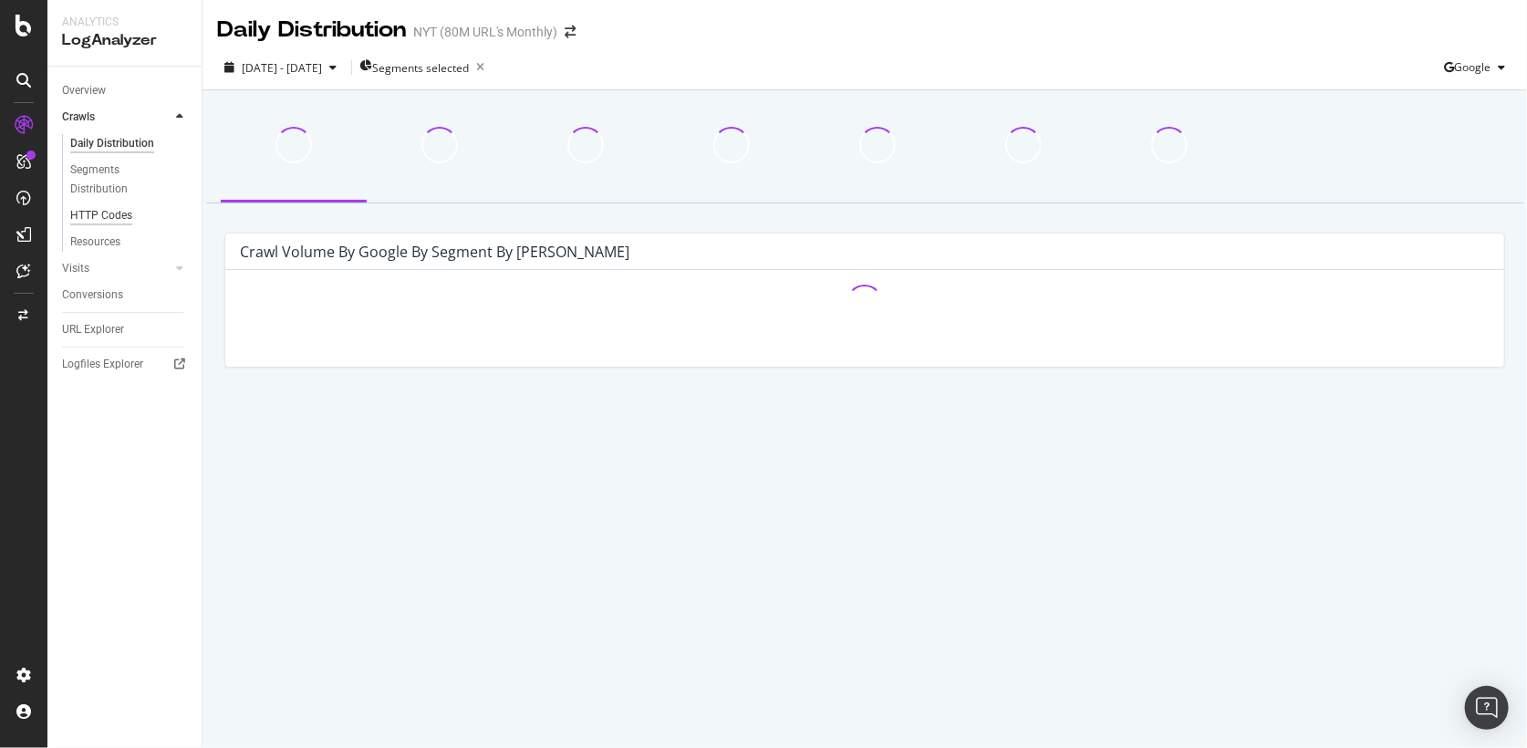
click at [88, 208] on div "HTTP Codes" at bounding box center [101, 215] width 62 height 19
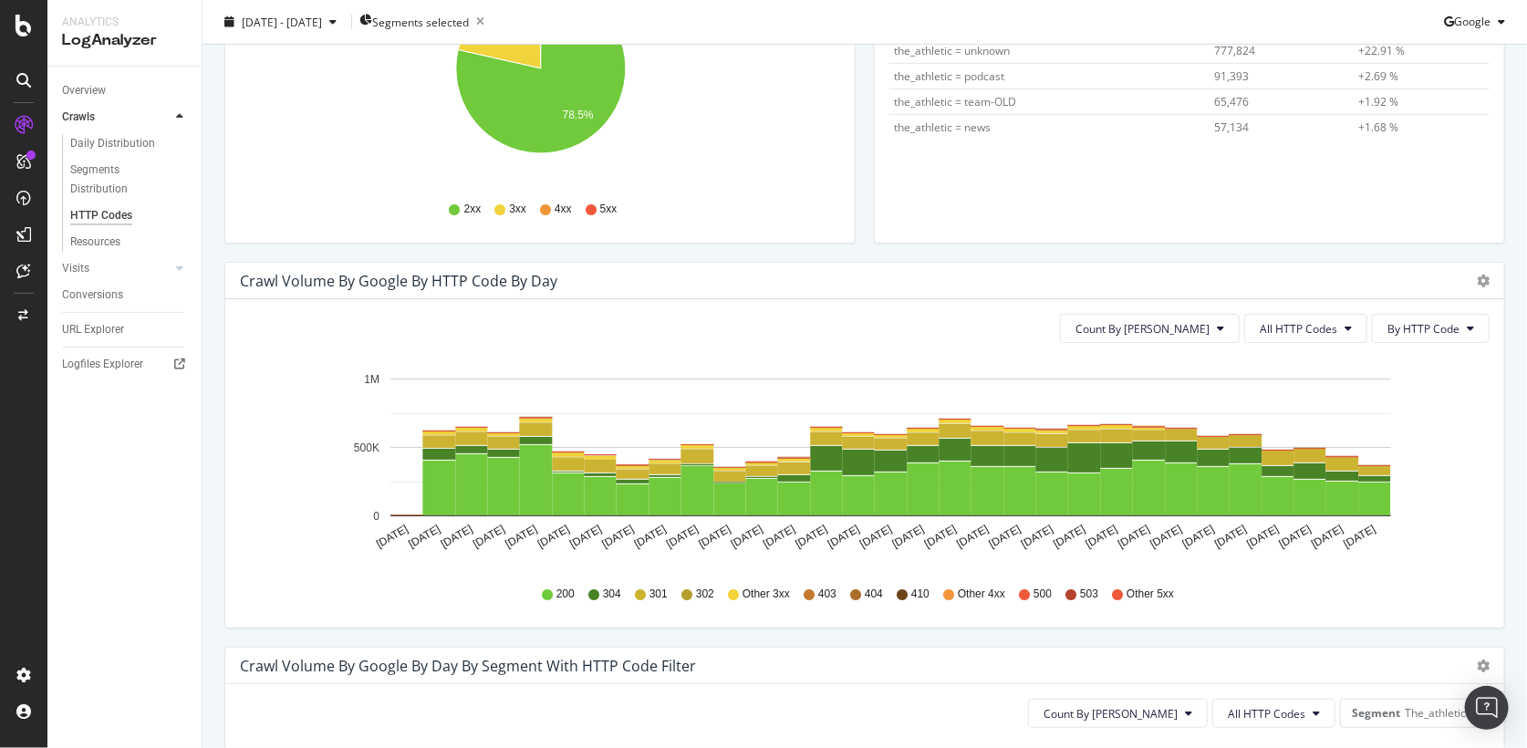
scroll to position [376, 0]
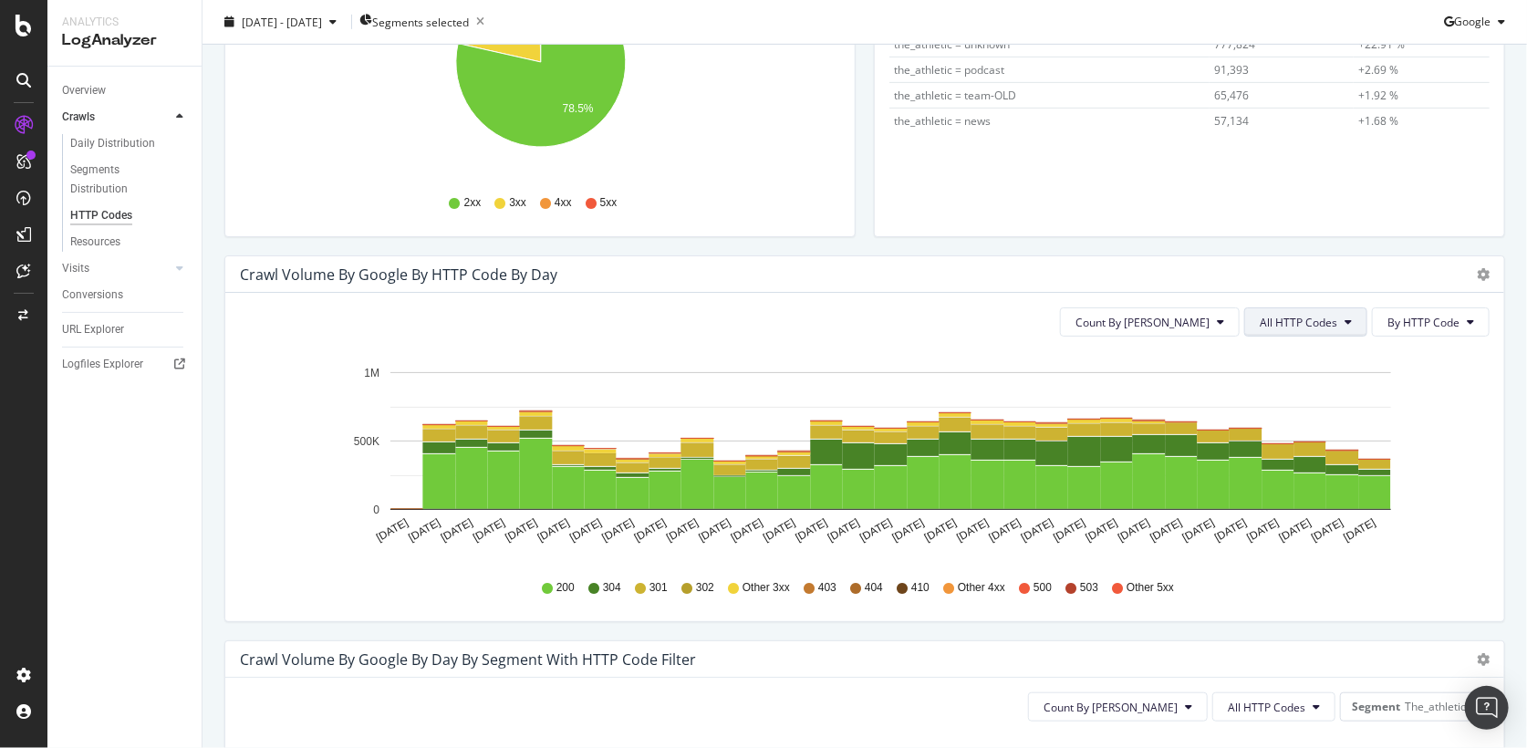
click at [1286, 315] on span "All HTTP Codes" at bounding box center [1299, 323] width 78 height 16
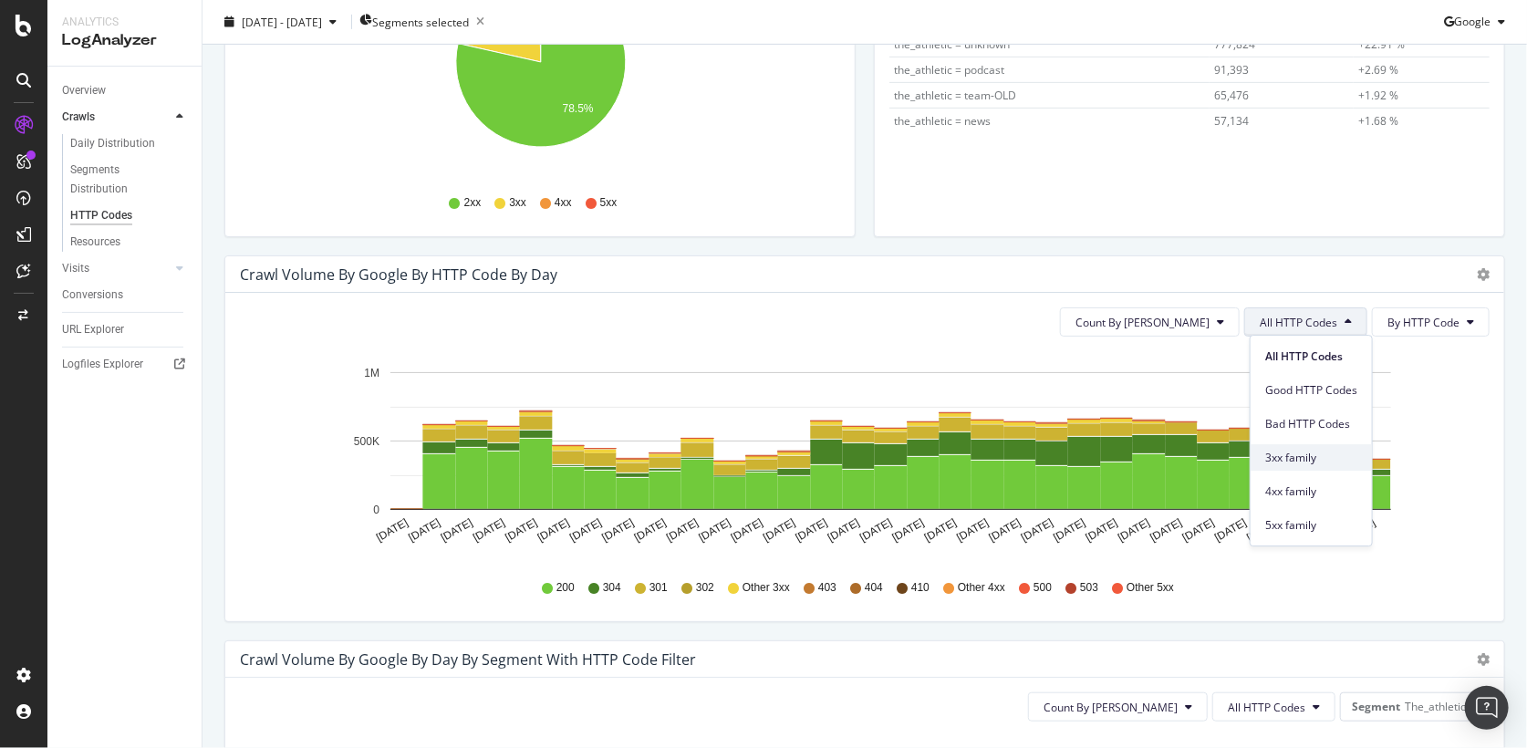
click at [1284, 463] on span "3xx family" at bounding box center [1311, 458] width 92 height 16
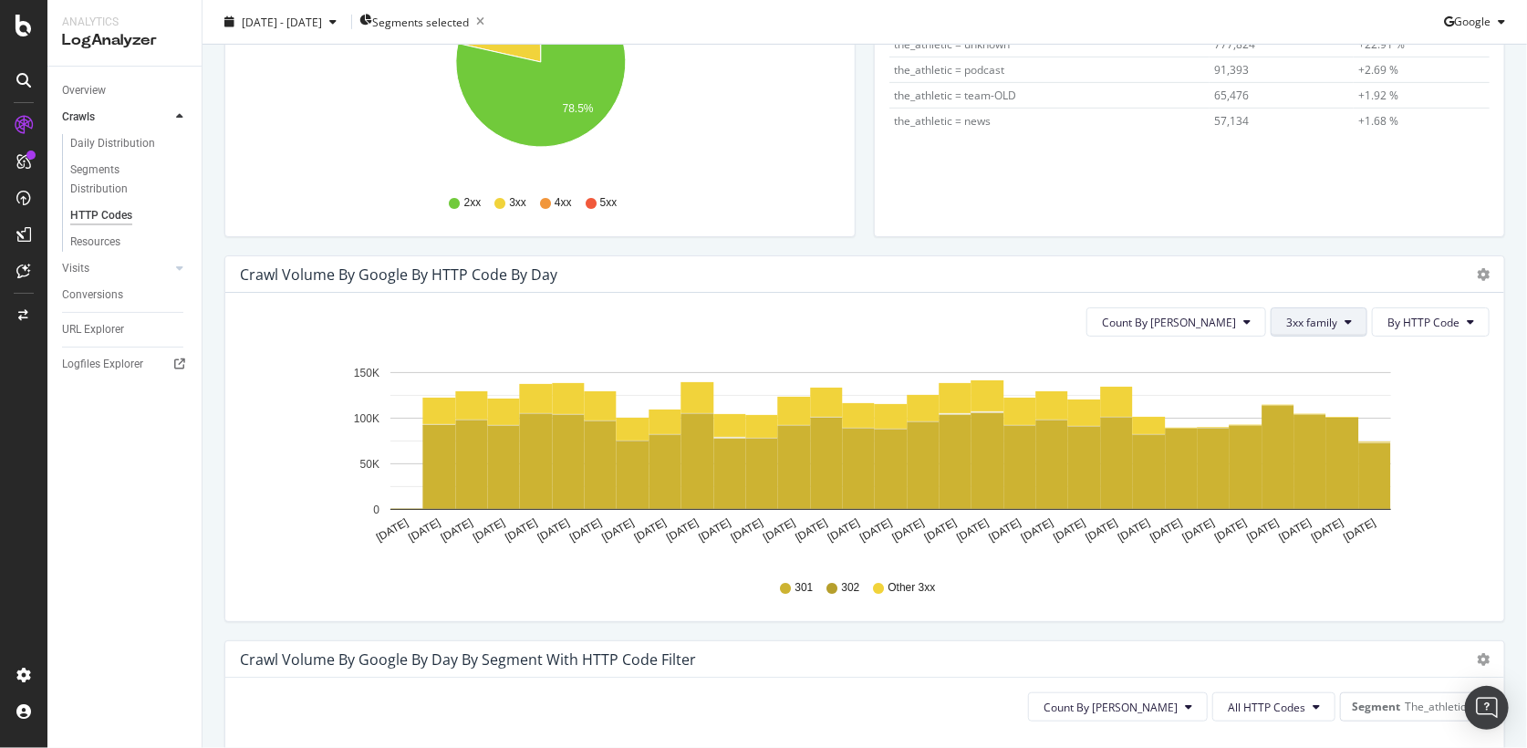
click at [1346, 320] on button "3xx family" at bounding box center [1319, 321] width 97 height 29
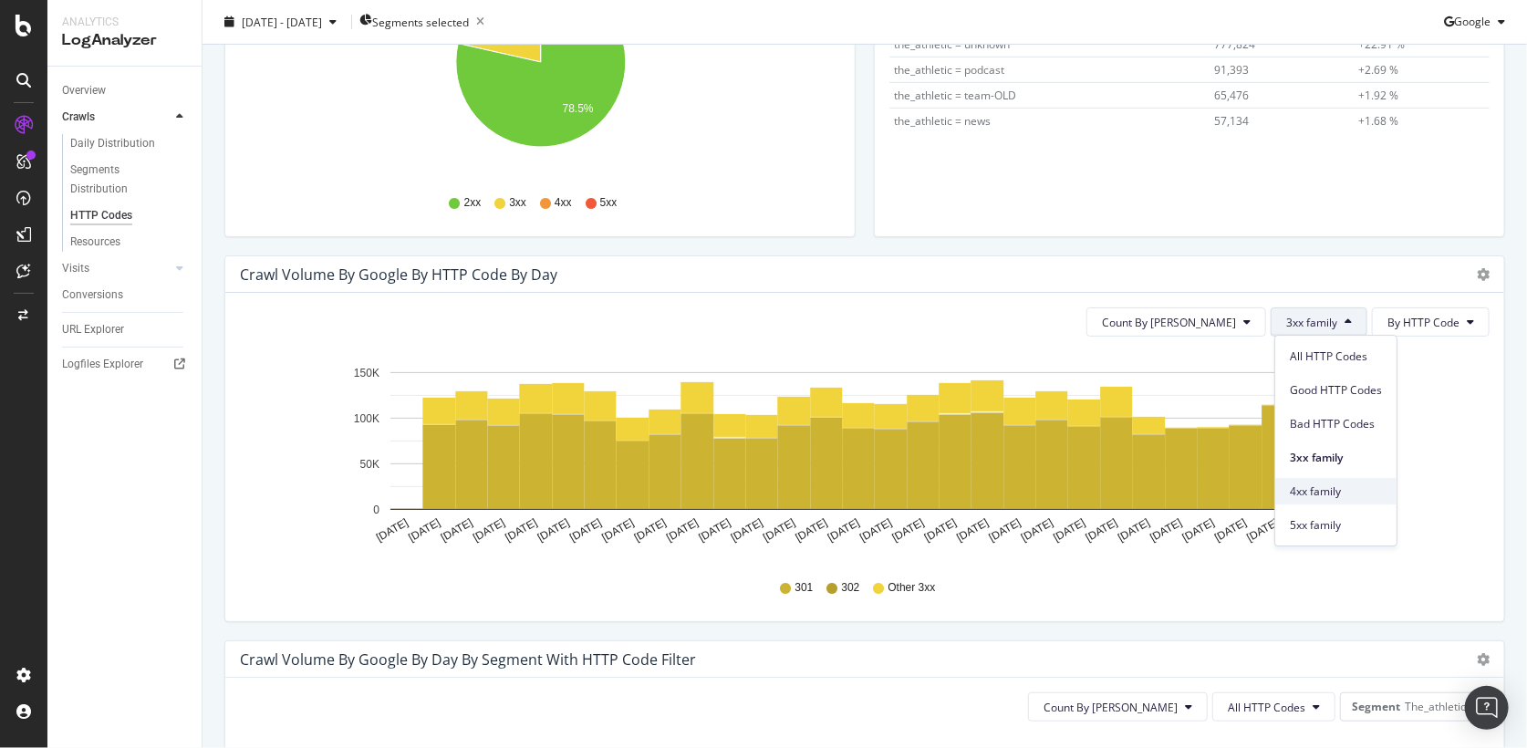
click at [1341, 480] on div "4xx family" at bounding box center [1335, 491] width 121 height 26
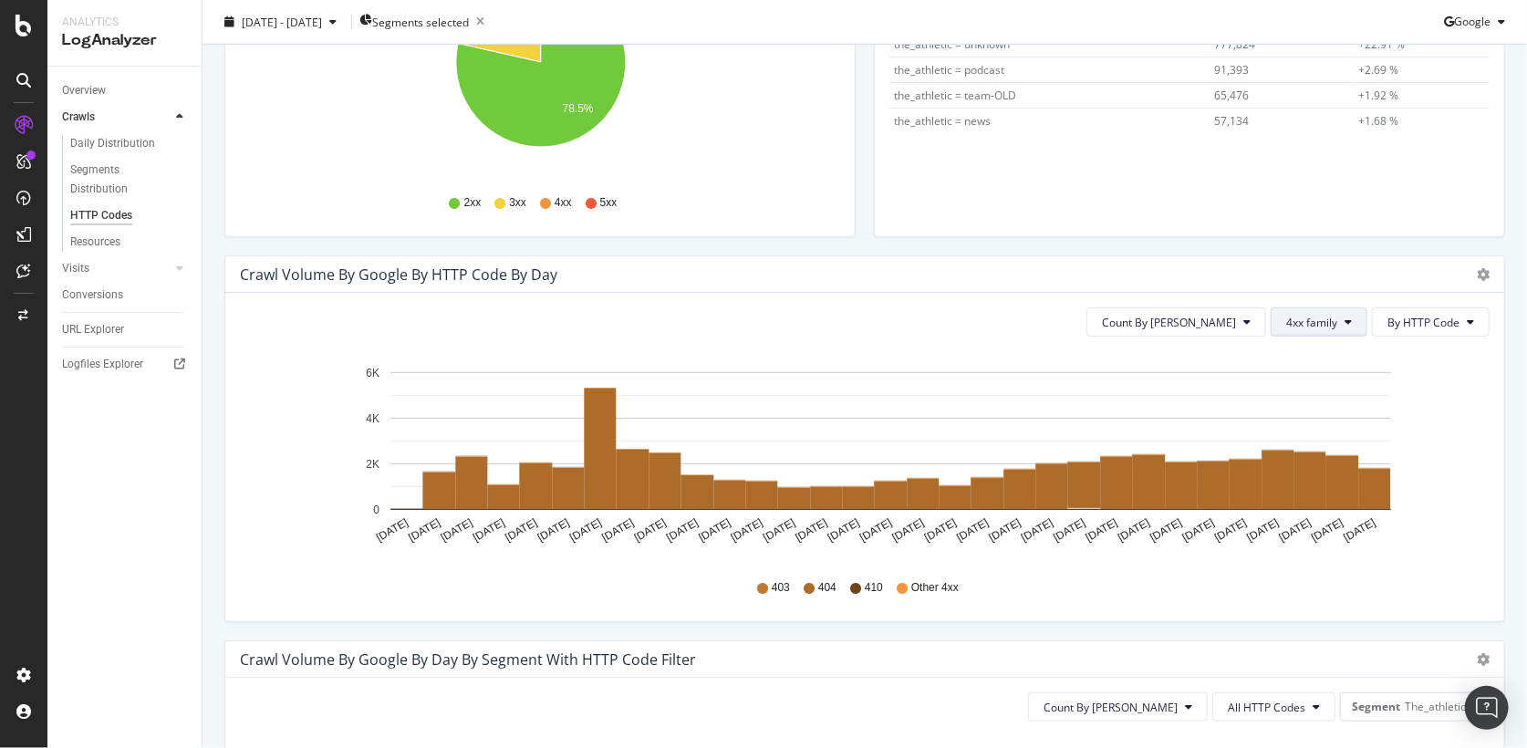
click at [1328, 327] on span "4xx family" at bounding box center [1311, 323] width 51 height 16
click at [1337, 520] on span "5xx family" at bounding box center [1336, 525] width 92 height 16
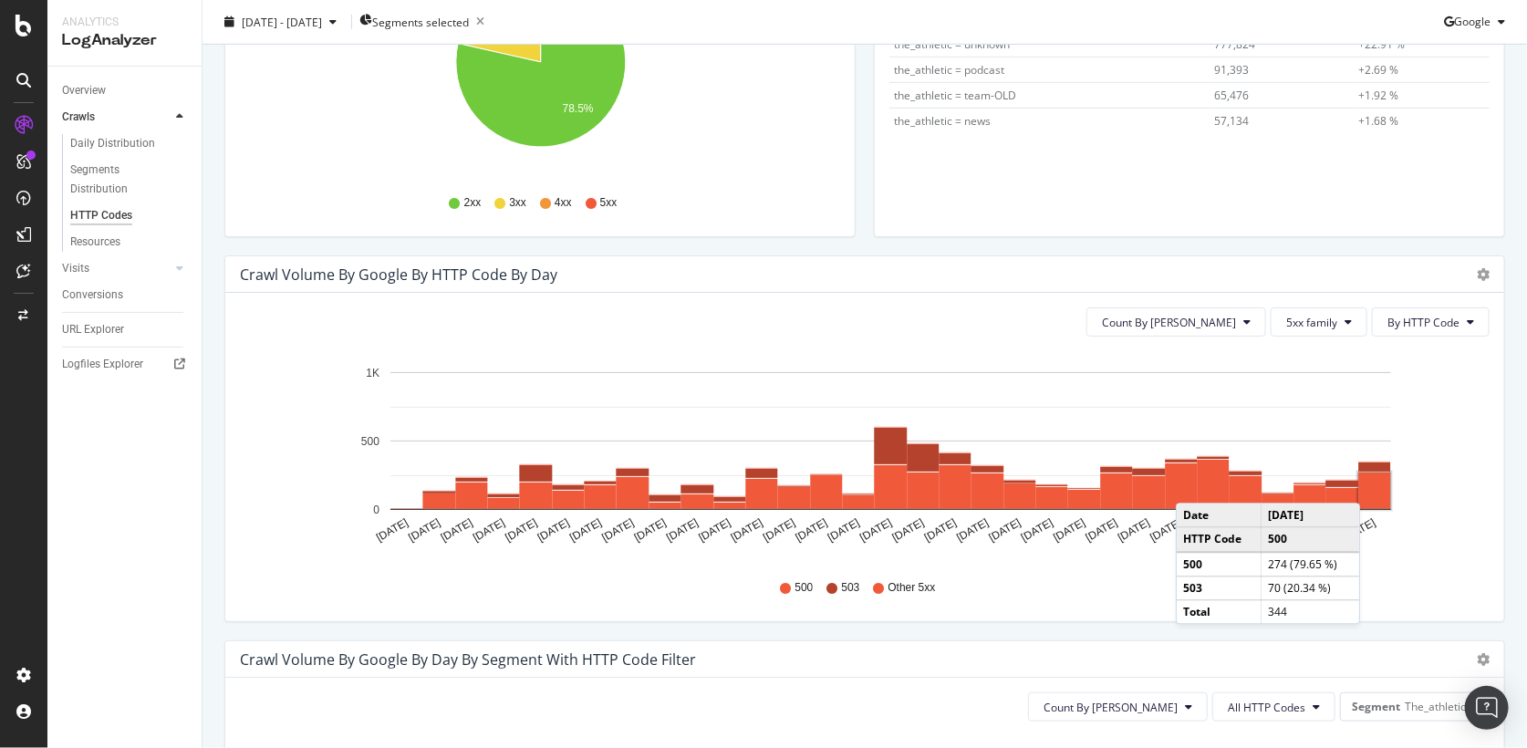
click at [1379, 483] on rect "A chart." at bounding box center [1375, 491] width 32 height 36
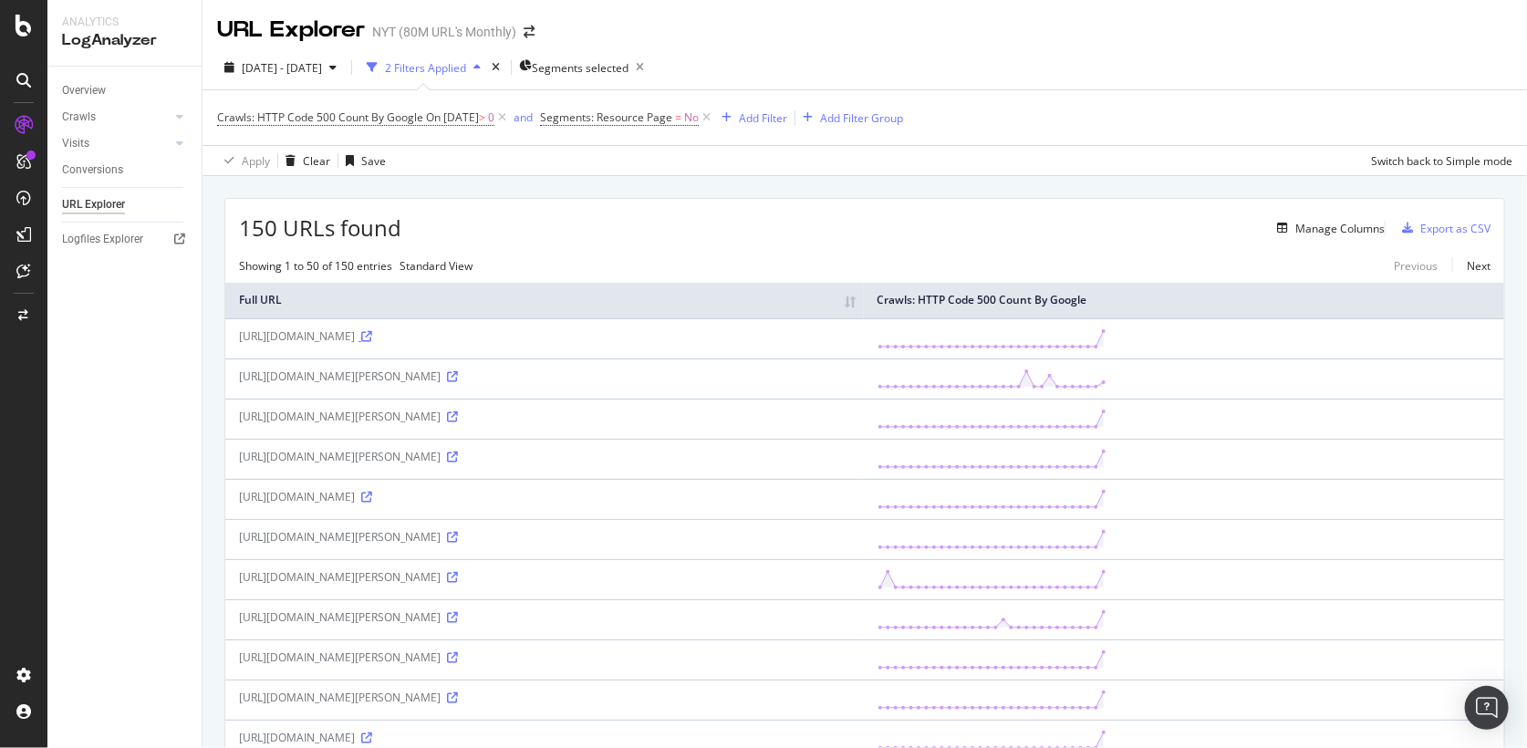
click at [372, 342] on icon at bounding box center [366, 336] width 11 height 11
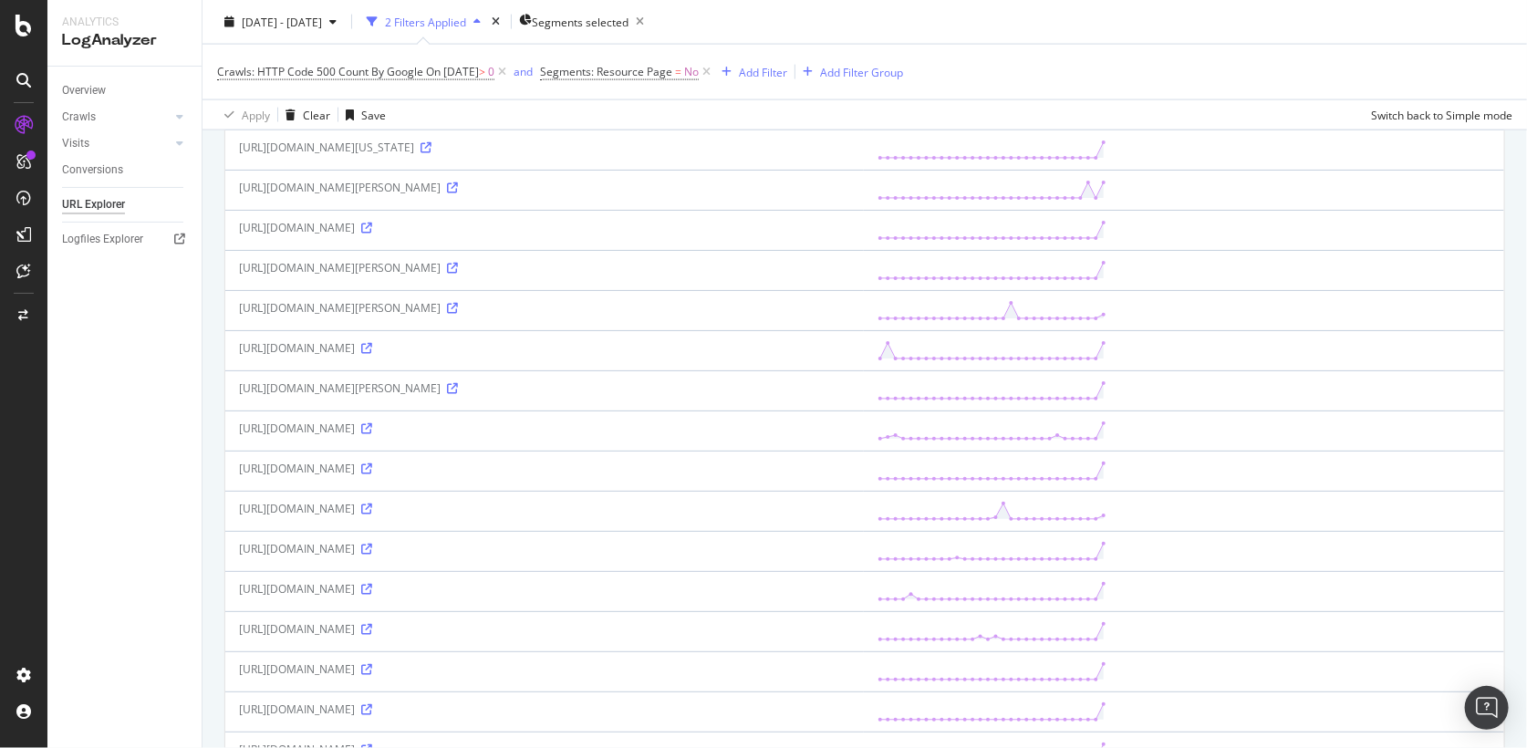
scroll to position [1506, 0]
click at [372, 314] on link at bounding box center [365, 315] width 14 height 16
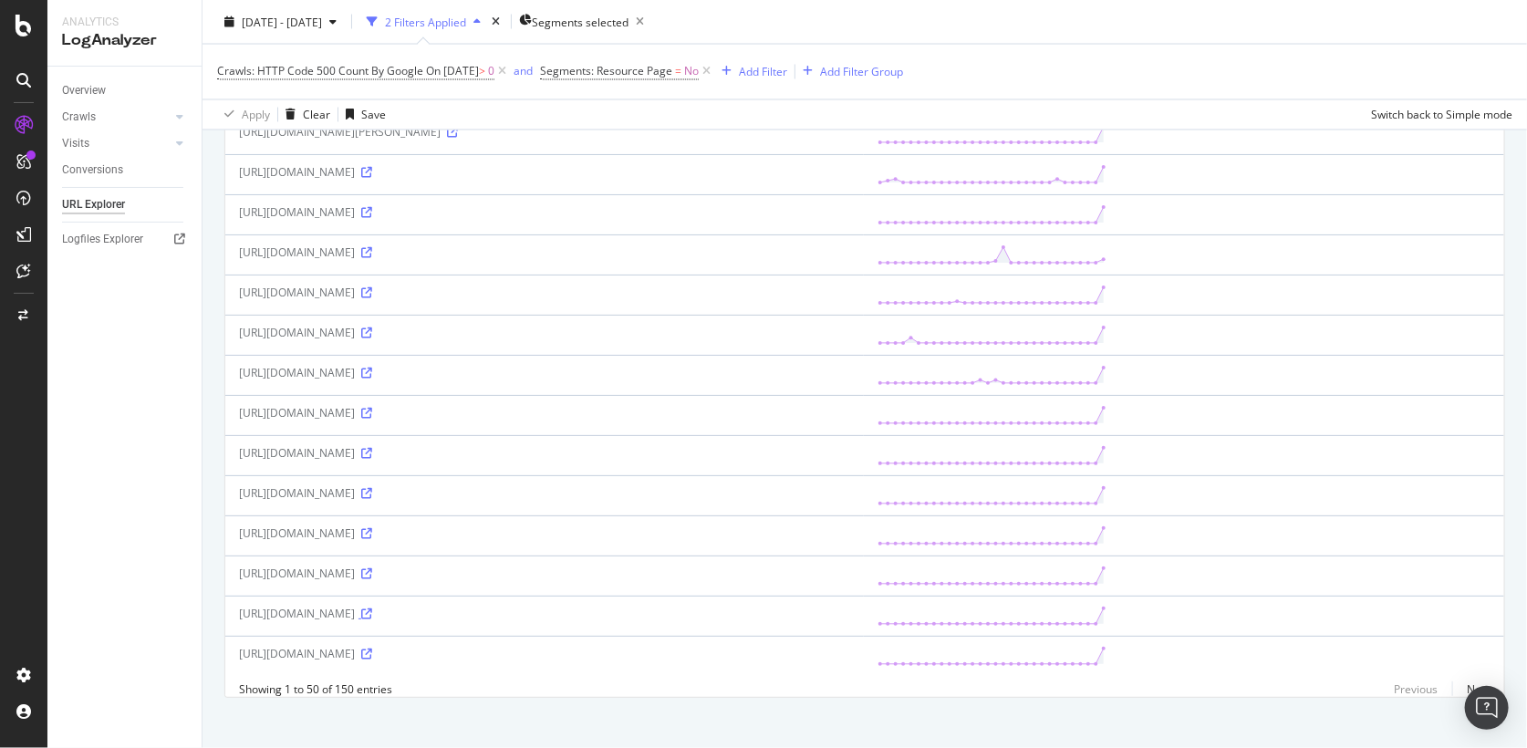
click at [372, 608] on icon at bounding box center [366, 613] width 11 height 11
click at [116, 200] on div "URL Explorer" at bounding box center [93, 204] width 63 height 19
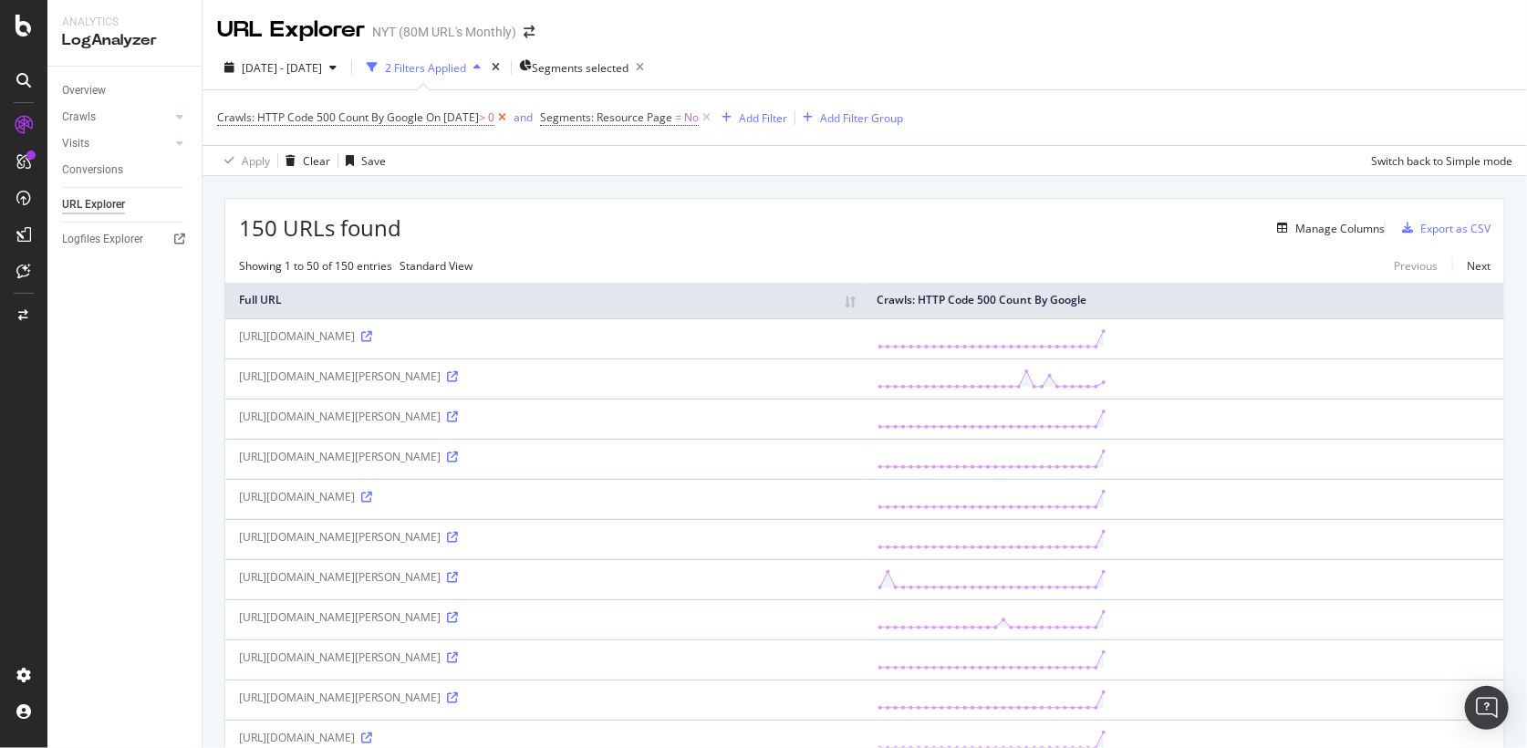
click at [510, 118] on icon at bounding box center [502, 118] width 16 height 18
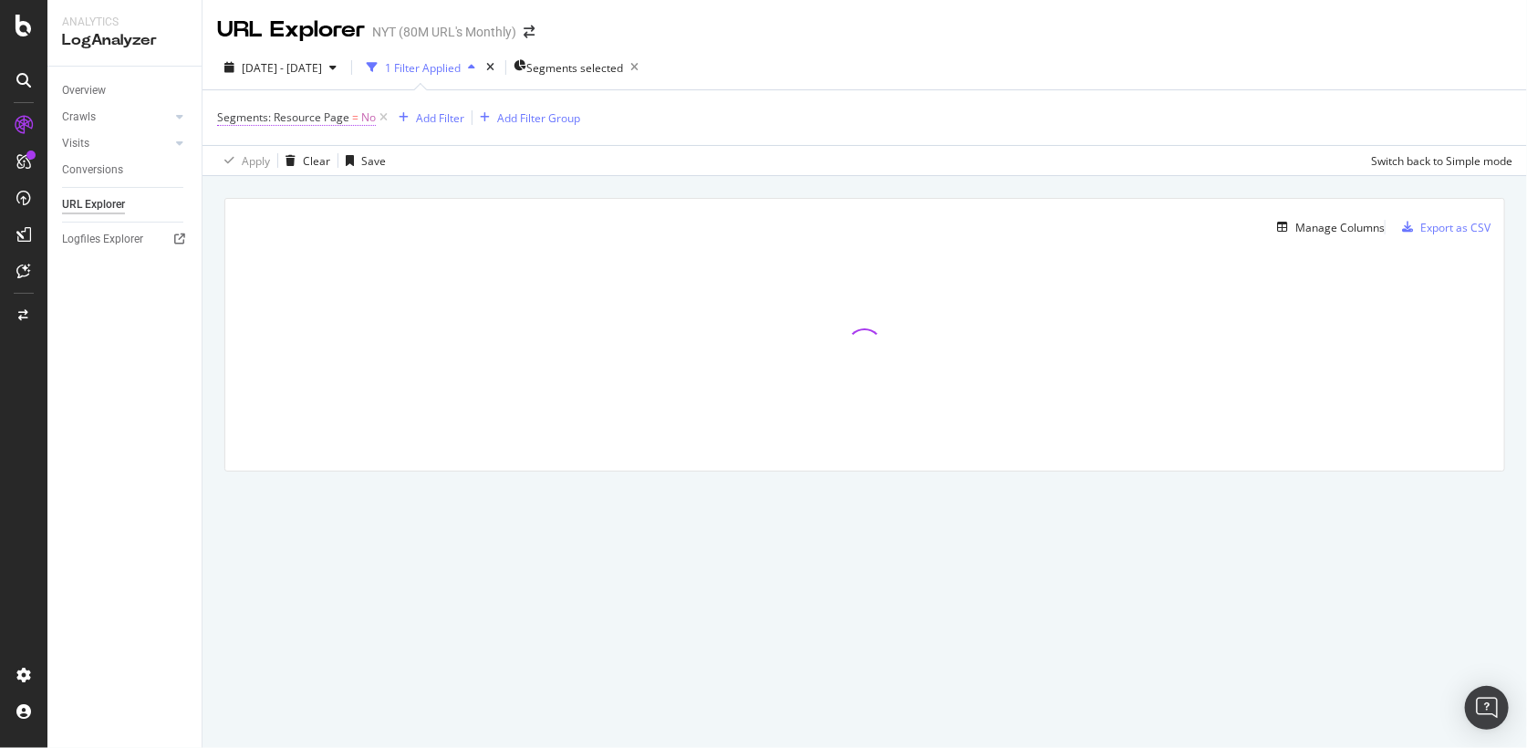
click at [327, 113] on span "Segments: Resource Page" at bounding box center [283, 117] width 132 height 16
click at [532, 167] on div "Apply Clear Save Switch back to Simple mode" at bounding box center [865, 160] width 1324 height 30
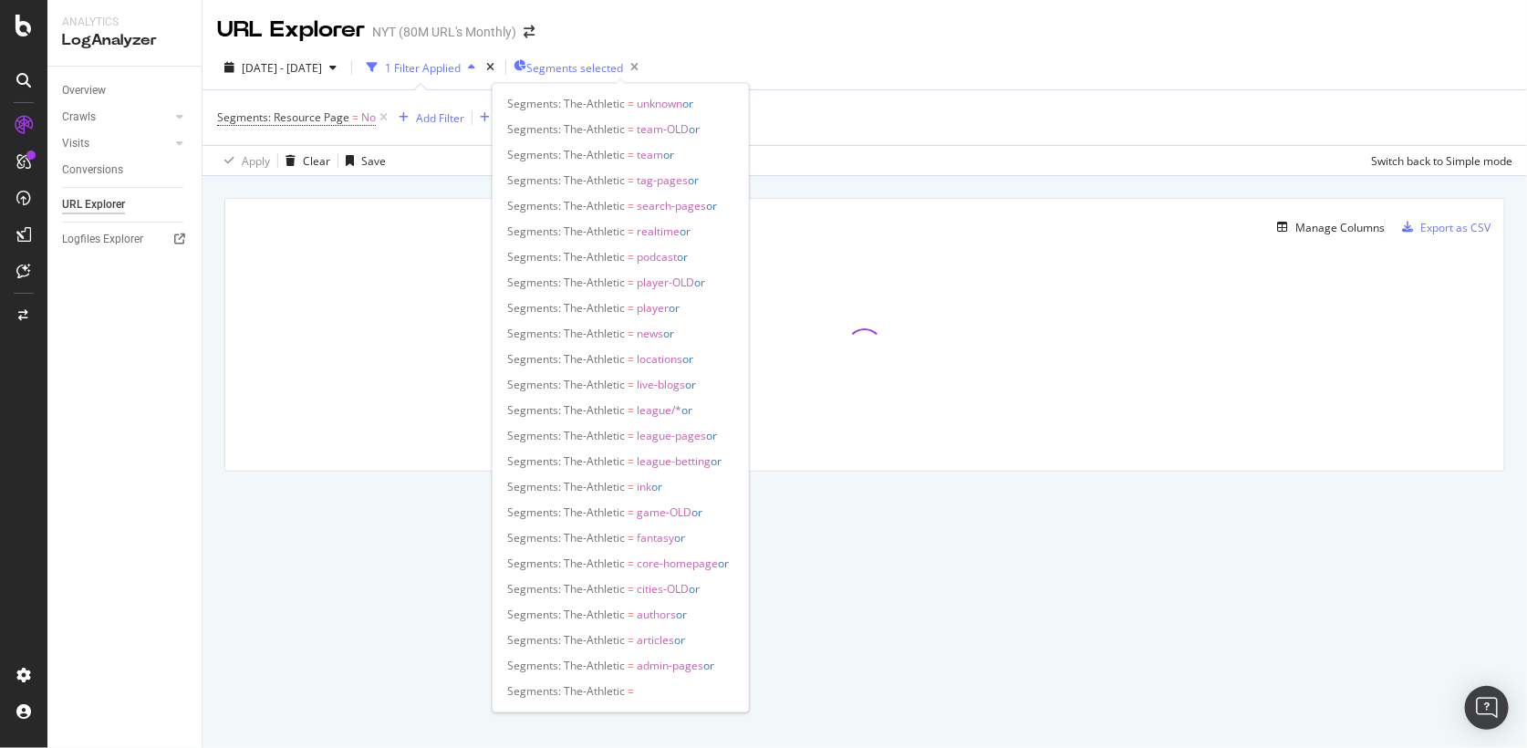
click at [608, 65] on span "Segments selected" at bounding box center [574, 68] width 97 height 16
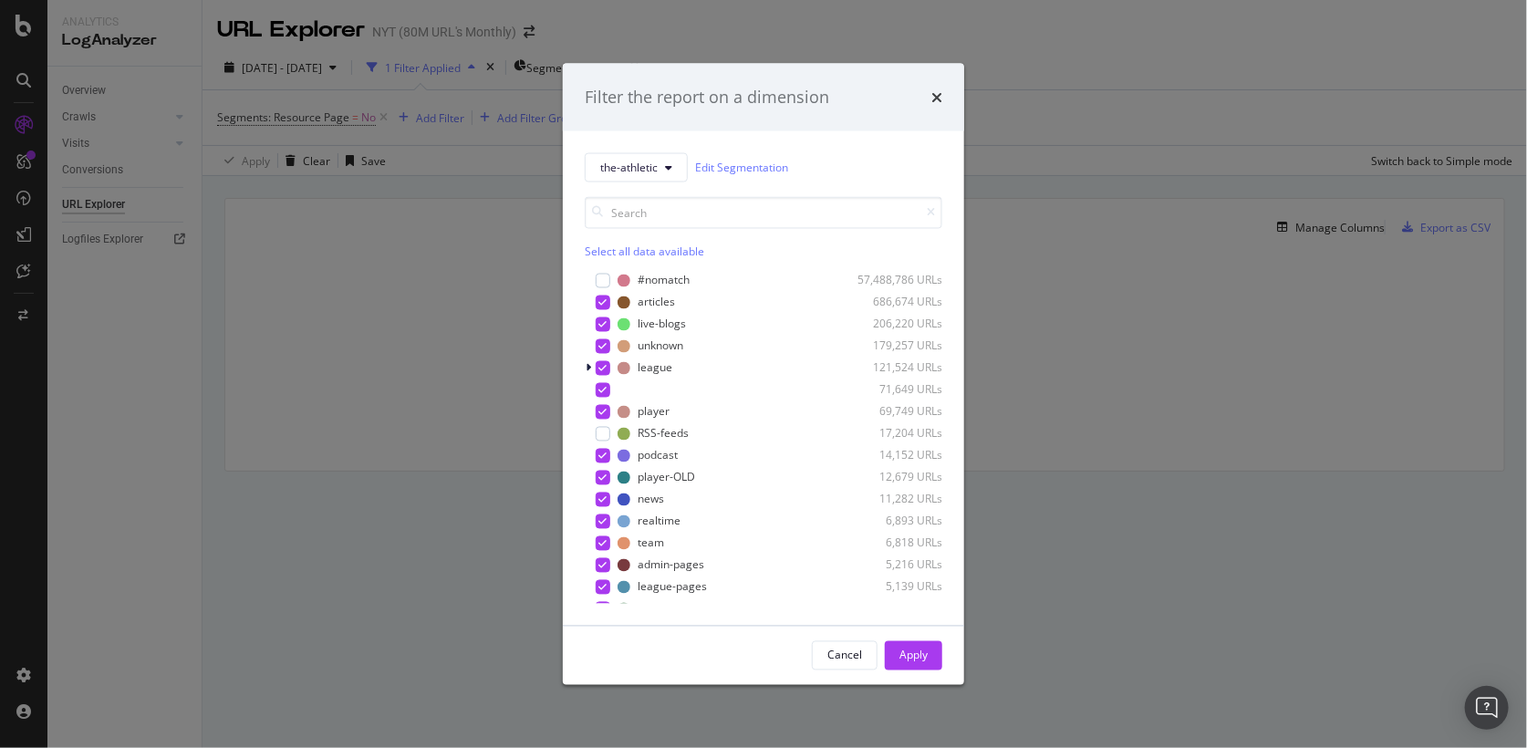
click at [403, 115] on div "Filter the report on a dimension the-athletic Edit Segmentation Select all data…" at bounding box center [763, 374] width 1527 height 748
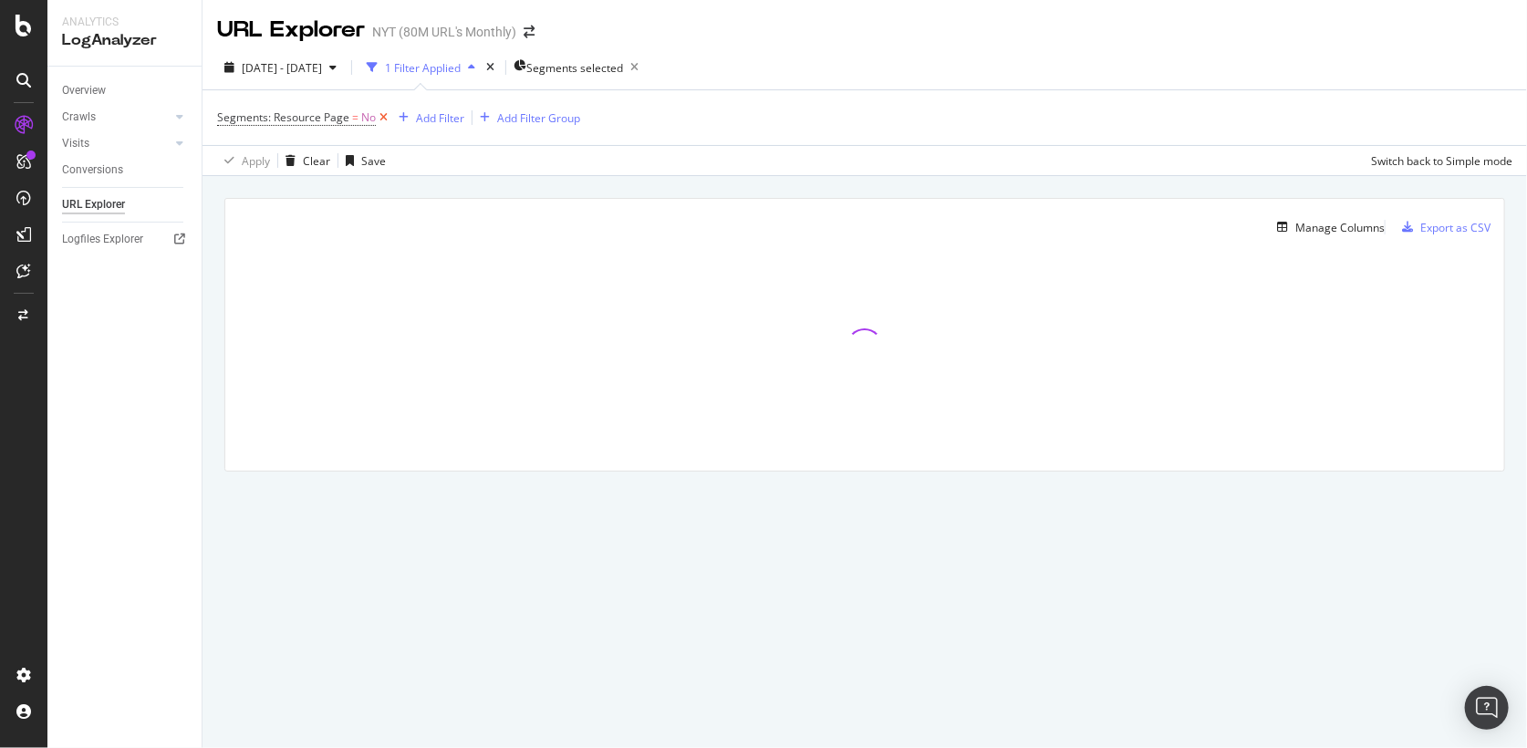
click at [385, 112] on icon at bounding box center [384, 118] width 16 height 18
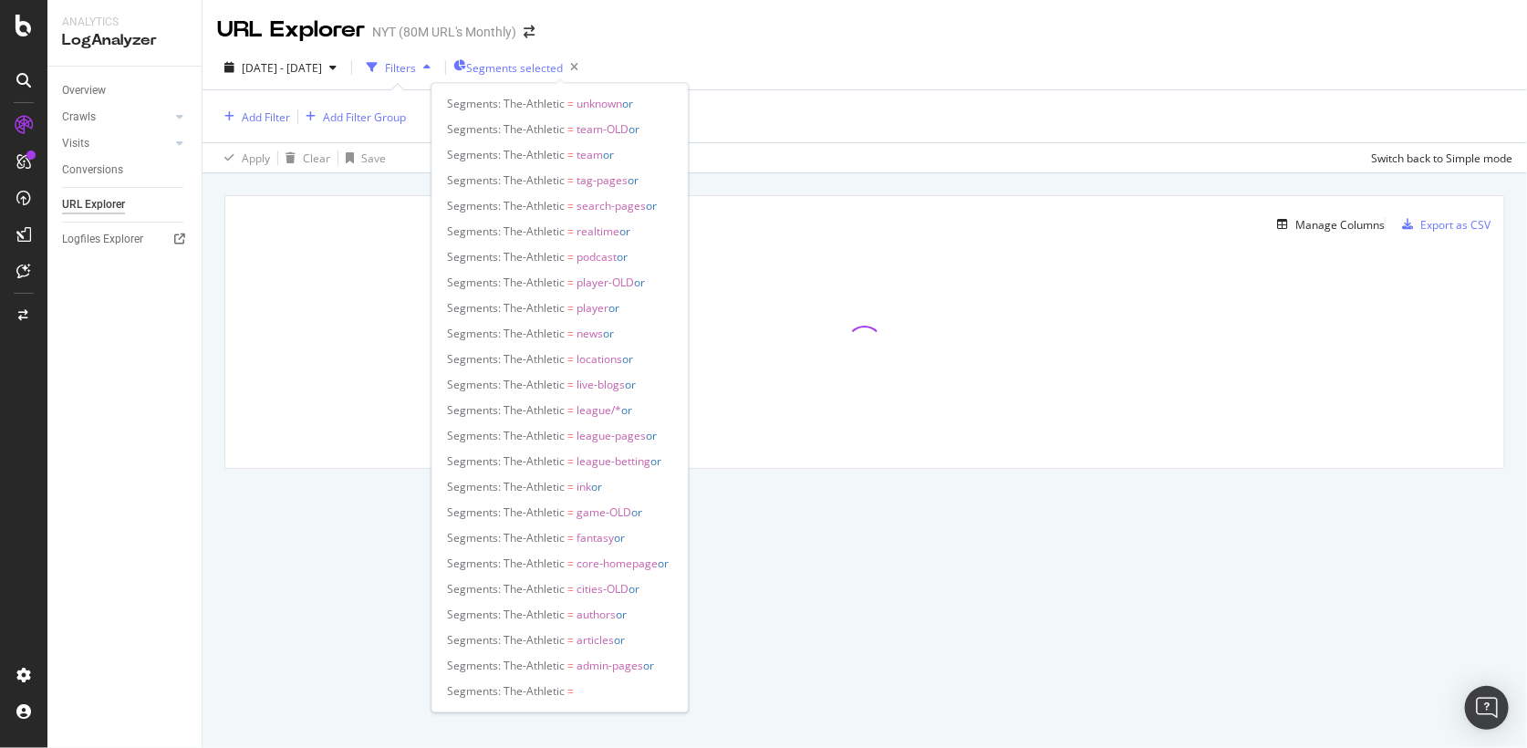
click at [562, 63] on span "Segments selected" at bounding box center [514, 68] width 97 height 16
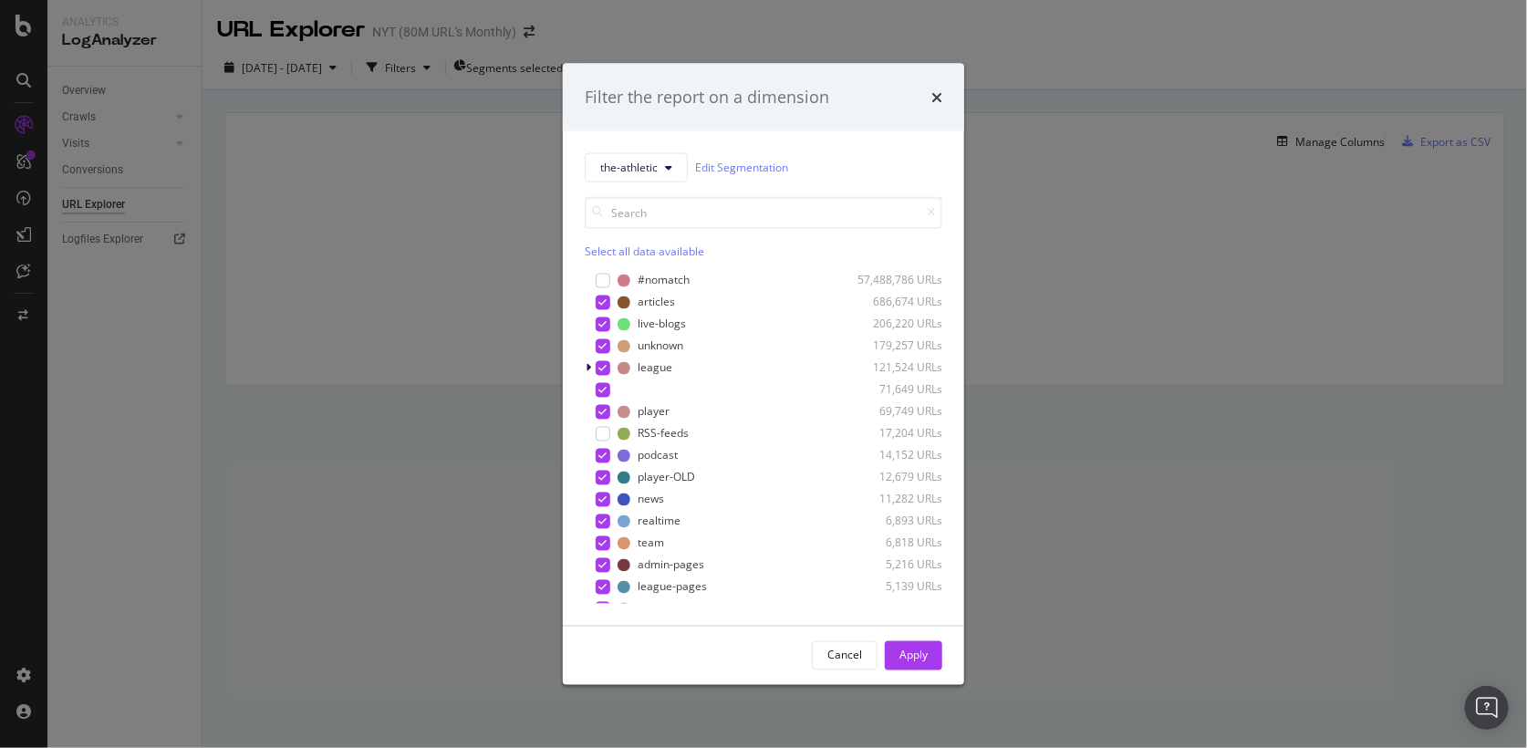
click at [458, 171] on div "Filter the report on a dimension the-athletic Edit Segmentation Select all data…" at bounding box center [763, 374] width 1527 height 748
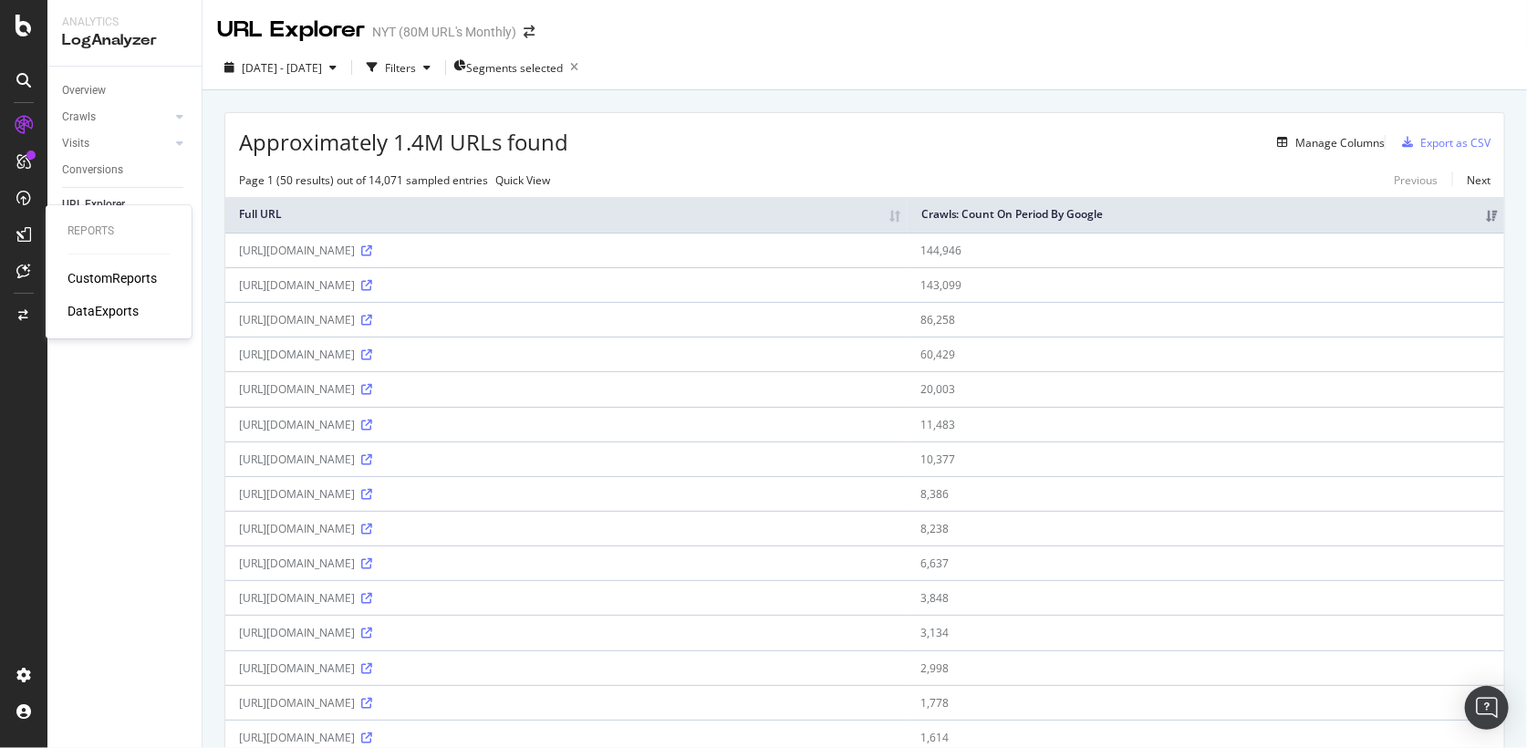
click at [91, 276] on div "CustomReports" at bounding box center [112, 278] width 89 height 18
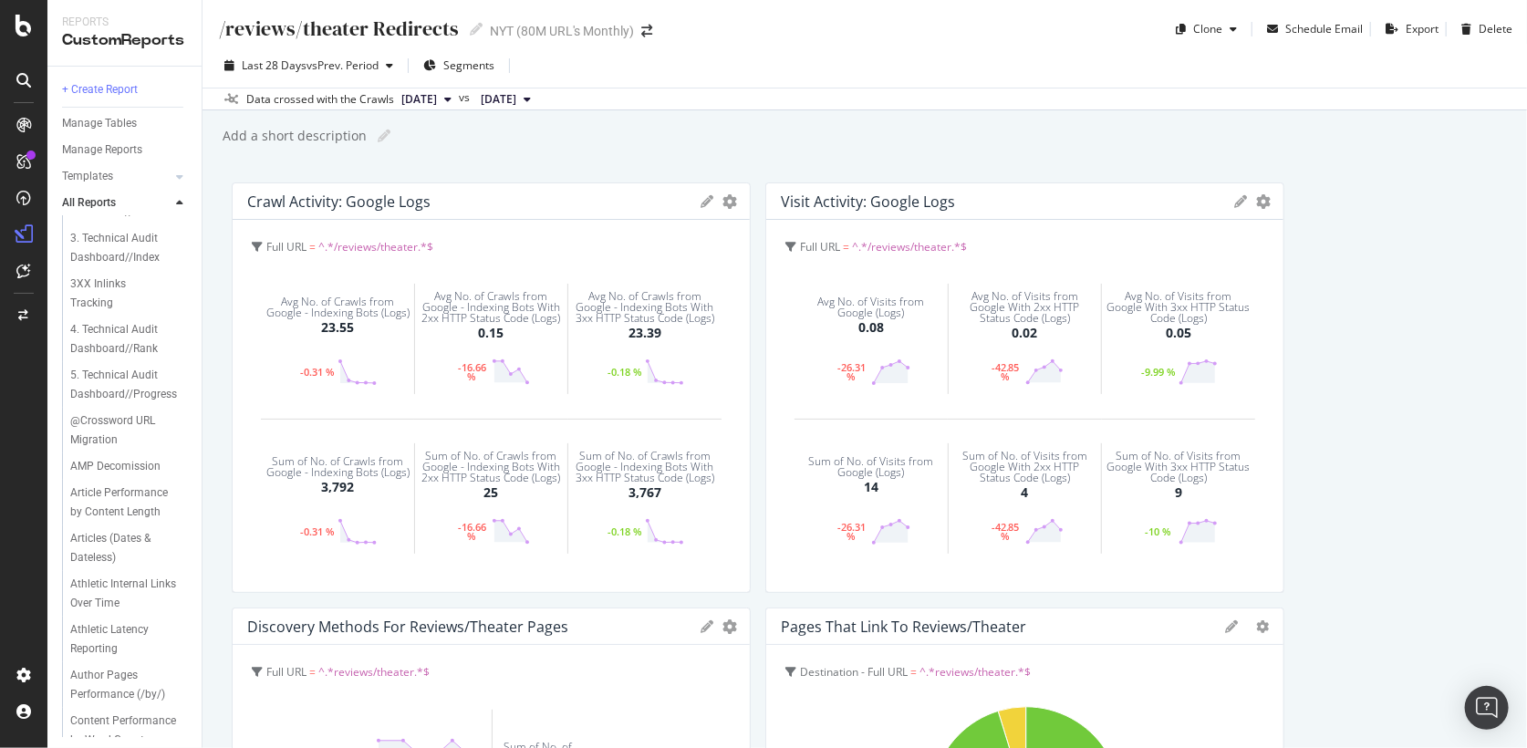
scroll to position [151, 0]
click at [113, 597] on div "Athletic Latency Reporting" at bounding box center [122, 616] width 104 height 38
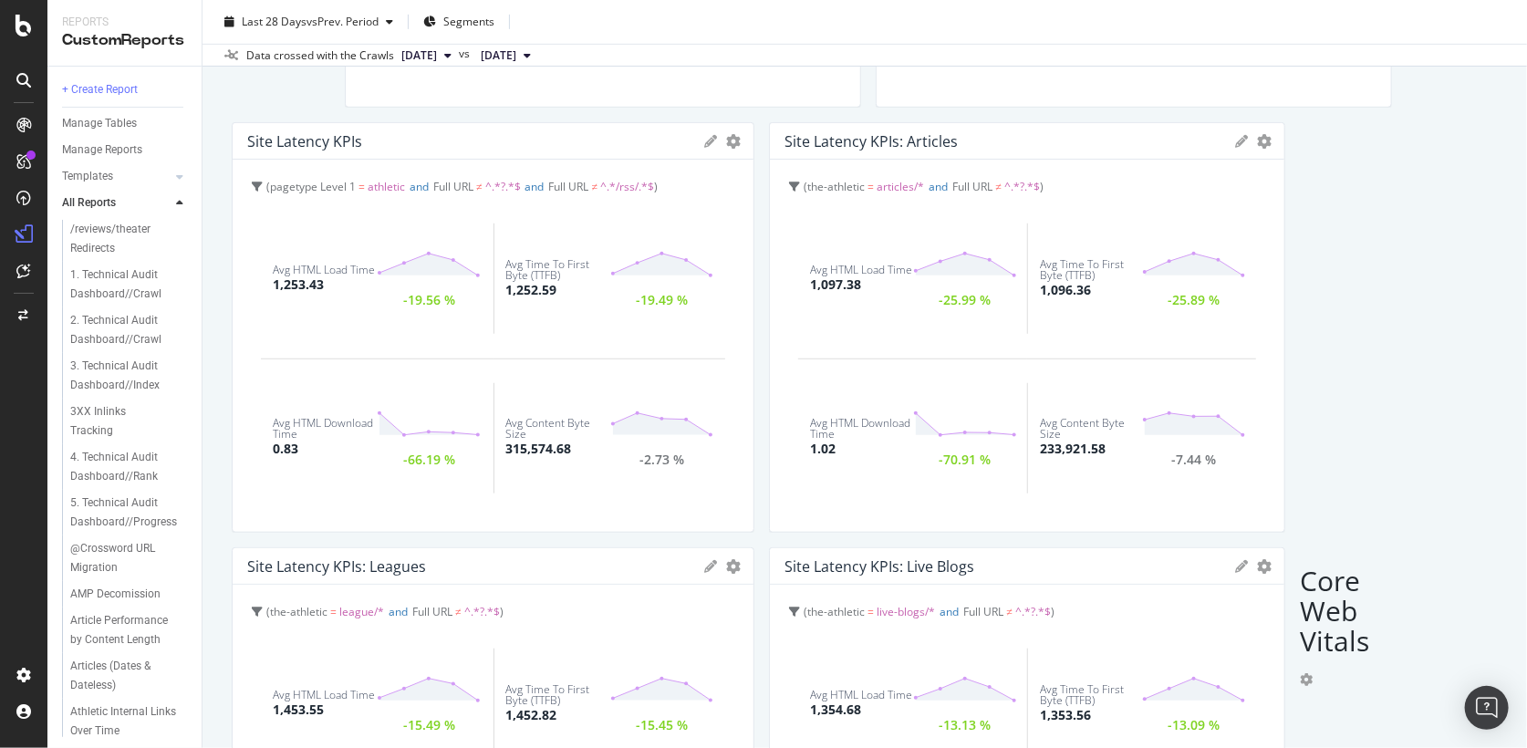
scroll to position [505, 0]
